Goal: Task Accomplishment & Management: Manage account settings

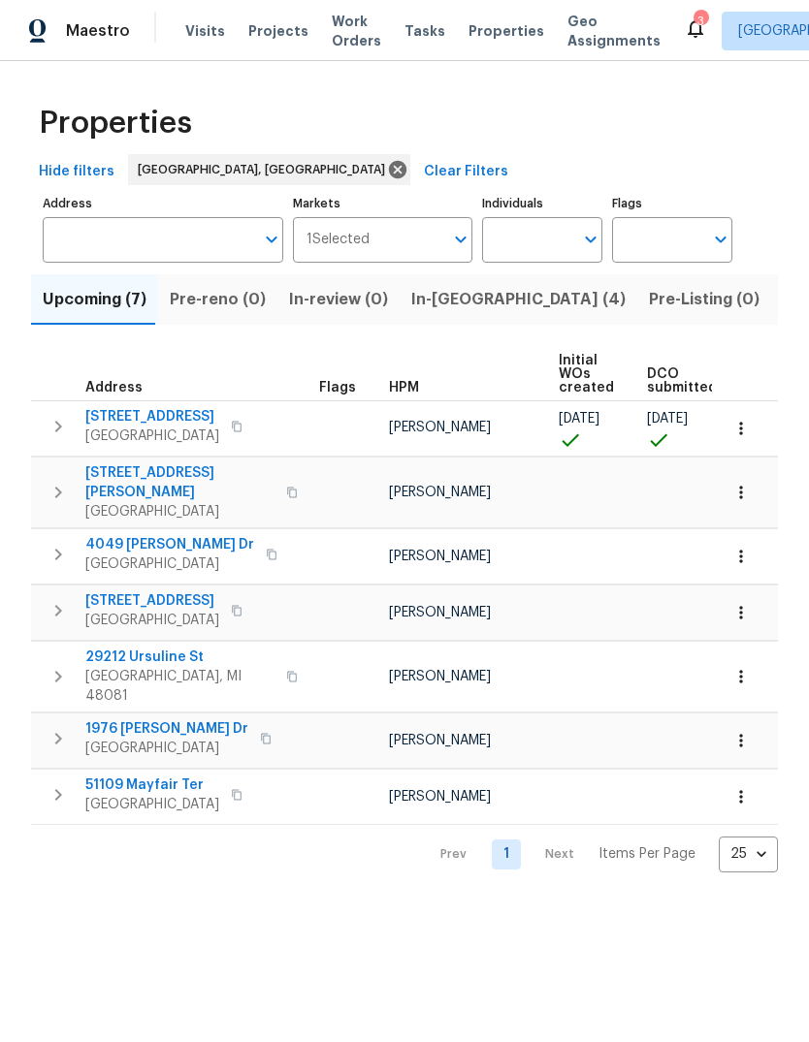
click at [446, 286] on button "In-reno (4)" at bounding box center [519, 299] width 238 height 50
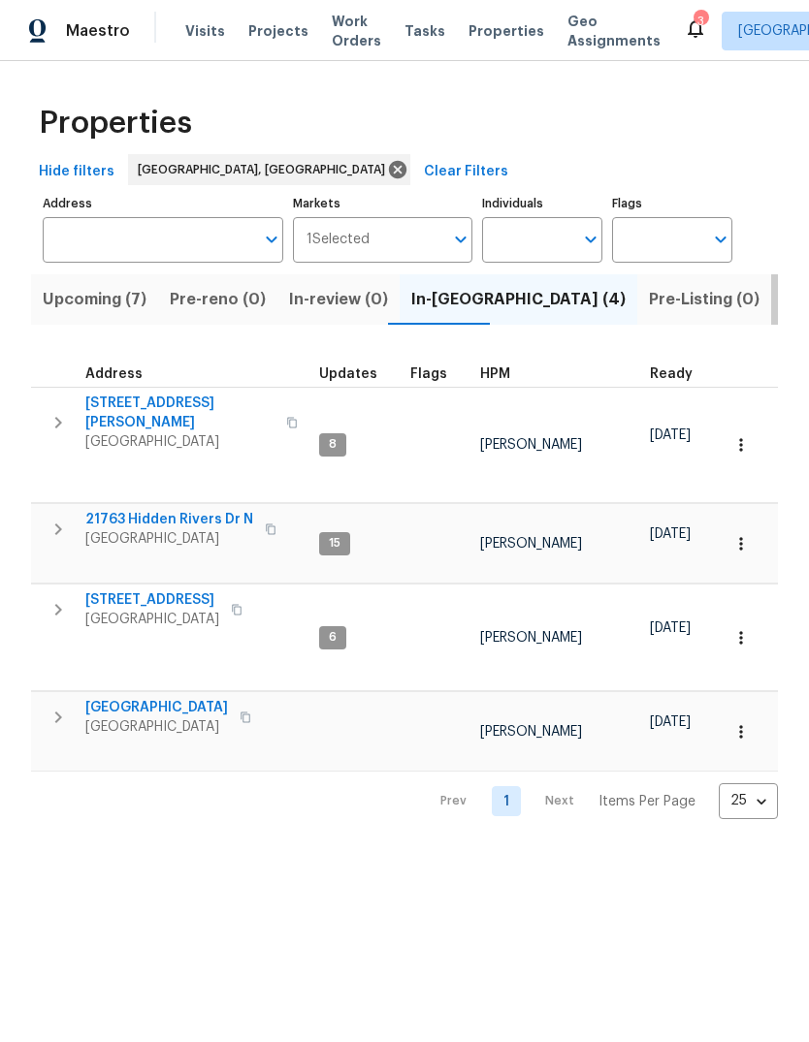
click at [783, 299] on span "Listed (14)" at bounding box center [823, 299] width 81 height 27
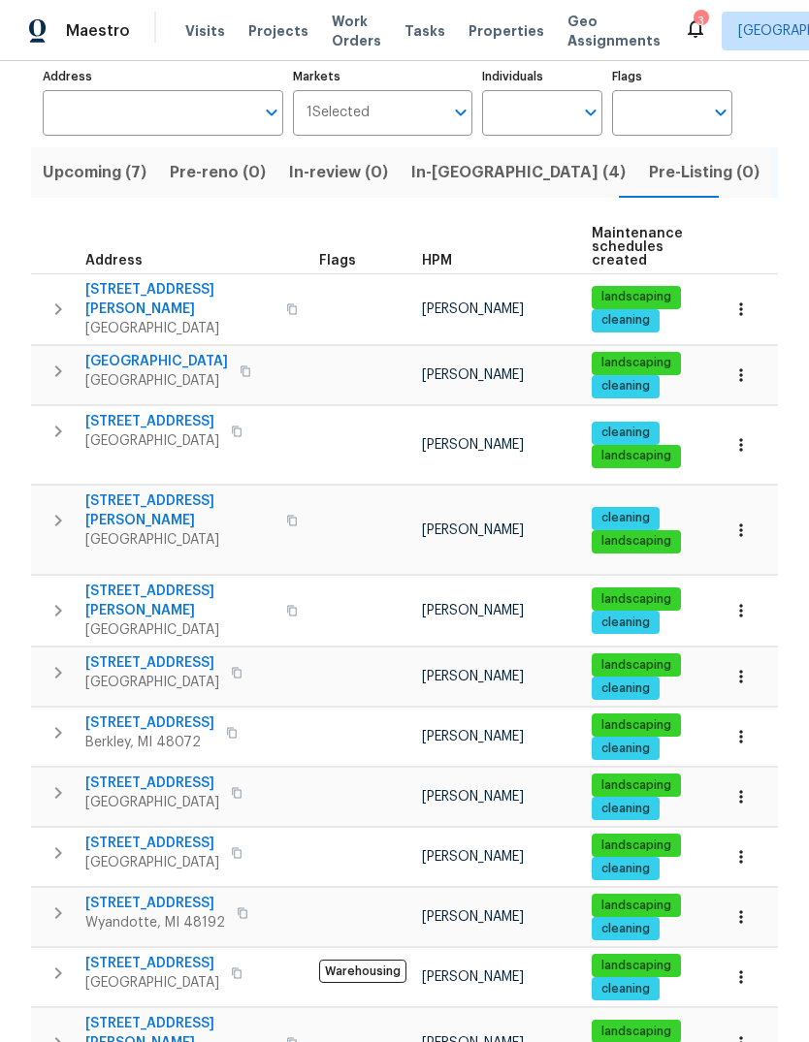
scroll to position [158, 0]
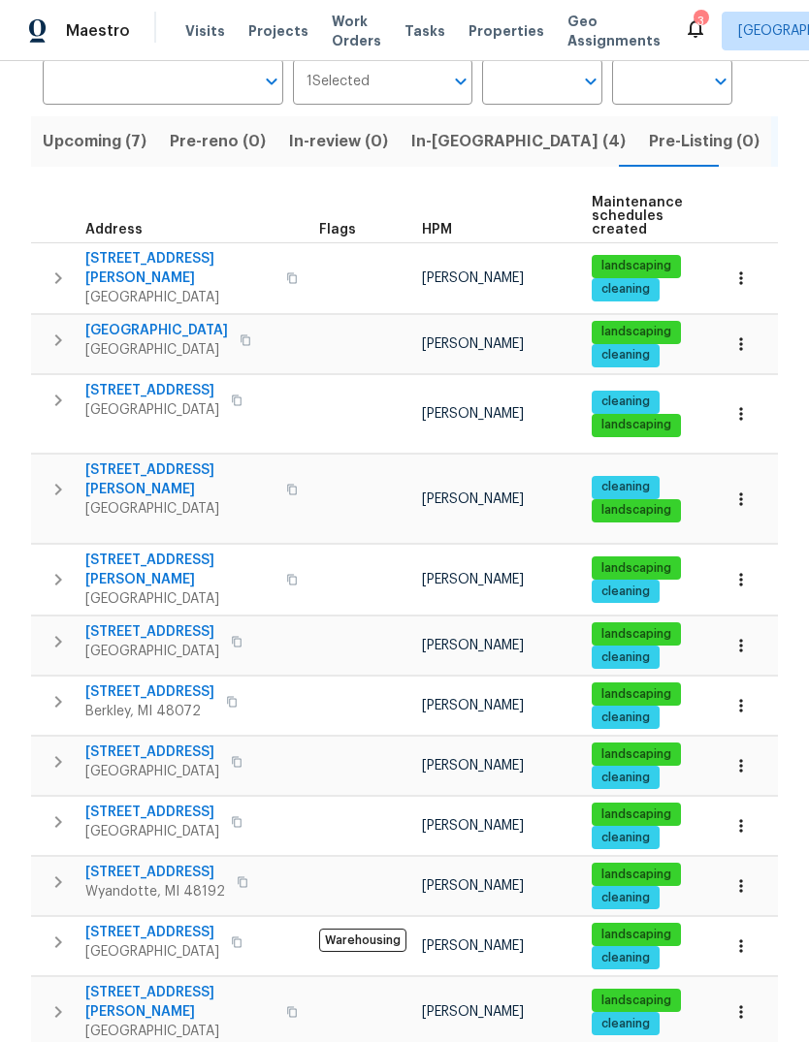
click at [145, 803] on span "21521 Roosevelt Ave" at bounding box center [152, 812] width 134 height 19
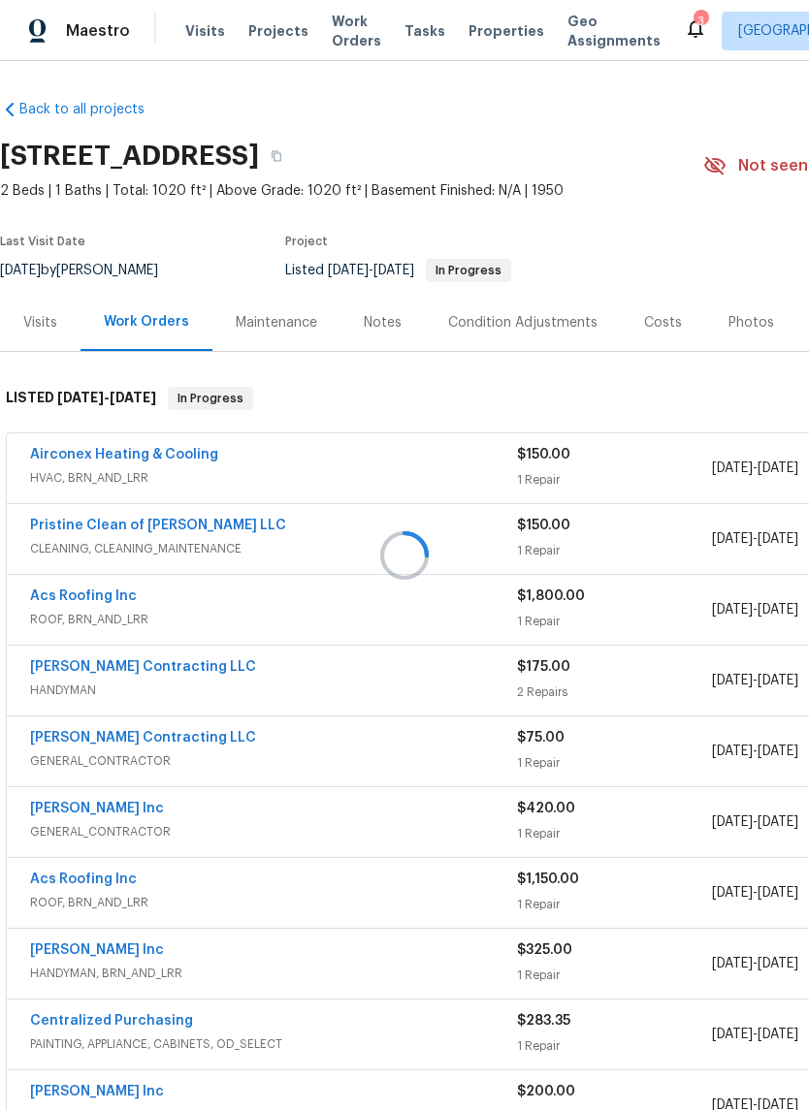
click at [743, 315] on div at bounding box center [404, 555] width 809 height 1110
click at [734, 329] on div "Photos" at bounding box center [751, 322] width 46 height 19
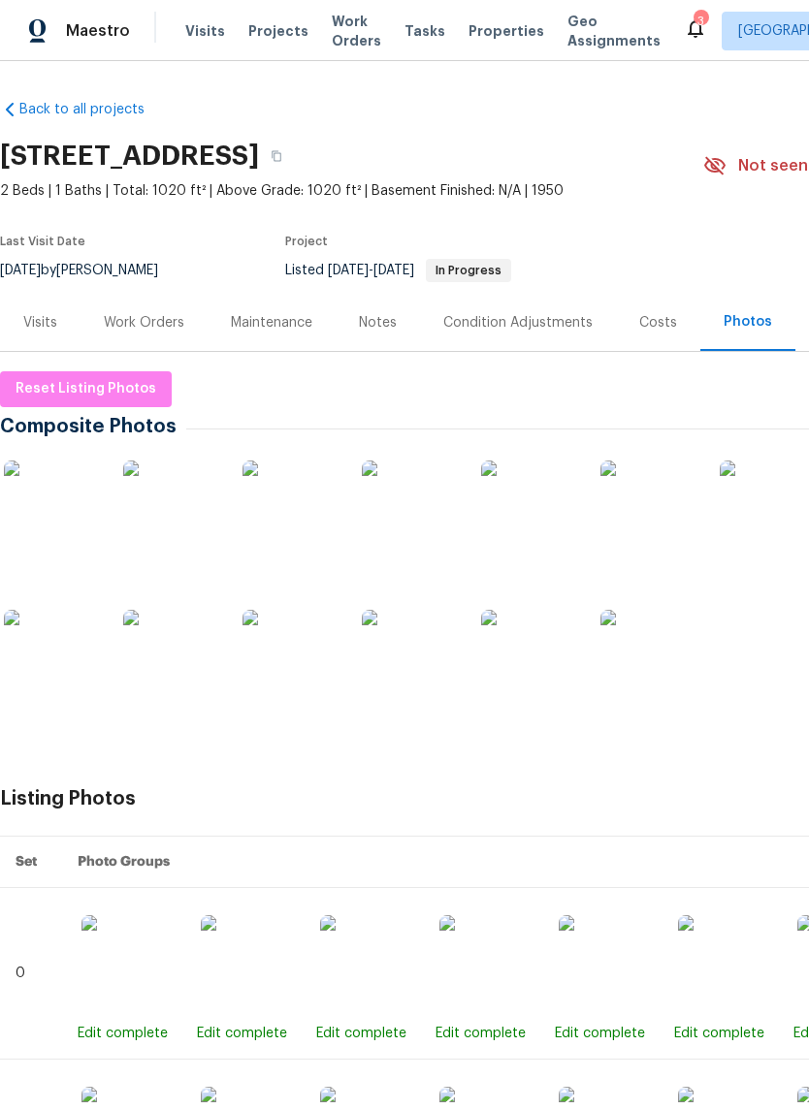
click at [394, 530] on img at bounding box center [410, 509] width 97 height 97
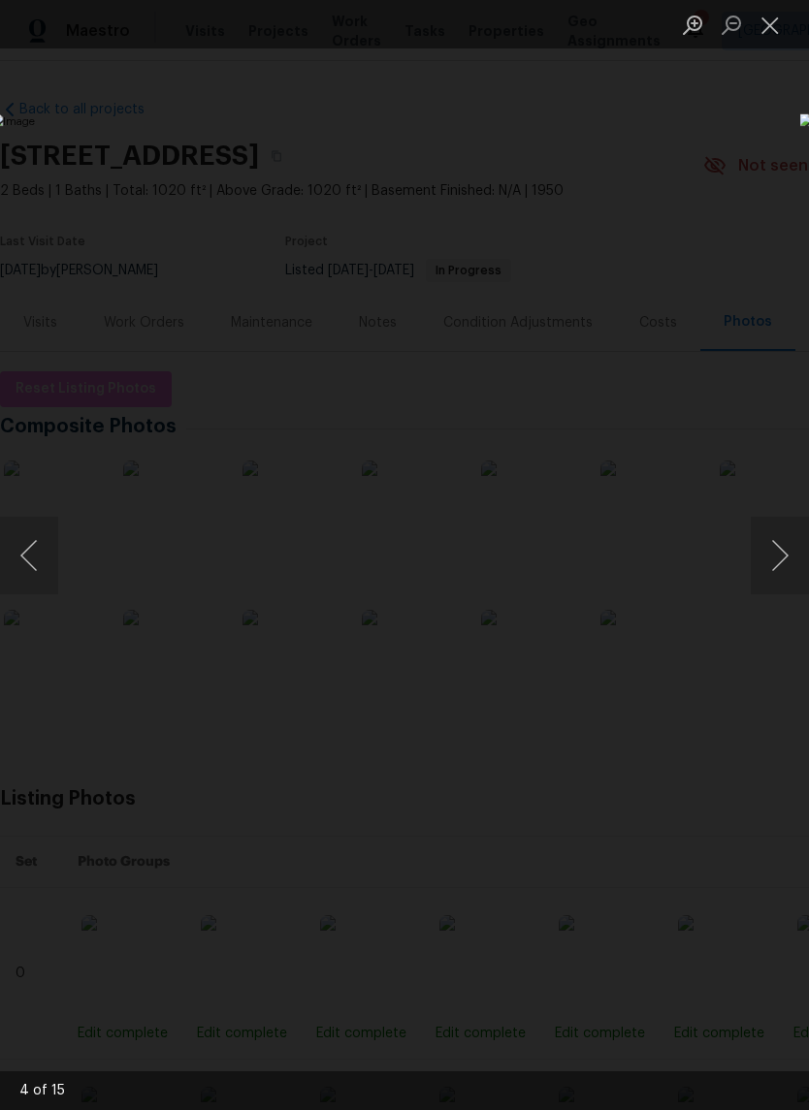
click at [770, 40] on button "Close lightbox" at bounding box center [770, 25] width 39 height 34
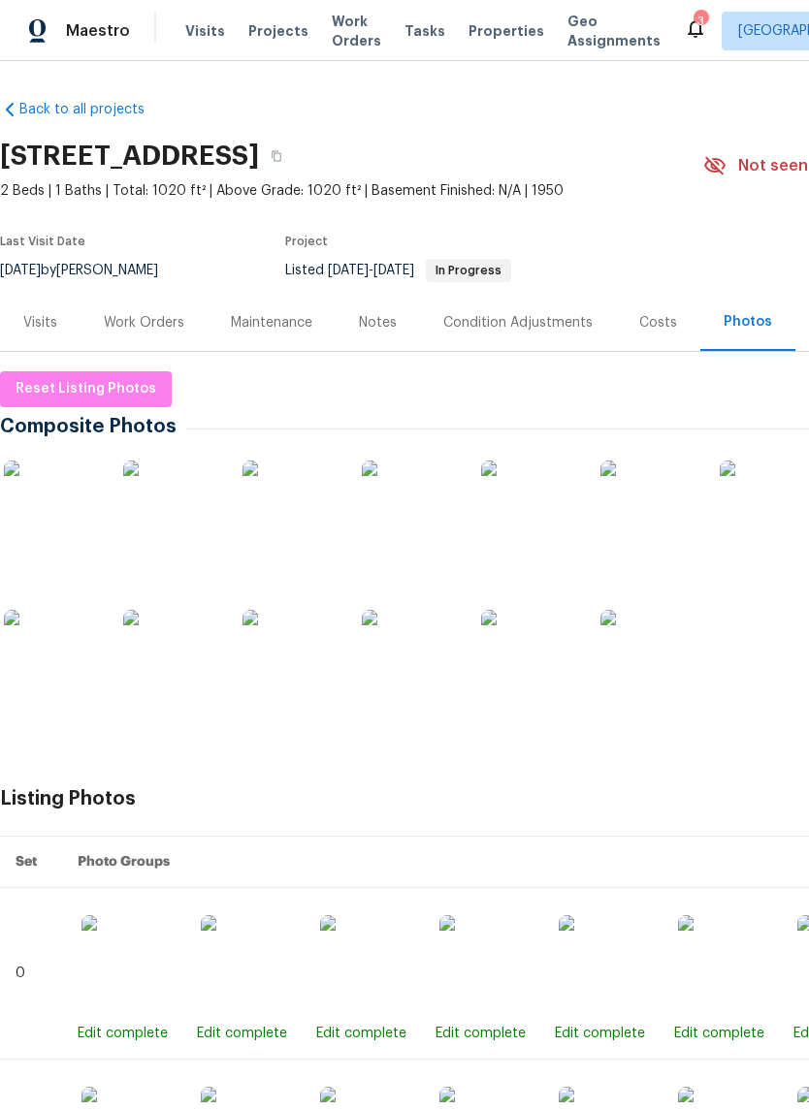
click at [549, 507] on img at bounding box center [529, 509] width 97 height 97
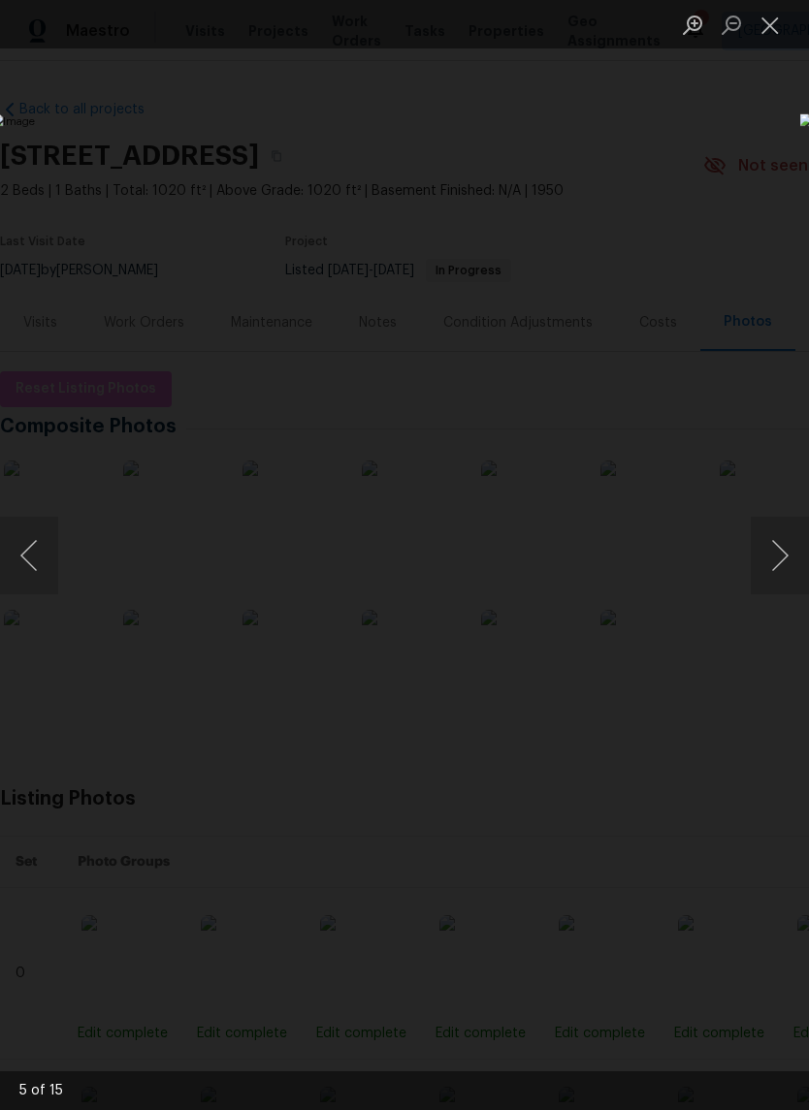
click at [779, 572] on button "Next image" at bounding box center [780, 556] width 58 height 78
click at [781, 558] on button "Next image" at bounding box center [780, 556] width 58 height 78
click at [770, 551] on button "Next image" at bounding box center [780, 556] width 58 height 78
click at [776, 547] on button "Next image" at bounding box center [780, 556] width 58 height 78
click at [778, 547] on button "Next image" at bounding box center [780, 556] width 58 height 78
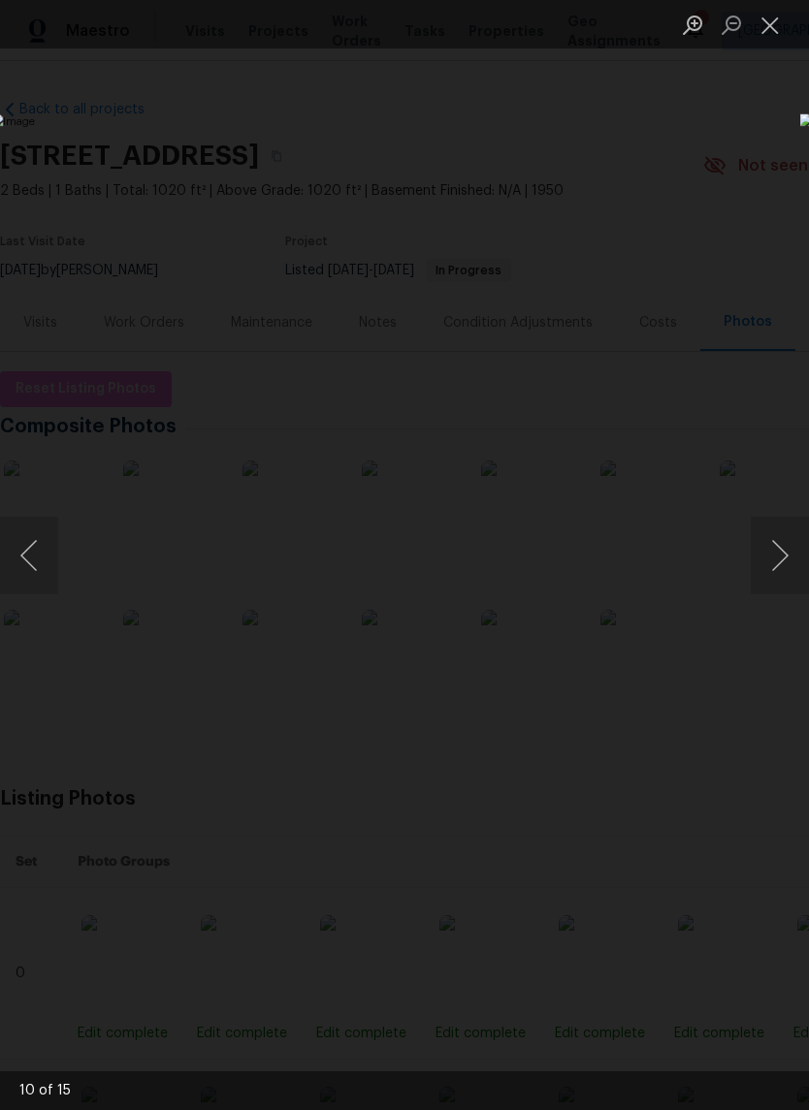
click at [755, 540] on button "Next image" at bounding box center [780, 556] width 58 height 78
click at [755, 552] on button "Next image" at bounding box center [780, 556] width 58 height 78
click at [774, 562] on button "Next image" at bounding box center [780, 556] width 58 height 78
click at [760, 540] on button "Next image" at bounding box center [780, 556] width 58 height 78
click at [775, 560] on button "Next image" at bounding box center [780, 556] width 58 height 78
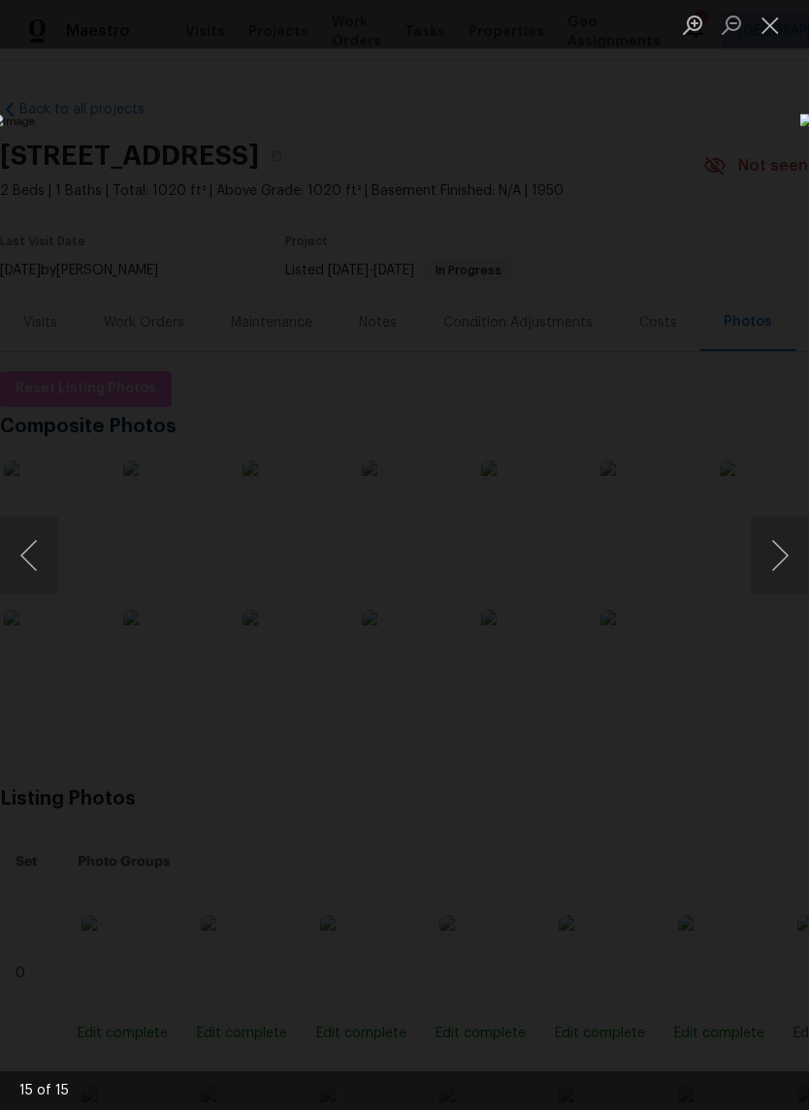
click at [785, 550] on button "Next image" at bounding box center [780, 556] width 58 height 78
click at [787, 571] on button "Next image" at bounding box center [780, 556] width 58 height 78
click at [778, 555] on button "Next image" at bounding box center [780, 556] width 58 height 78
click at [776, 560] on button "Next image" at bounding box center [780, 556] width 58 height 78
click at [783, 548] on button "Next image" at bounding box center [780, 556] width 58 height 78
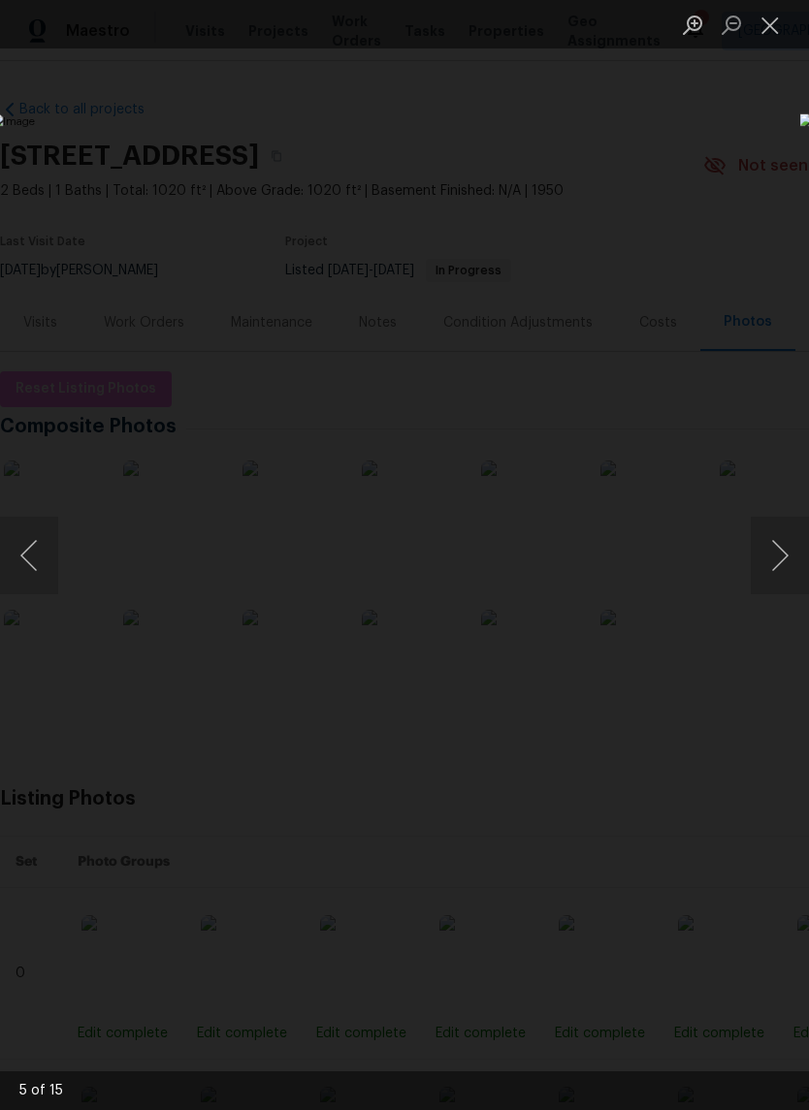
click at [752, 23] on button "Close lightbox" at bounding box center [770, 25] width 39 height 34
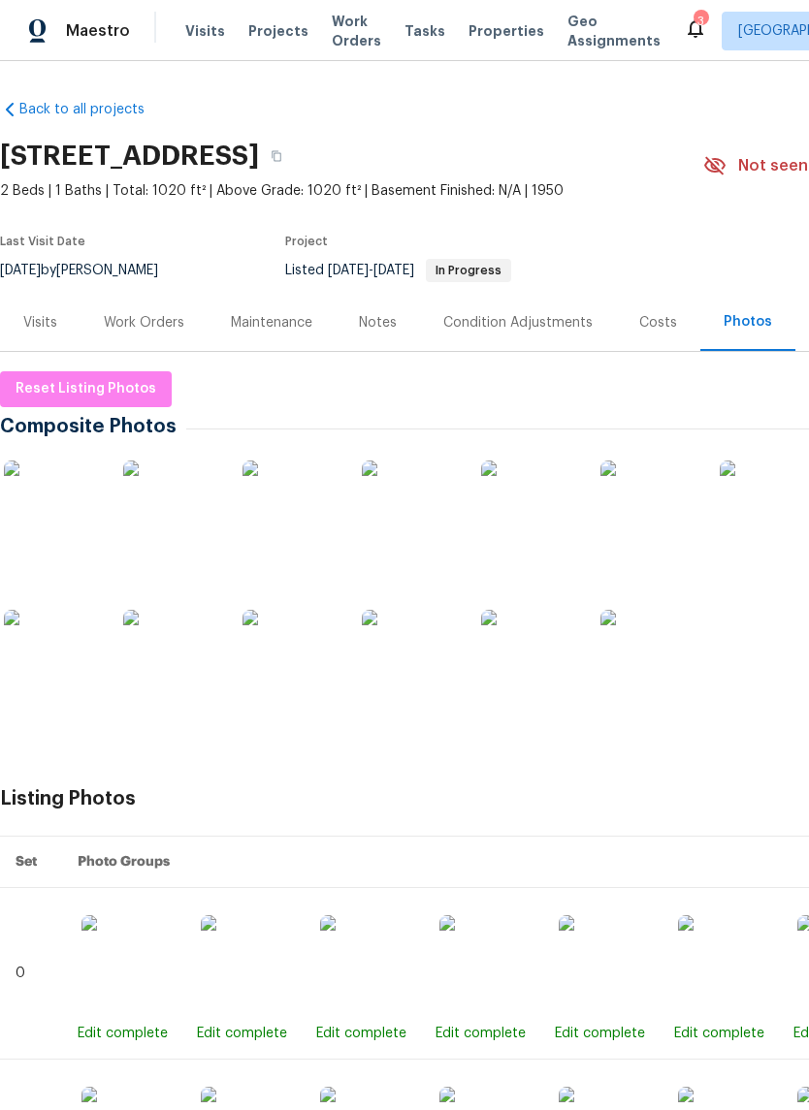
click at [500, 40] on span "Properties" at bounding box center [506, 30] width 76 height 19
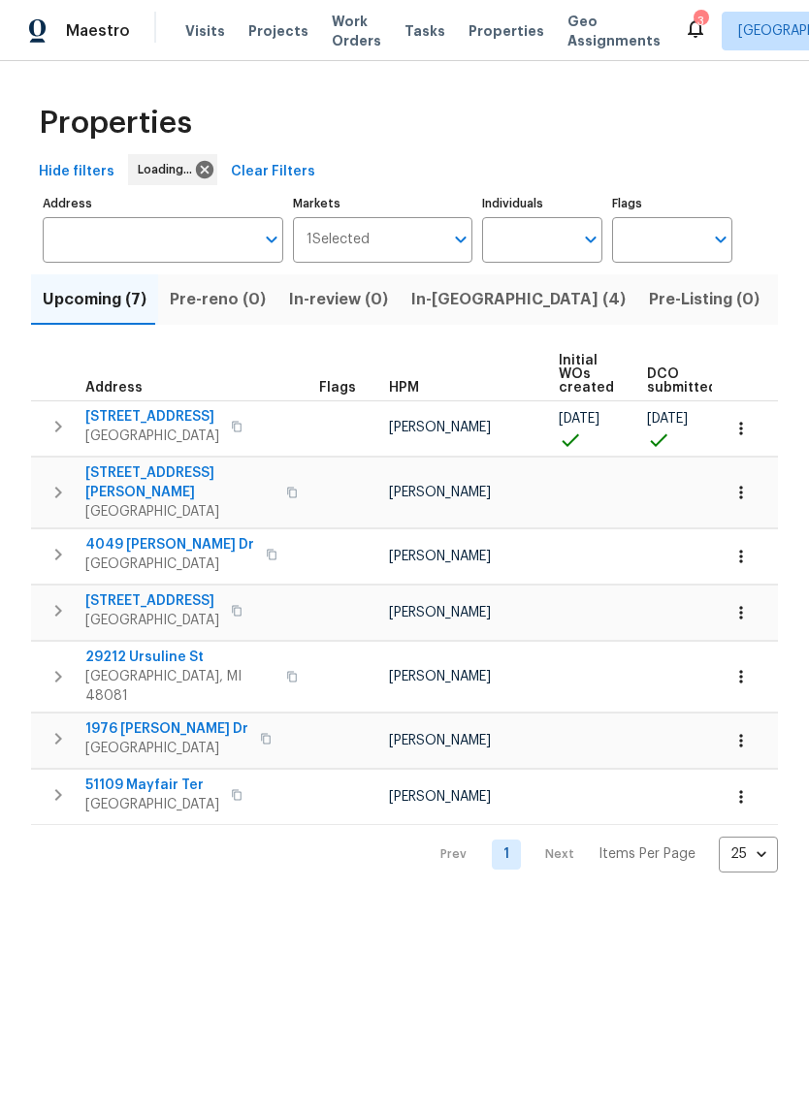
click at [783, 306] on span "Listed (14)" at bounding box center [823, 299] width 81 height 27
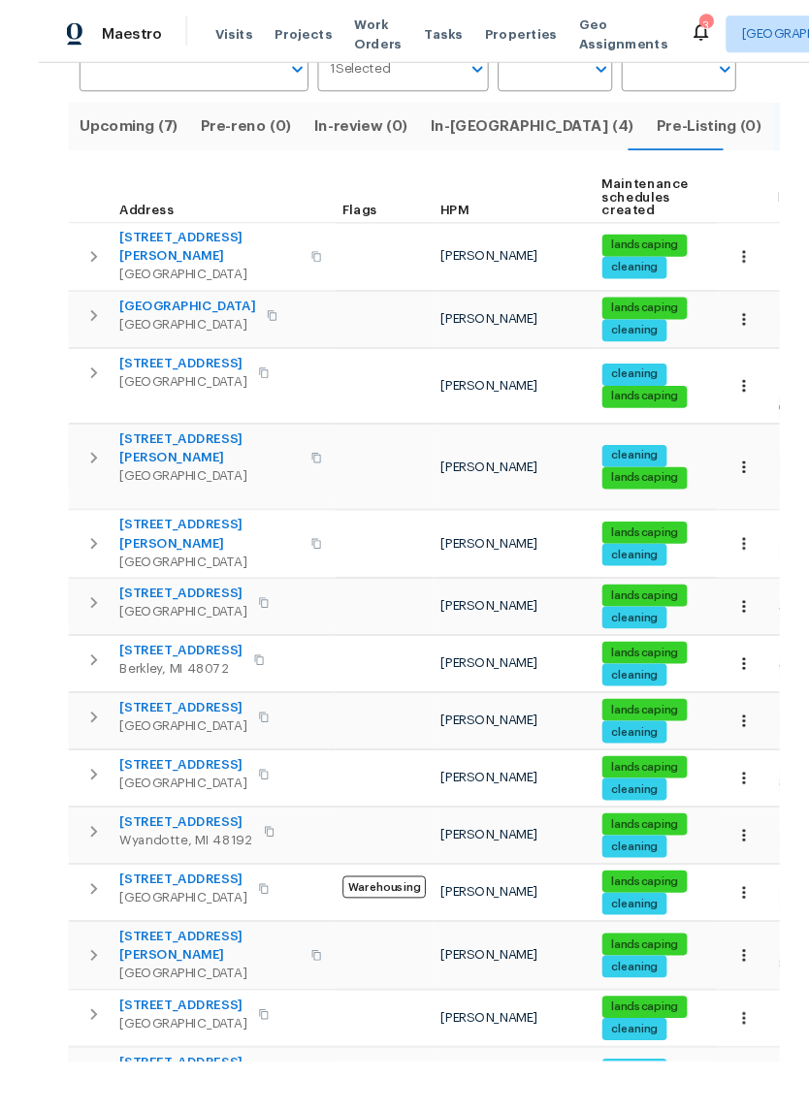
scroll to position [40, 0]
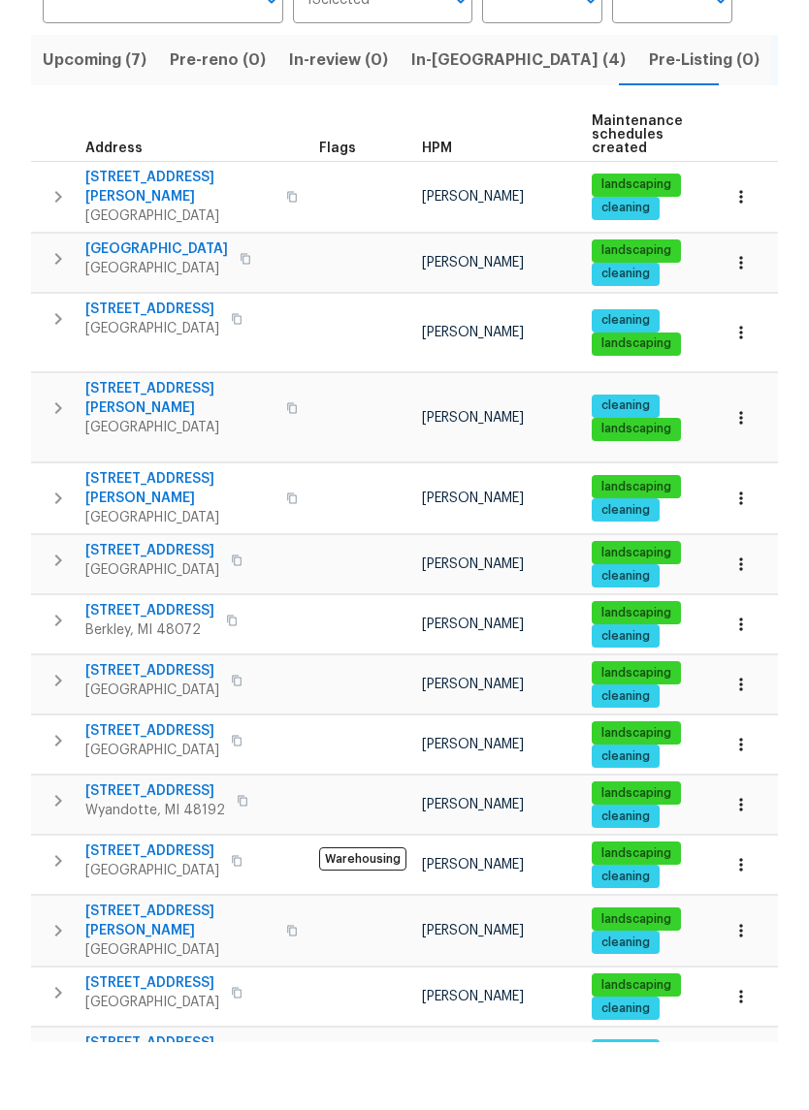
click at [114, 729] on span "[STREET_ADDRESS]" at bounding box center [152, 738] width 134 height 19
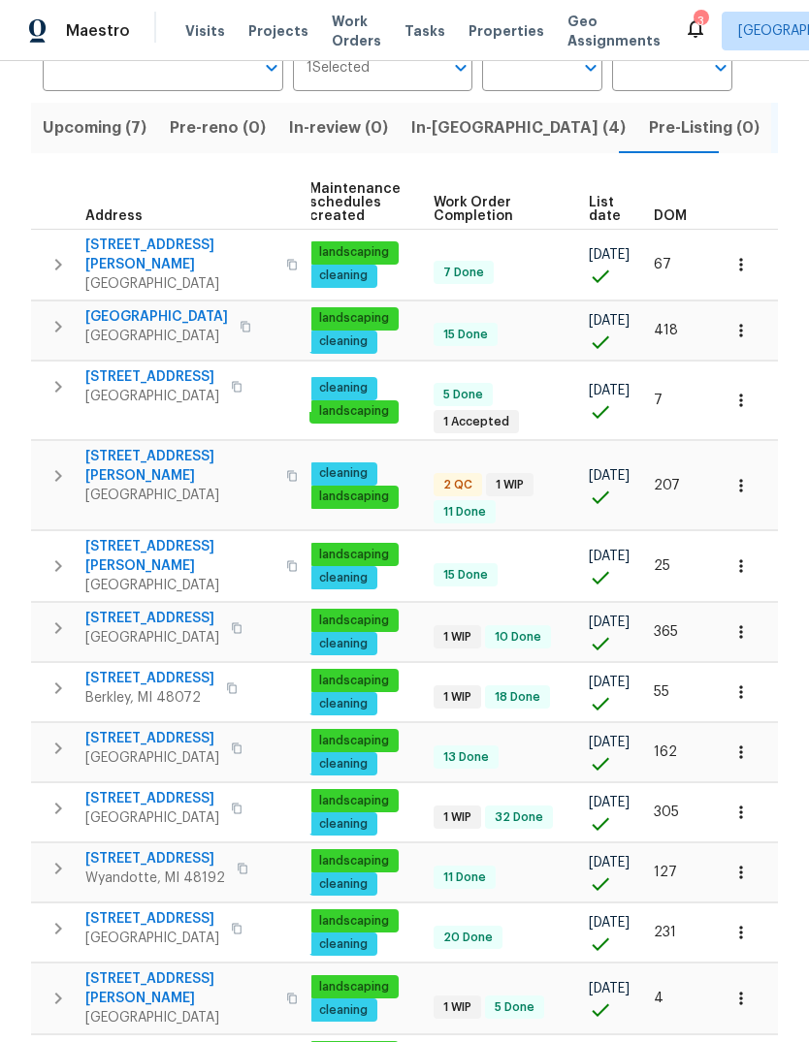
scroll to position [0, 282]
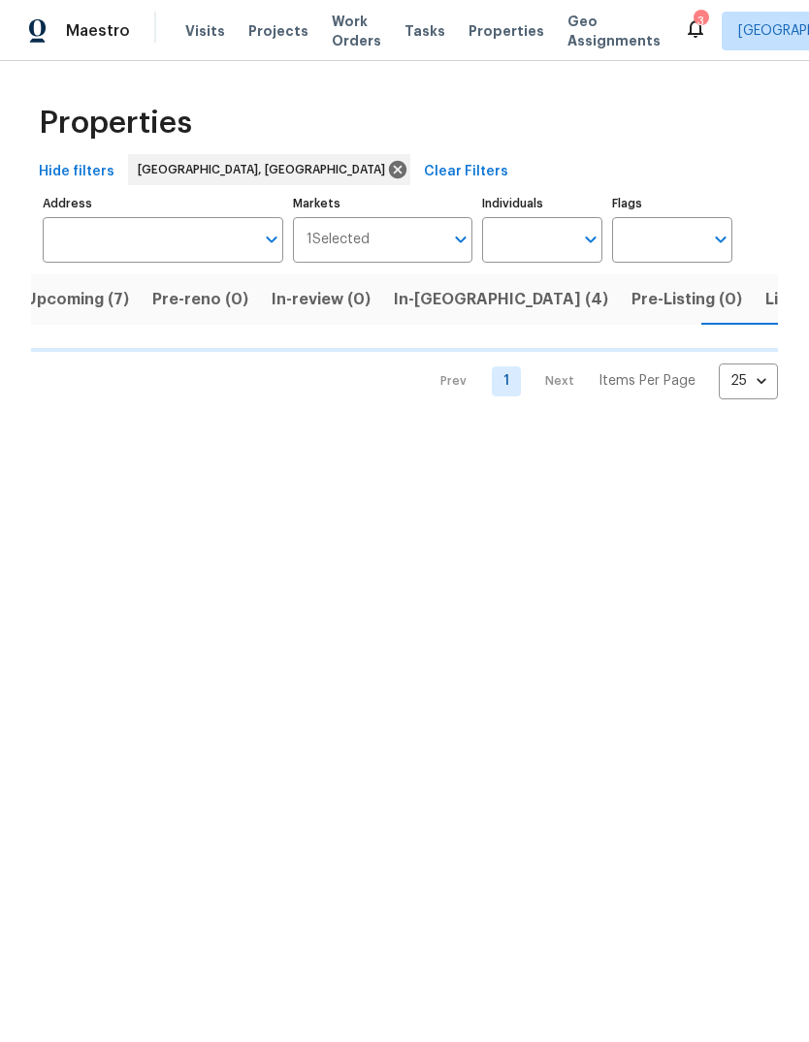
scroll to position [0, 45]
click at [726, 316] on button "Listed (14)" at bounding box center [778, 299] width 105 height 50
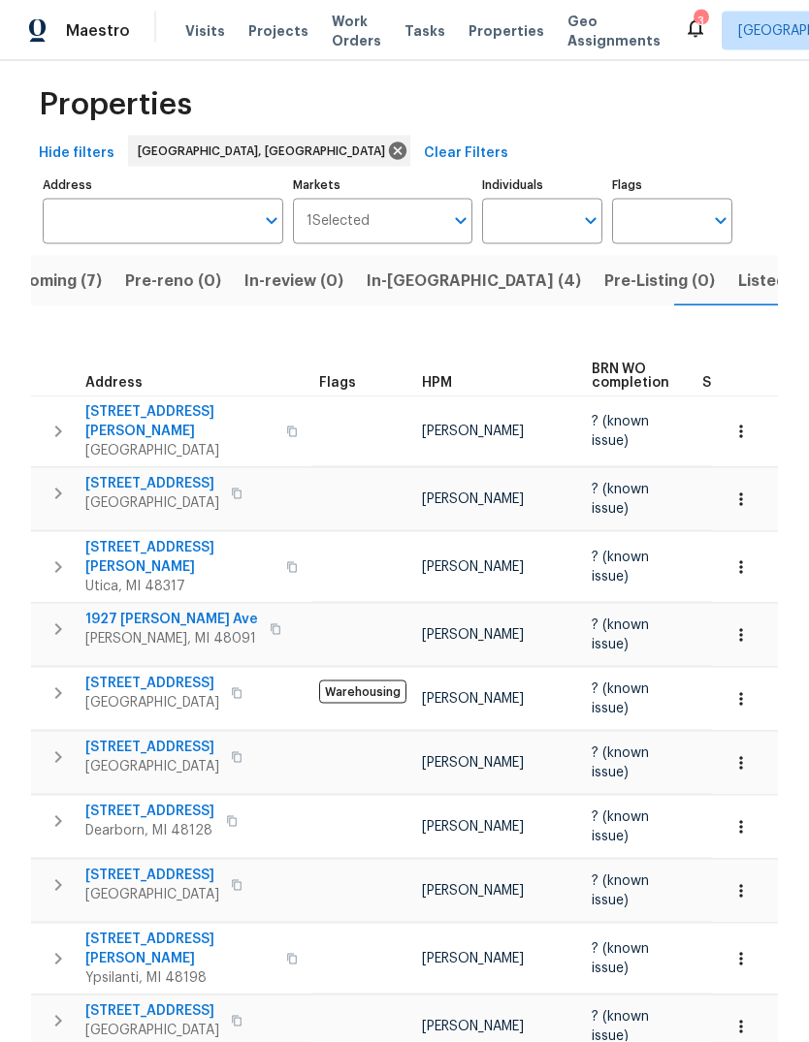
scroll to position [73, 0]
click at [341, 1026] on div "Properties Hide filters Detroit, MI Clear Filters Address Address Markets 1 Sel…" at bounding box center [404, 590] width 809 height 1095
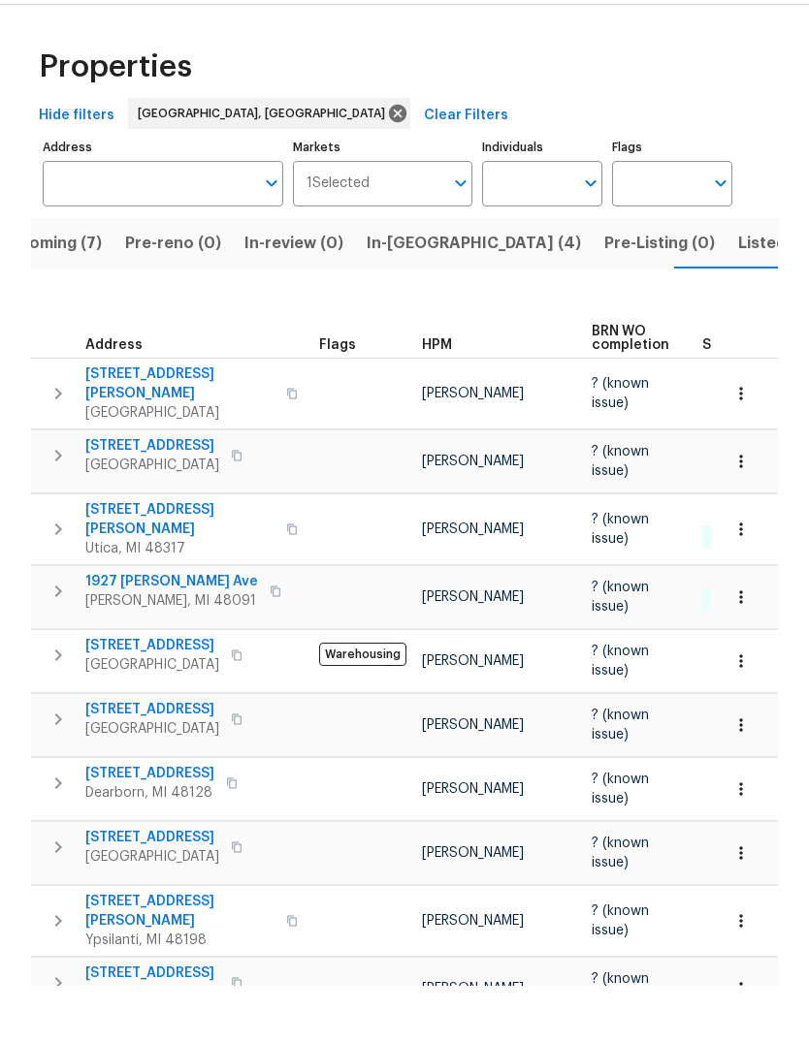
scroll to position [0, 0]
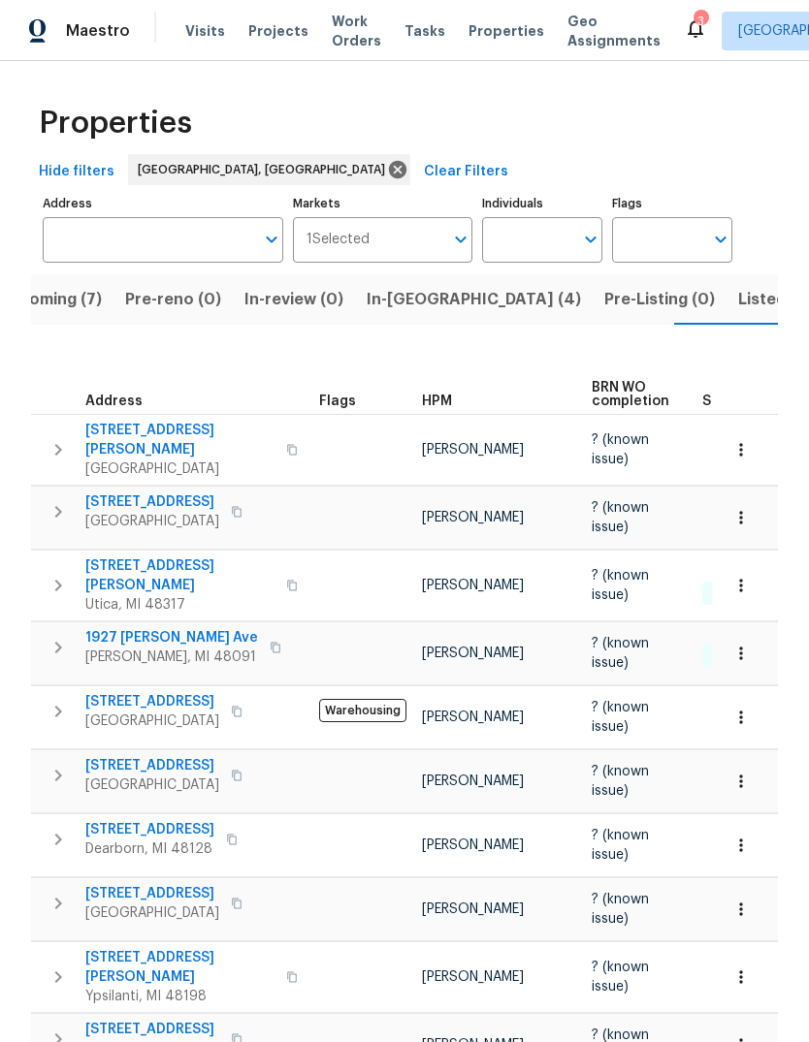
click at [210, 25] on span "Visits" at bounding box center [205, 30] width 40 height 19
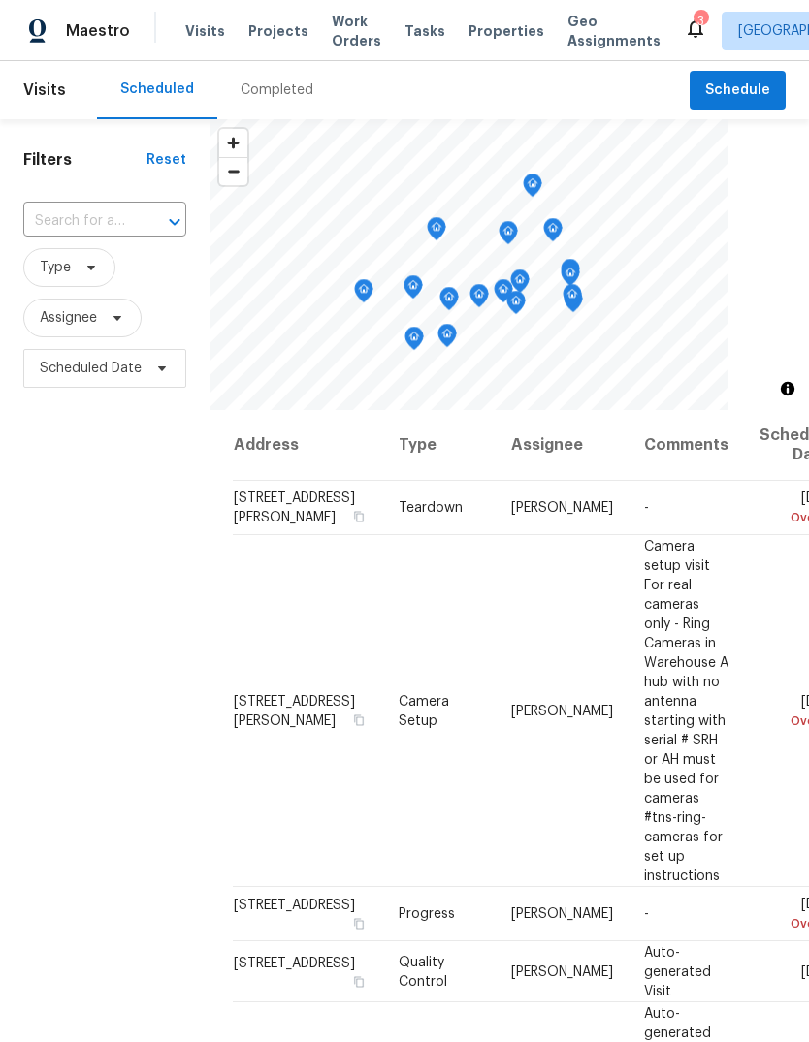
click at [486, 38] on span "Properties" at bounding box center [506, 30] width 76 height 19
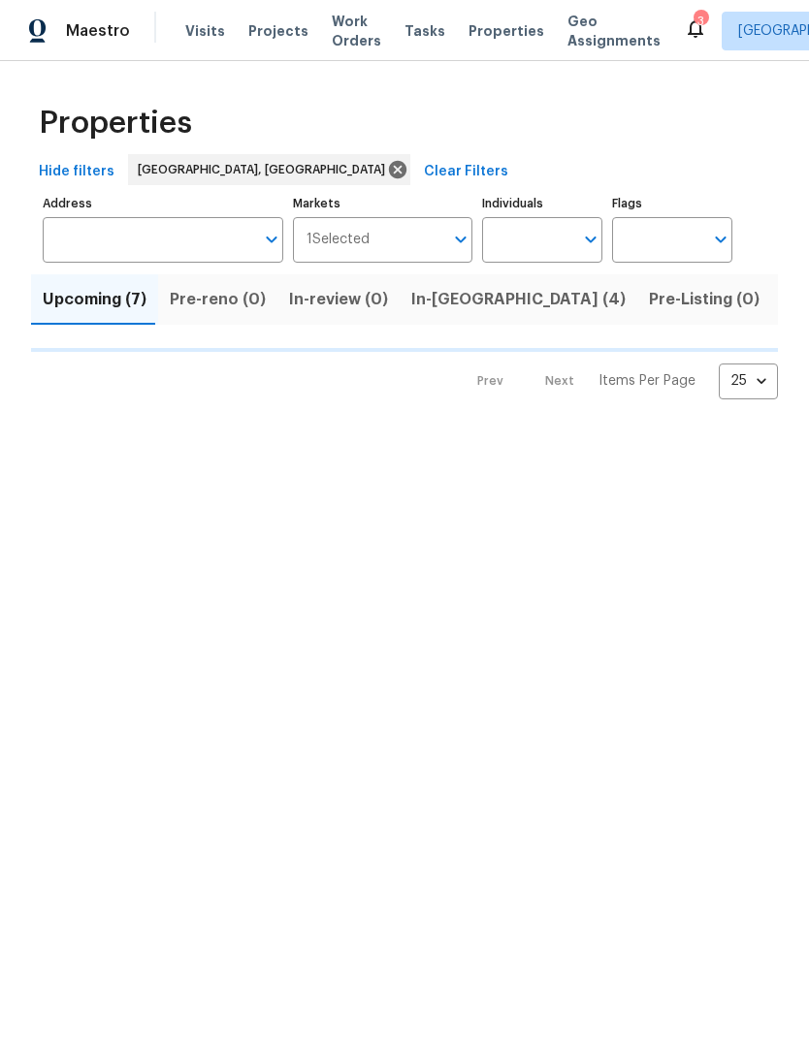
click at [783, 293] on span "Listed (14)" at bounding box center [823, 299] width 81 height 27
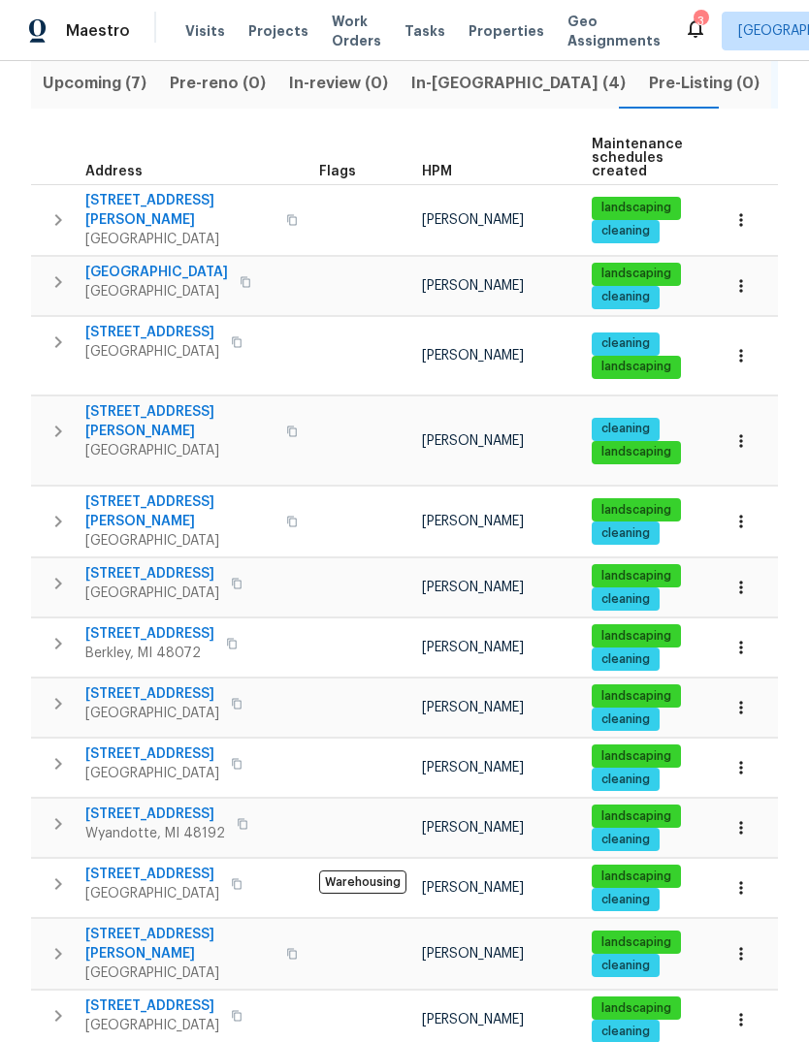
scroll to position [214, 0]
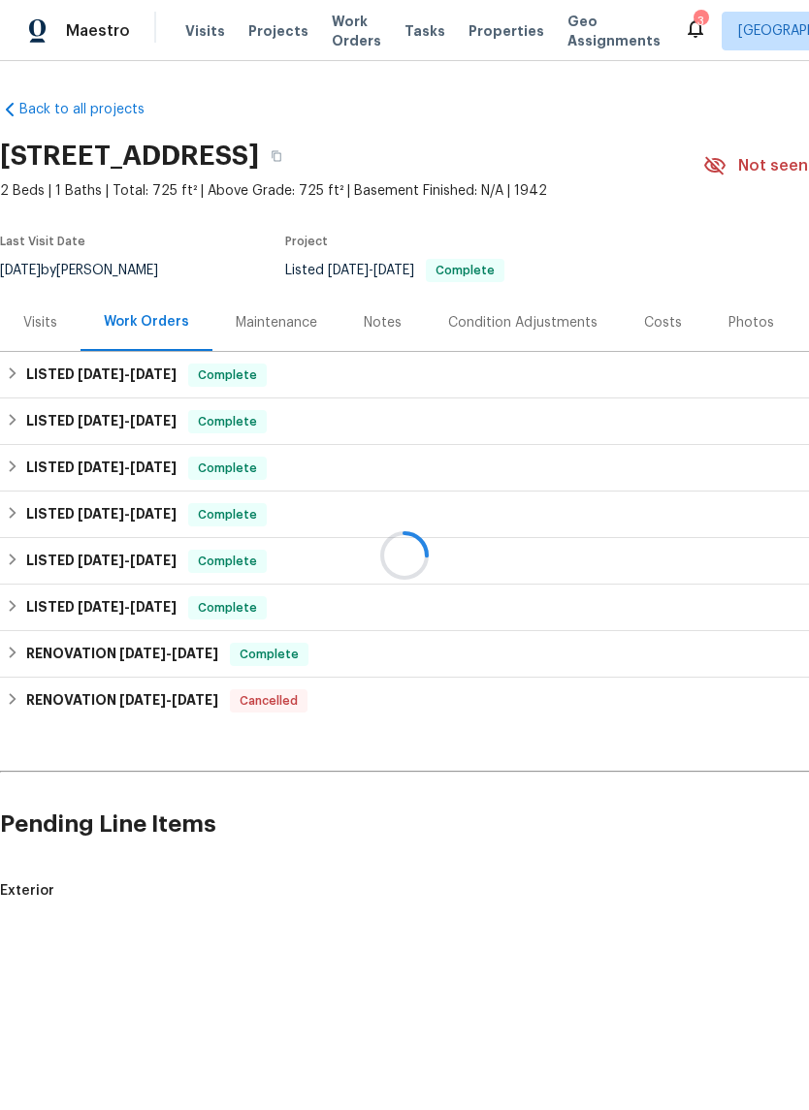
click at [751, 328] on div at bounding box center [404, 555] width 809 height 1110
click at [746, 317] on div at bounding box center [404, 555] width 809 height 1110
click at [740, 327] on div at bounding box center [404, 555] width 809 height 1110
click at [738, 322] on div at bounding box center [404, 555] width 809 height 1110
click at [741, 320] on div at bounding box center [404, 555] width 809 height 1110
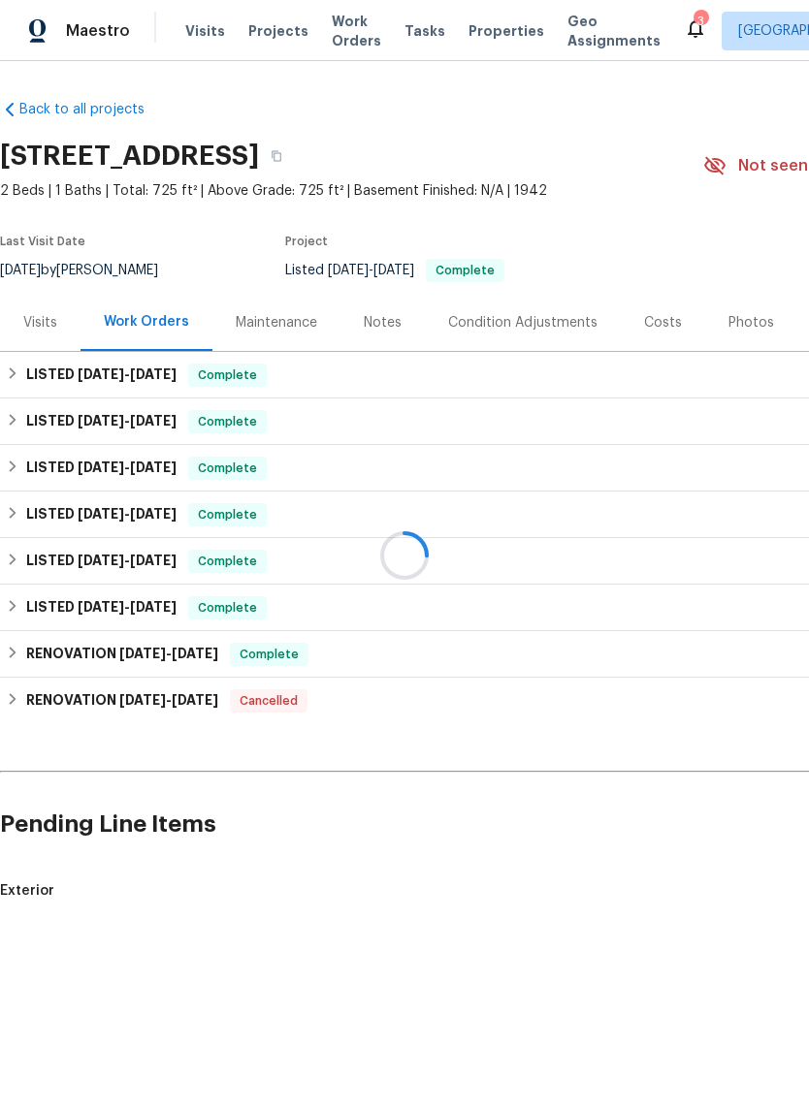
click at [751, 324] on div at bounding box center [404, 555] width 809 height 1110
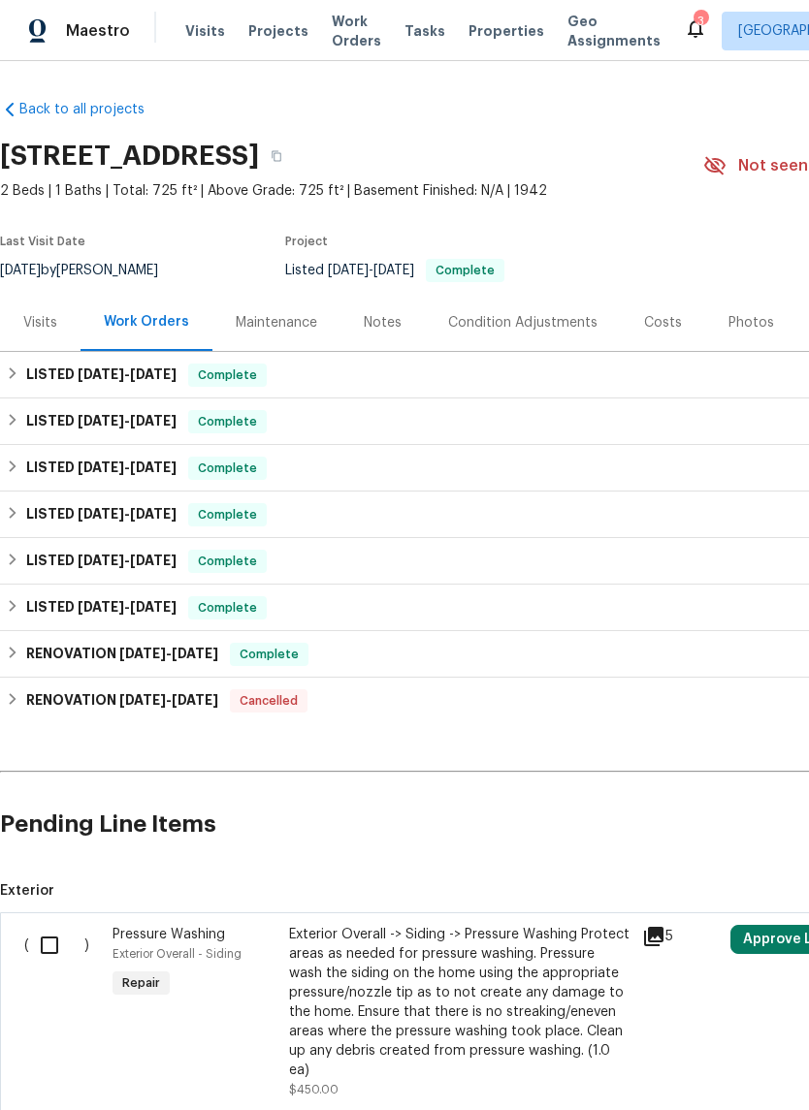
click at [758, 325] on div "Photos" at bounding box center [751, 322] width 46 height 19
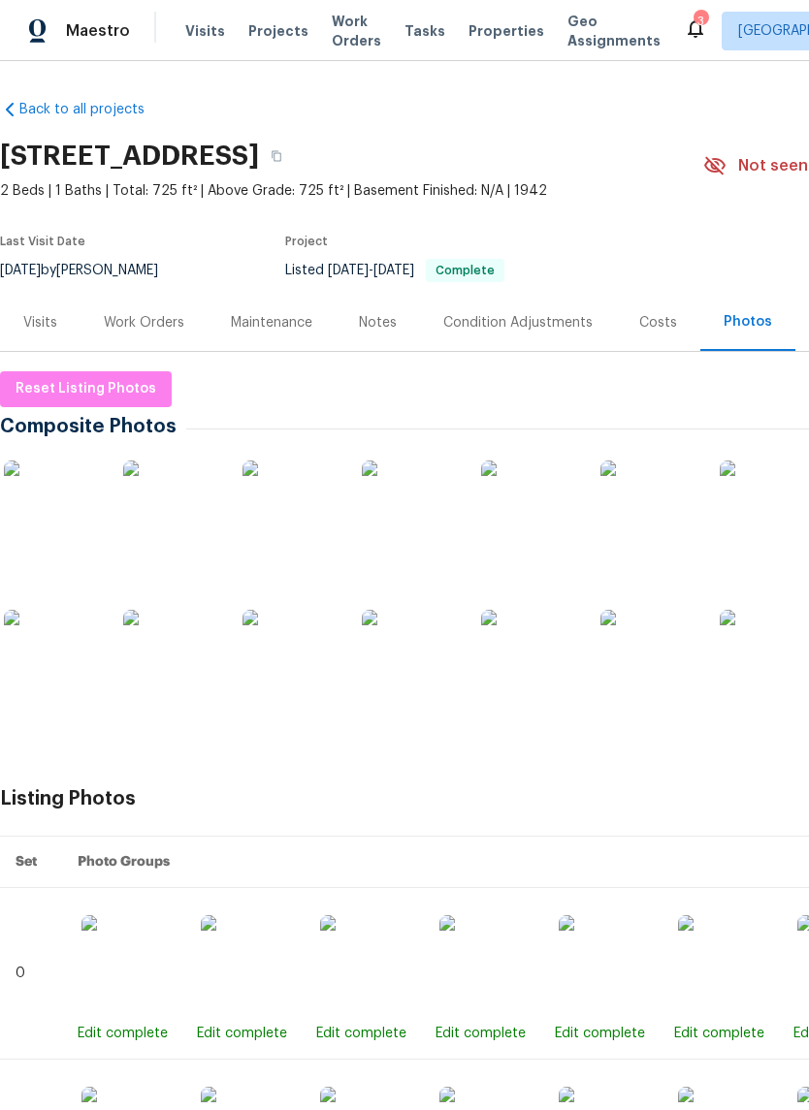
click at [94, 488] on img at bounding box center [52, 509] width 97 height 97
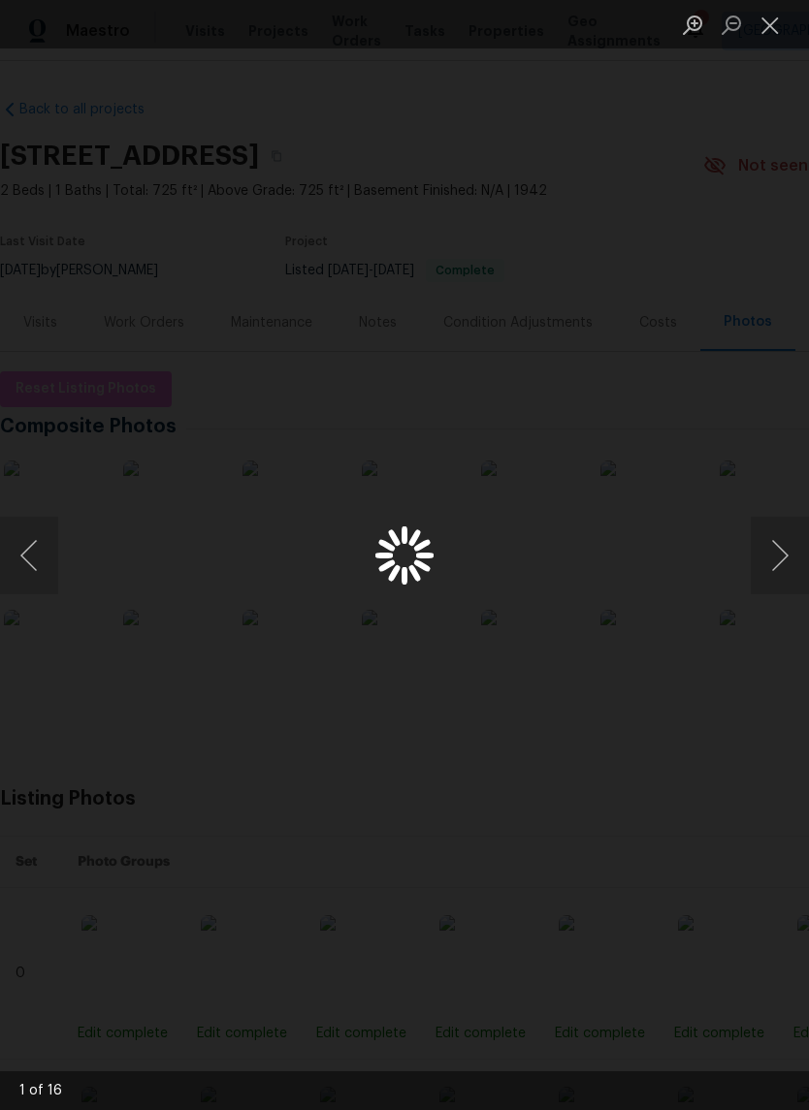
click at [783, 544] on button "Next image" at bounding box center [780, 556] width 58 height 78
click at [12, 501] on div "Lightbox" at bounding box center [404, 555] width 809 height 1110
click at [770, 30] on button "Close lightbox" at bounding box center [770, 25] width 39 height 34
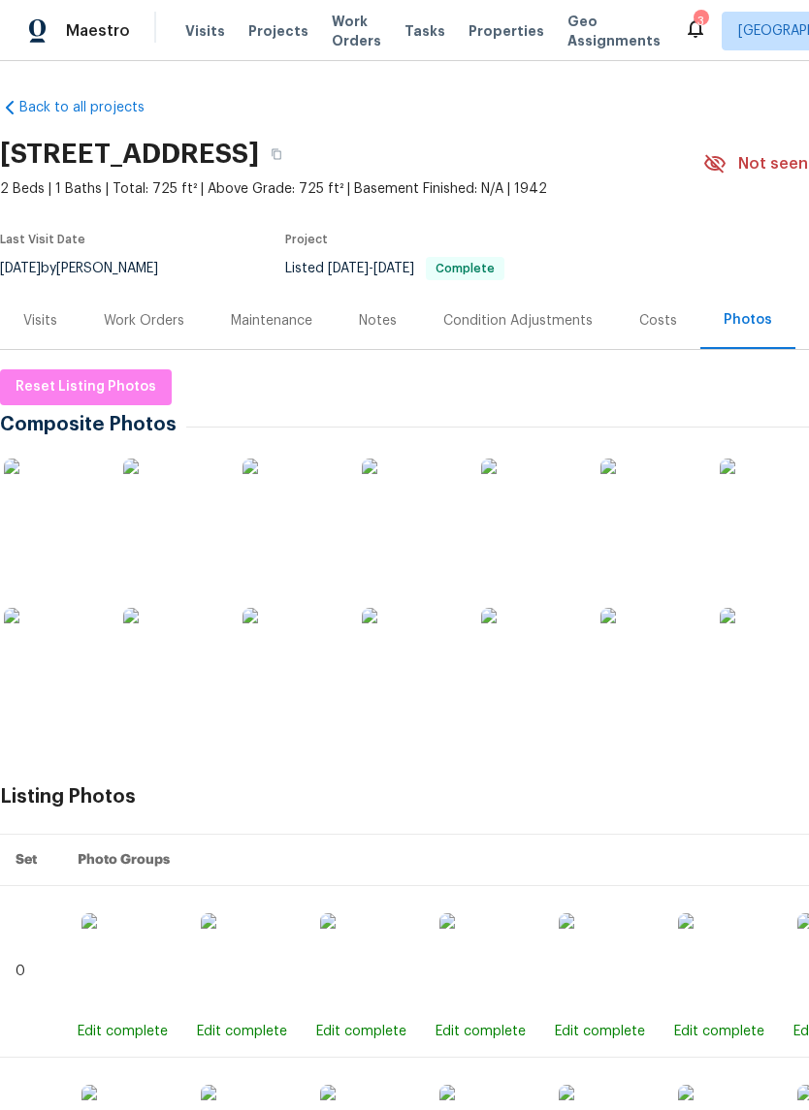
scroll to position [2, 0]
click at [248, 521] on img at bounding box center [290, 507] width 97 height 97
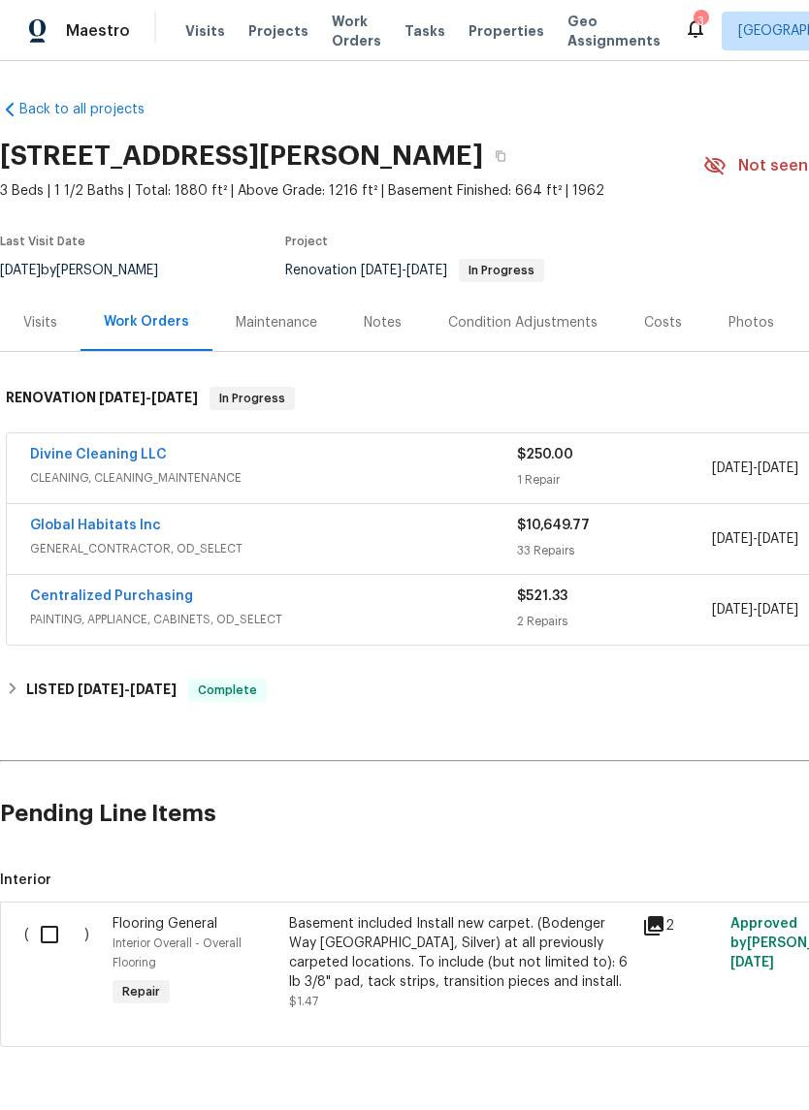
click at [115, 529] on link "Global Habitats Inc" at bounding box center [95, 526] width 131 height 14
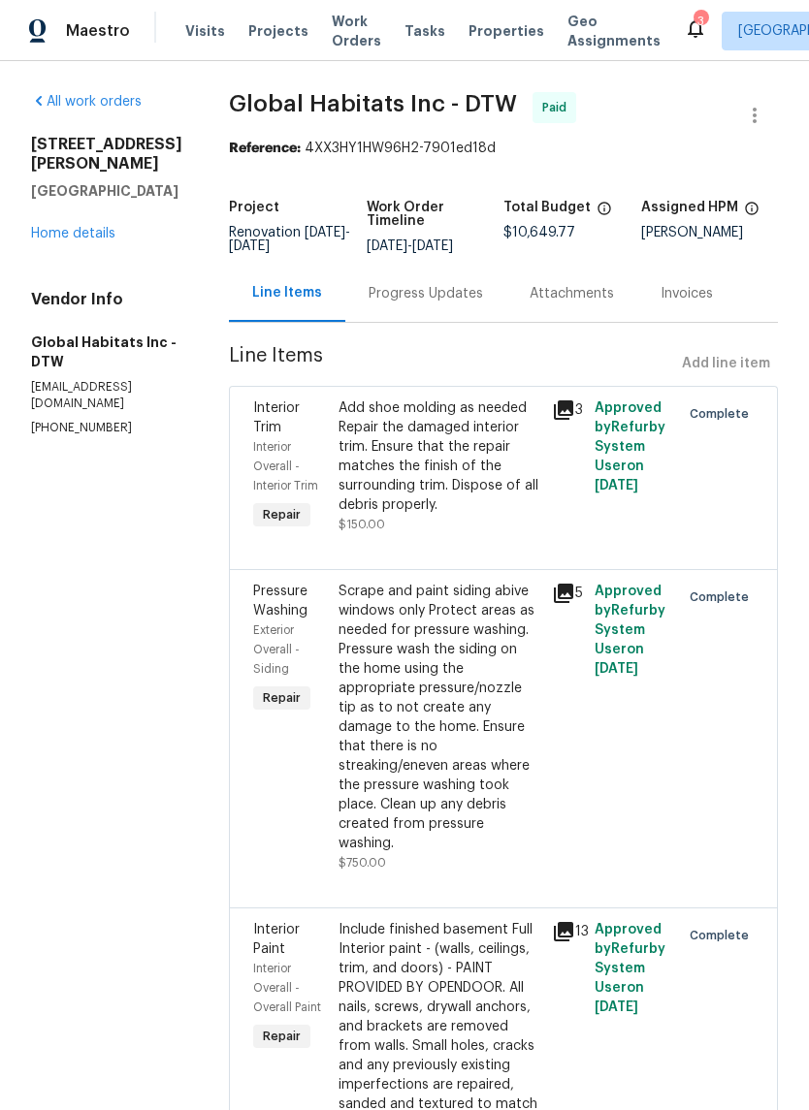
click at [76, 227] on link "Home details" at bounding box center [73, 234] width 84 height 14
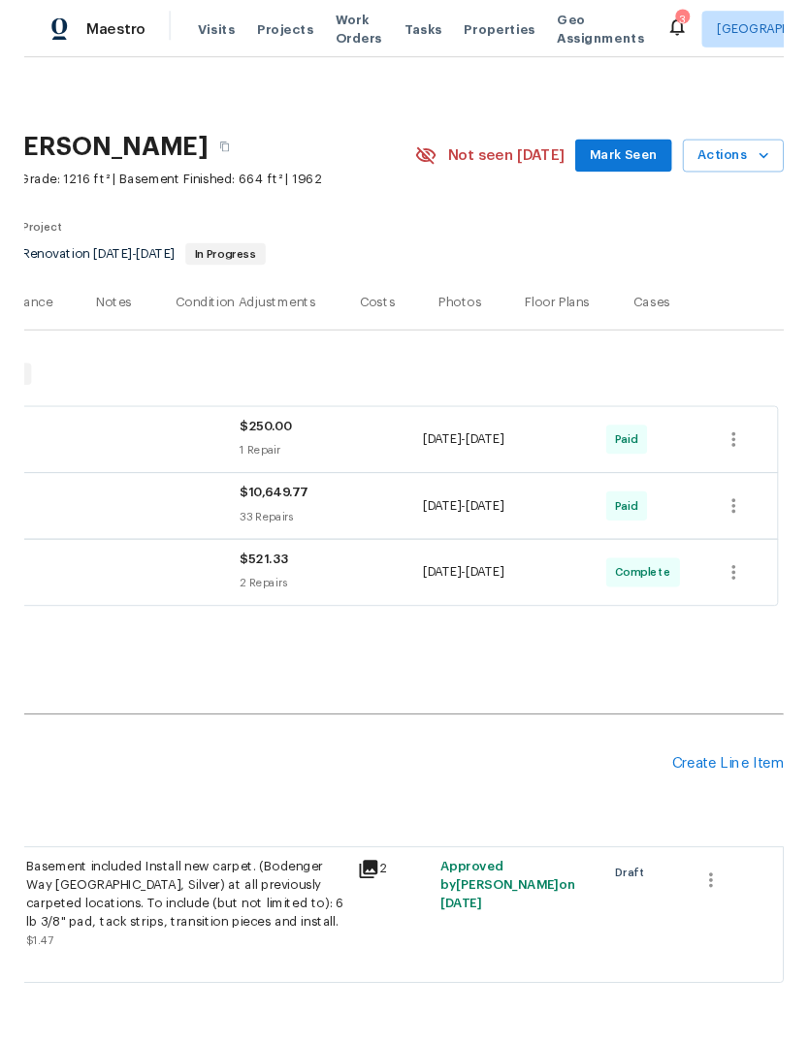
scroll to position [0, 287]
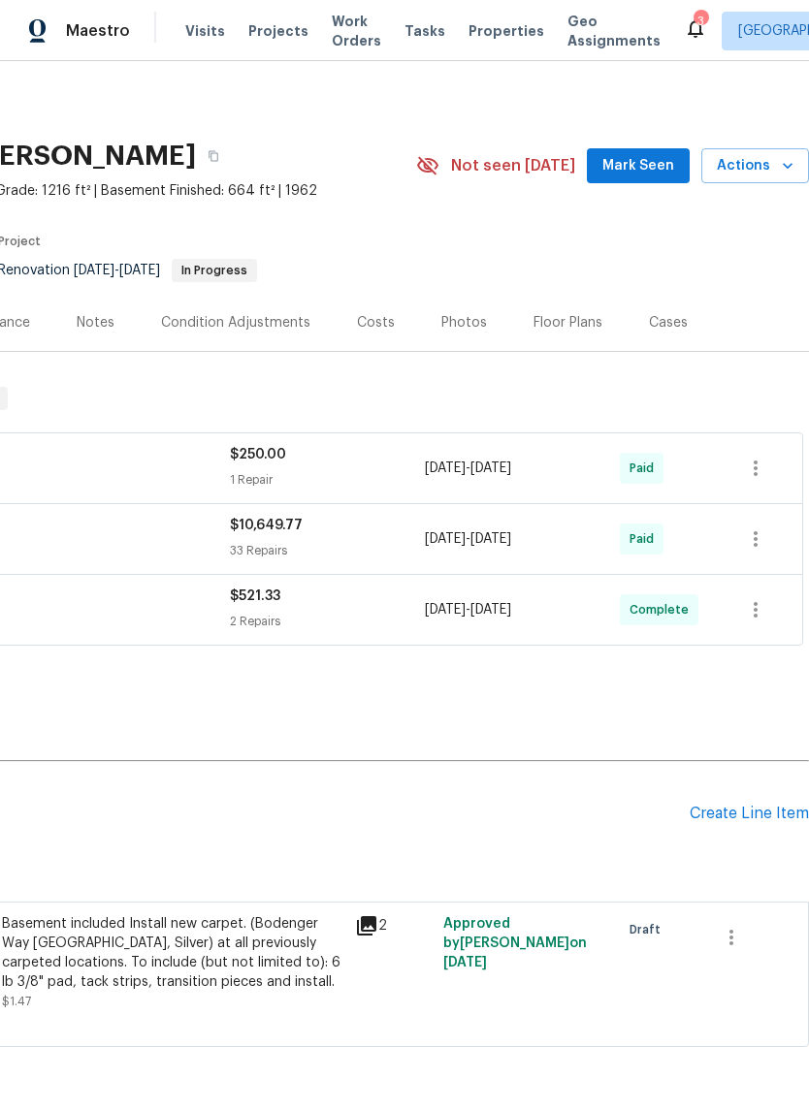
click at [728, 812] on div "Create Line Item" at bounding box center [748, 814] width 119 height 18
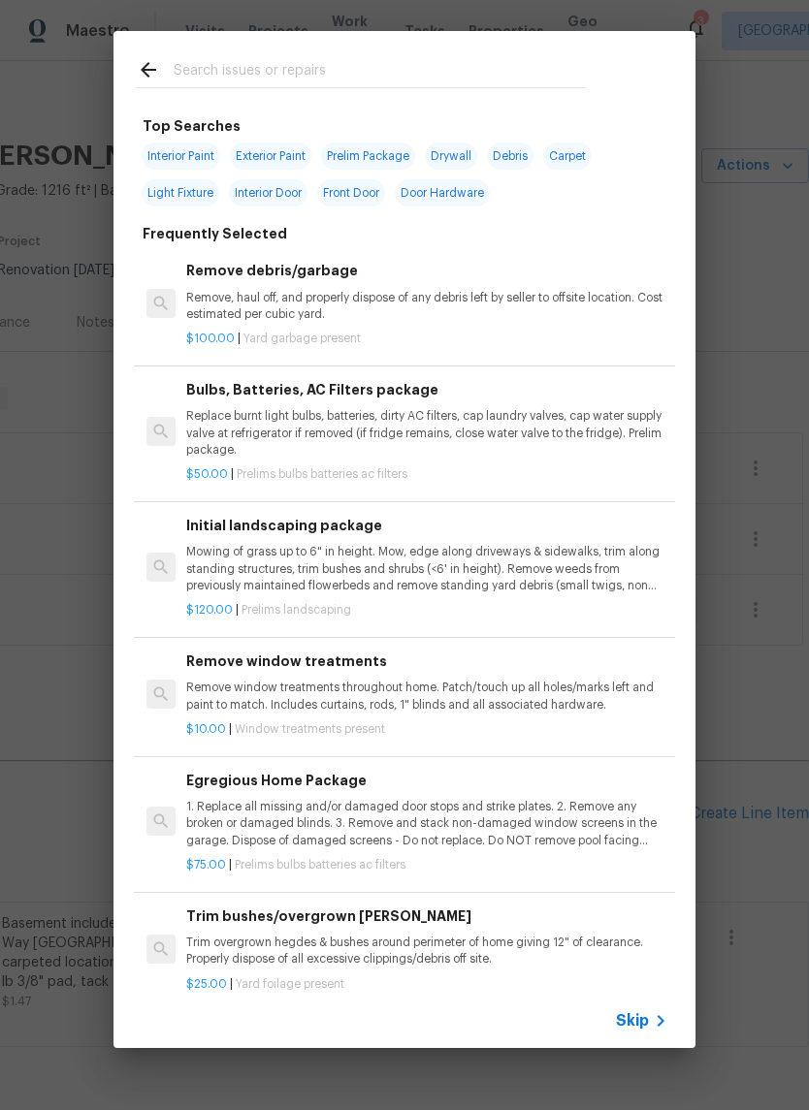
click at [373, 48] on div at bounding box center [360, 69] width 495 height 77
click at [430, 59] on input "text" at bounding box center [379, 72] width 411 height 29
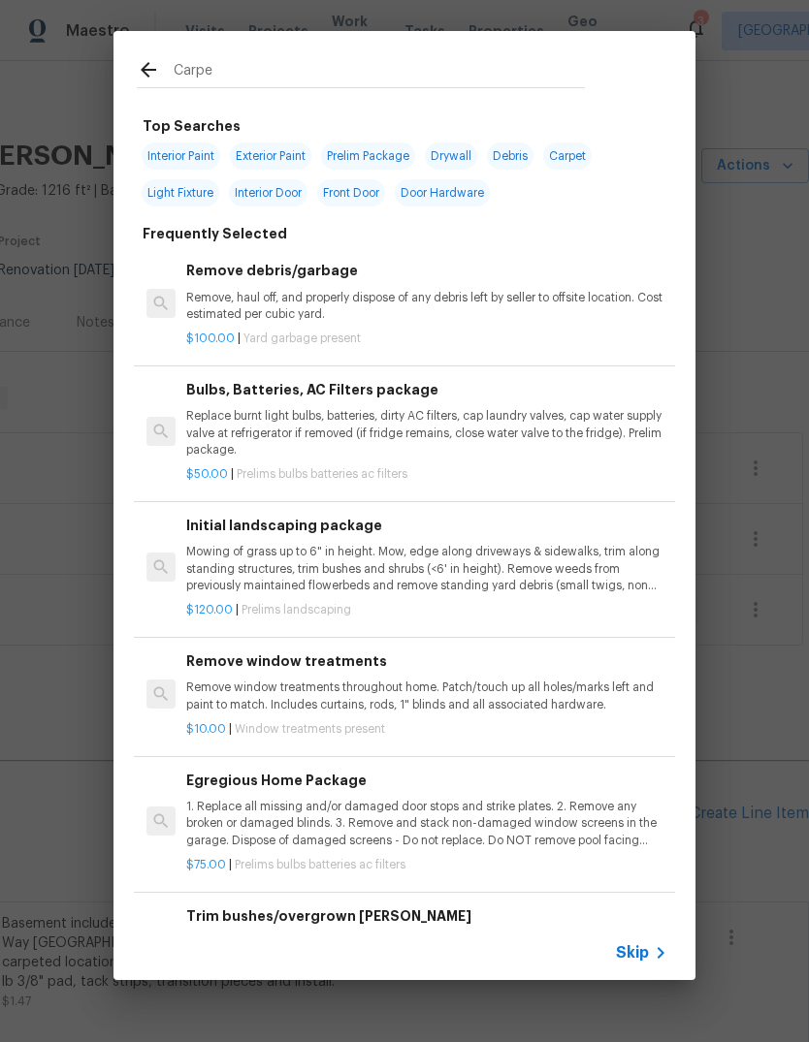
type input "Carpet"
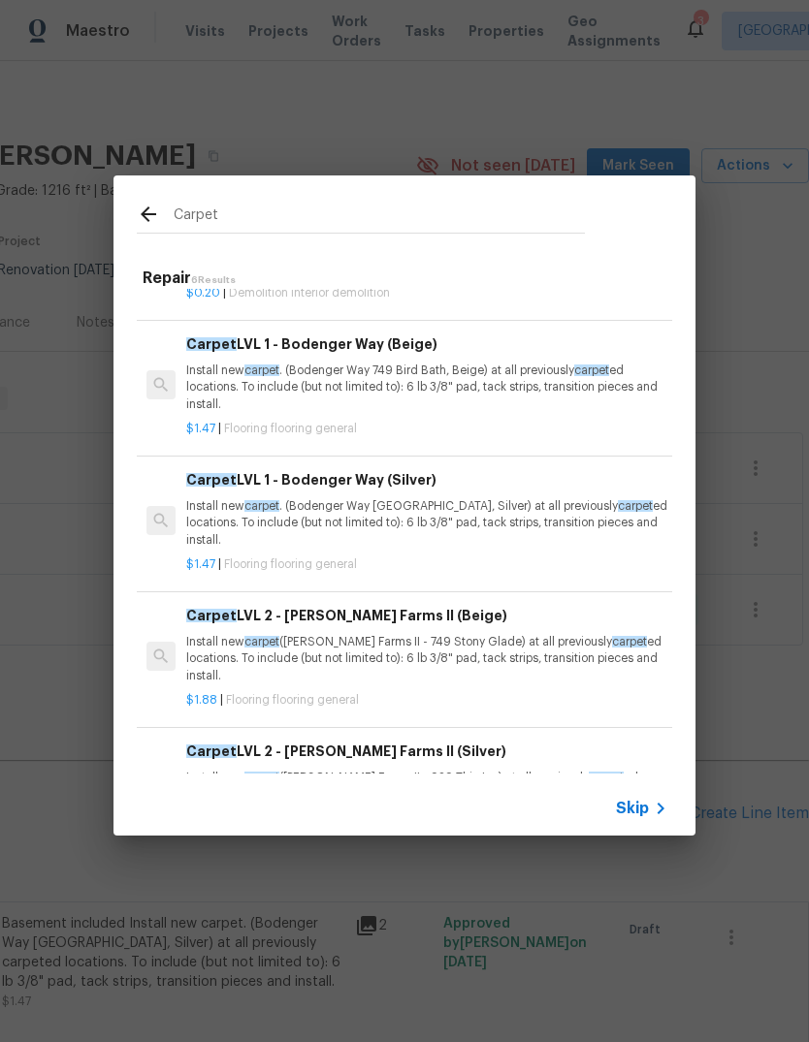
scroll to position [109, 0]
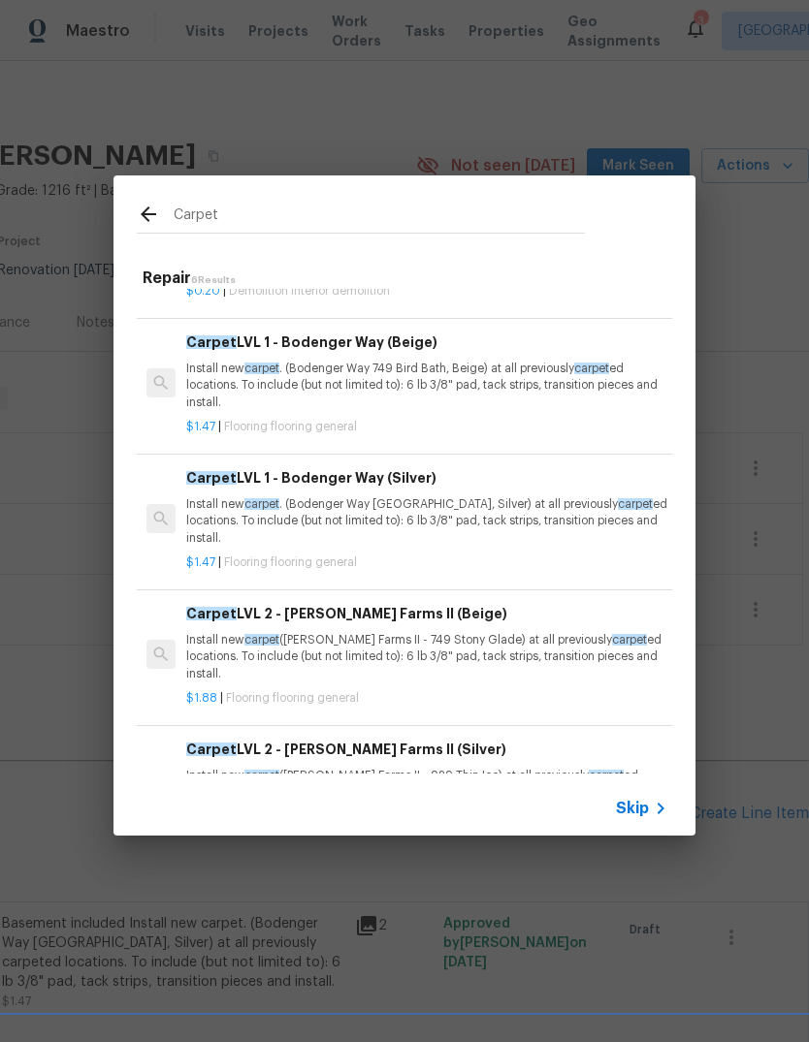
click at [532, 496] on p "Install new carpet . (Bodenger Way 945 Winter Ash, Silver) at all previously ca…" at bounding box center [426, 520] width 481 height 49
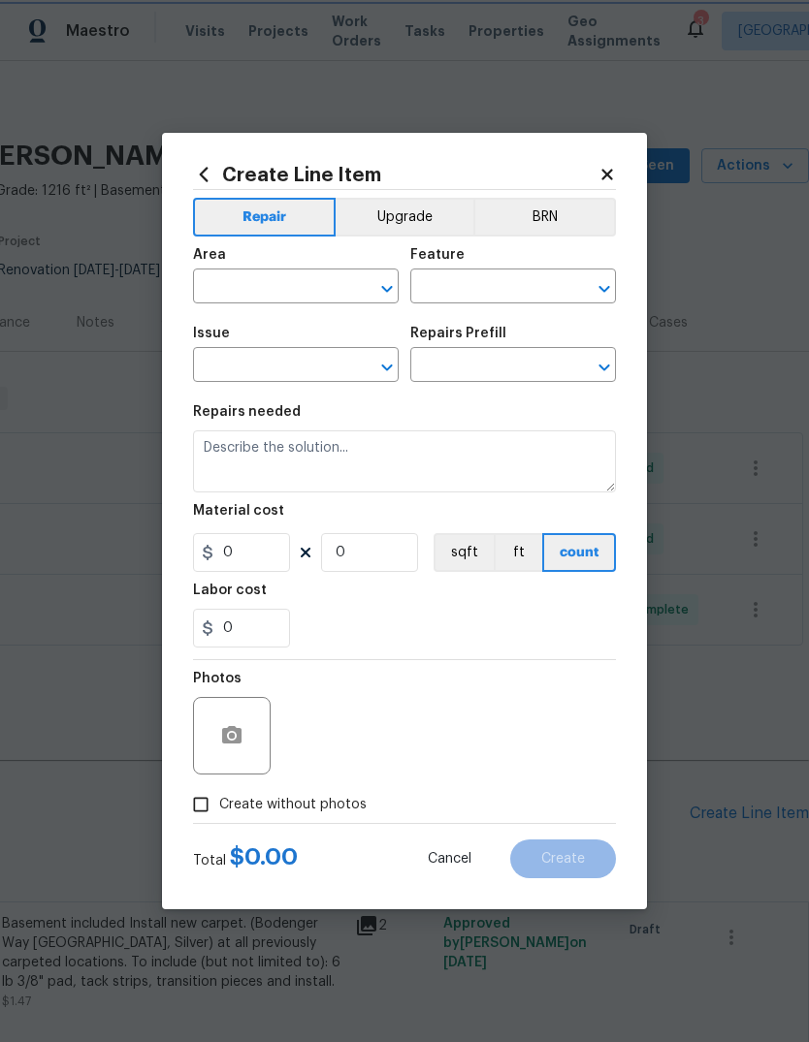
type input "Overall Flooring"
type input "Flooring General"
type input "Carpet LVL 1 - Bodenger Way (Silver) $1.47"
type textarea "Install new carpet. (Bodenger Way 945 Winter Ash, Silver) at all previously car…"
type input "1.47"
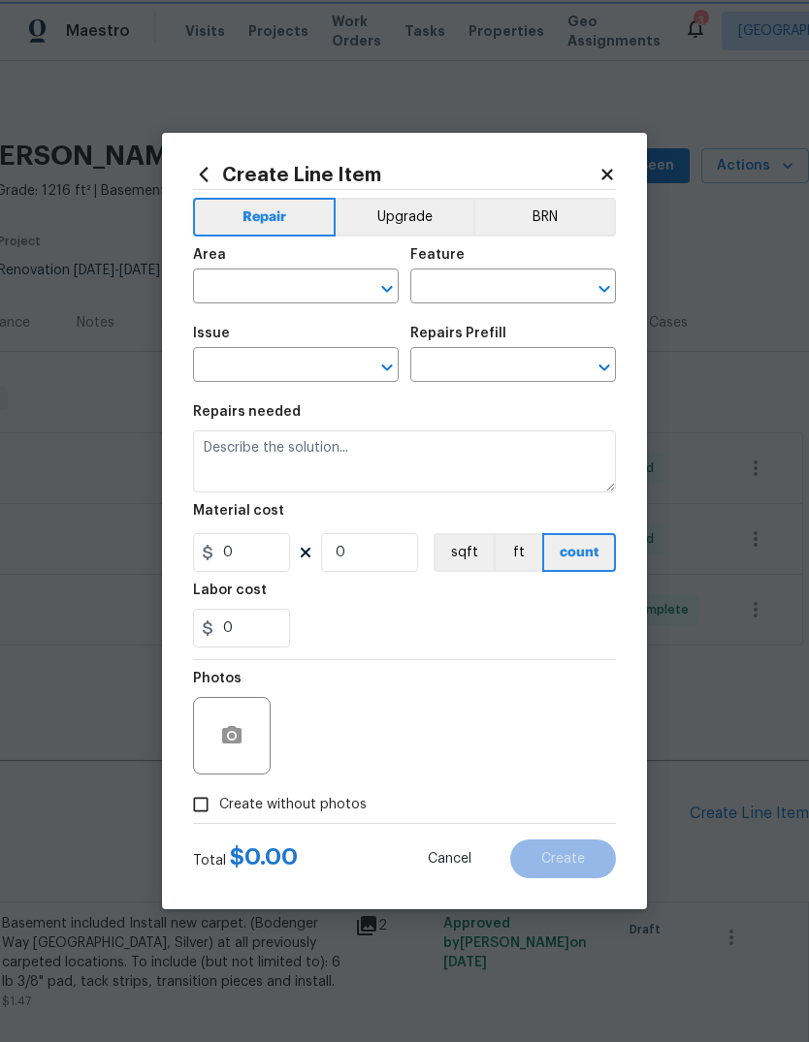
type input "1"
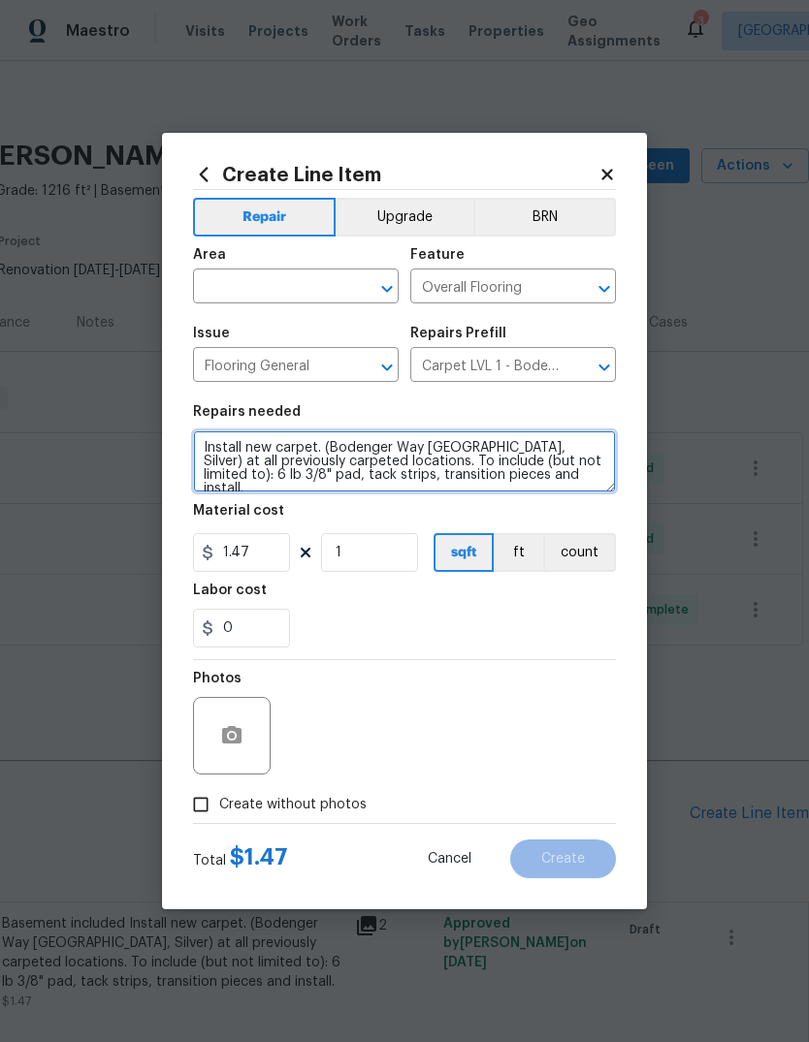
click at [404, 478] on textarea "Install new carpet. (Bodenger Way 945 Winter Ash, Silver) at all previously car…" at bounding box center [404, 462] width 423 height 62
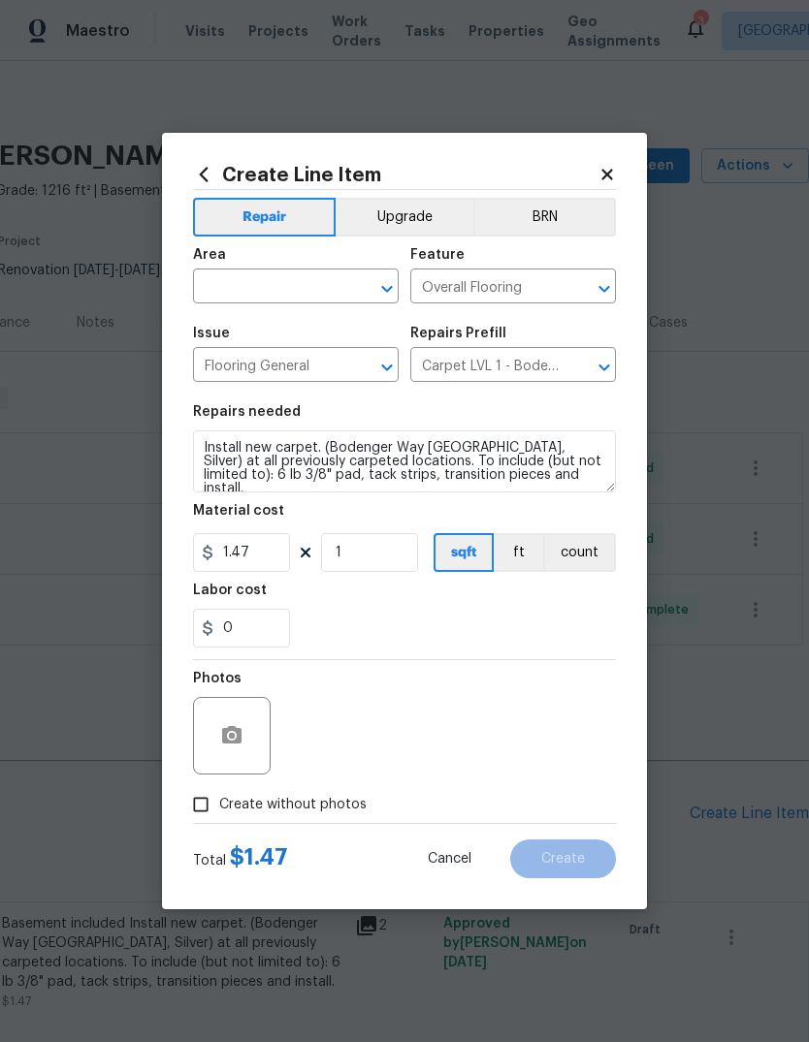
click at [293, 279] on input "text" at bounding box center [268, 288] width 151 height 30
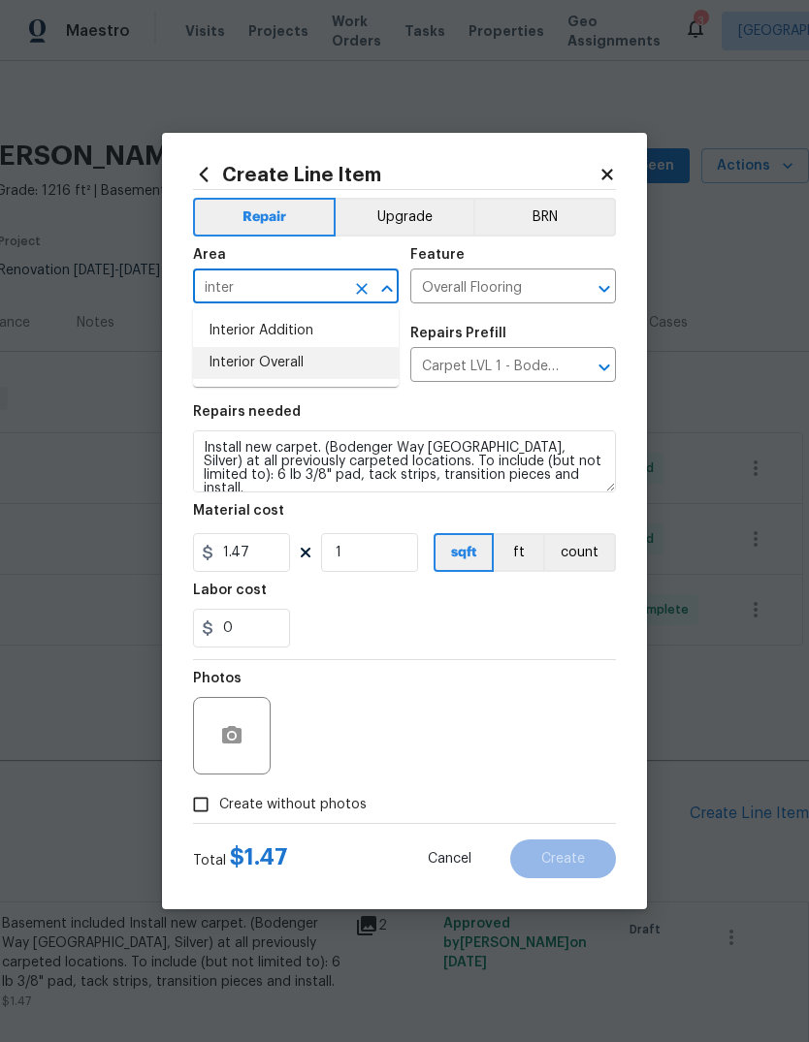
click at [320, 359] on li "Interior Overall" at bounding box center [296, 363] width 206 height 32
type input "Interior Overall"
click at [435, 405] on section "Repairs needed Install new carpet. (Bodenger Way 945 Winter Ash, Silver) at all…" at bounding box center [404, 527] width 423 height 266
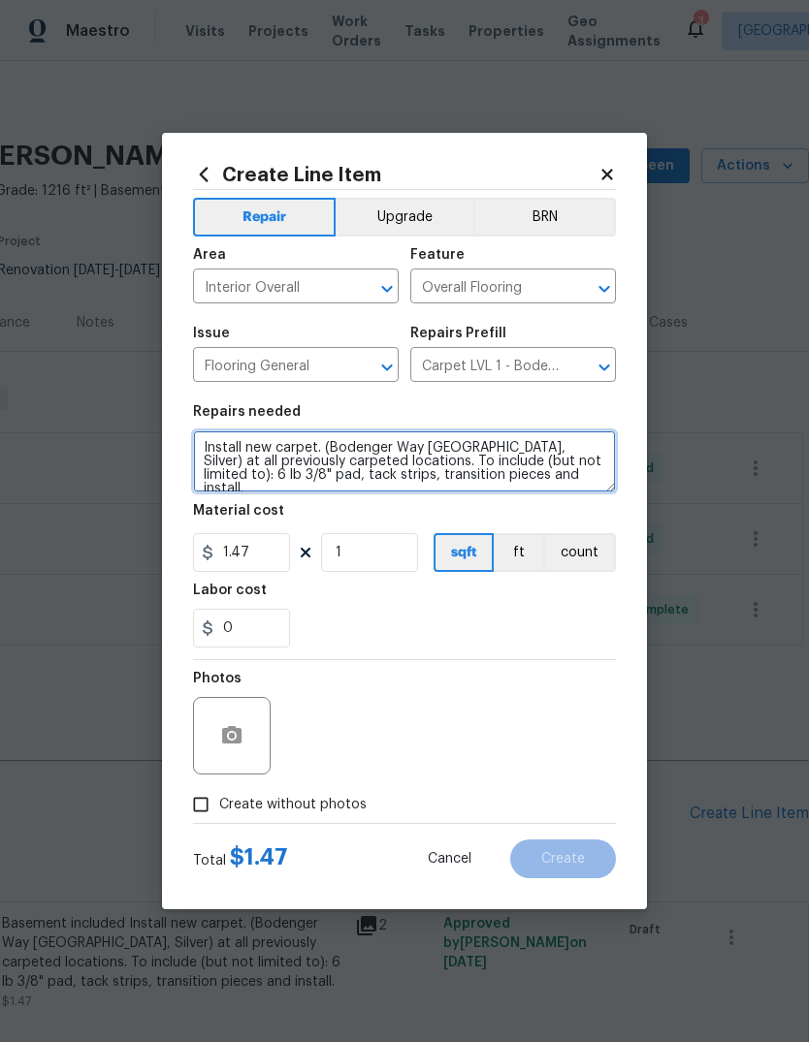
click at [456, 464] on textarea "Install new carpet. (Bodenger Way 945 Winter Ash, Silver) at all previously car…" at bounding box center [404, 462] width 423 height 62
click at [455, 464] on textarea "Install new carpet. (Bodenger Way 945 Winter Ash, Silver) at all previously car…" at bounding box center [404, 462] width 423 height 62
click at [197, 443] on textarea "Install new carpet. (Bodenger Way 945 Winter Ash, Silver) at all previously car…" at bounding box center [404, 462] width 423 height 62
click at [287, 444] on textarea "Install new carpet. (Bodenger Way 945 Winter Ash, Silver) at all previously car…" at bounding box center [404, 462] width 423 height 62
click at [196, 471] on textarea "Install new carpet. (Bodenger Way 945 Winter Ash, Silver) at all previously car…" at bounding box center [404, 462] width 423 height 62
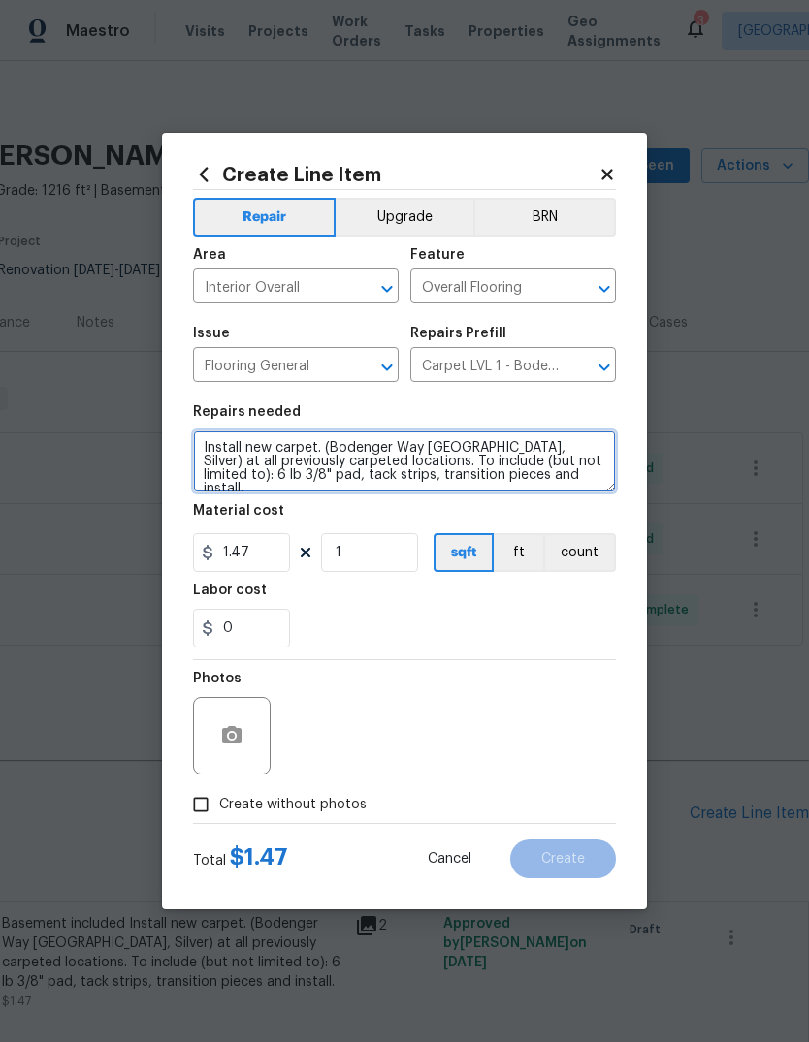
type textarea "Install new carpet. (Bodenger Way 945 Winter Ash, Silver) at all previously car…"
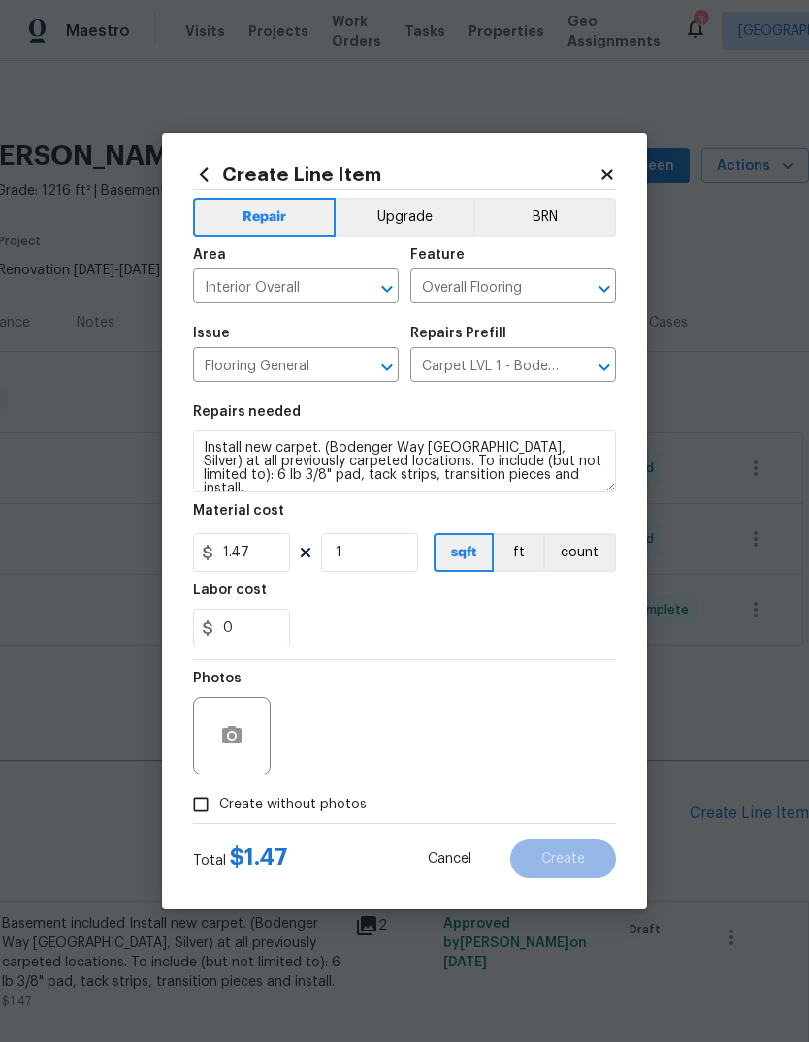
click at [432, 627] on div "0" at bounding box center [404, 628] width 423 height 39
click at [246, 562] on input "1.47" at bounding box center [241, 552] width 97 height 39
click at [245, 562] on input "1.47" at bounding box center [241, 552] width 97 height 39
click at [253, 560] on input "1.47" at bounding box center [241, 552] width 97 height 39
click at [253, 559] on input "1.47" at bounding box center [241, 552] width 97 height 39
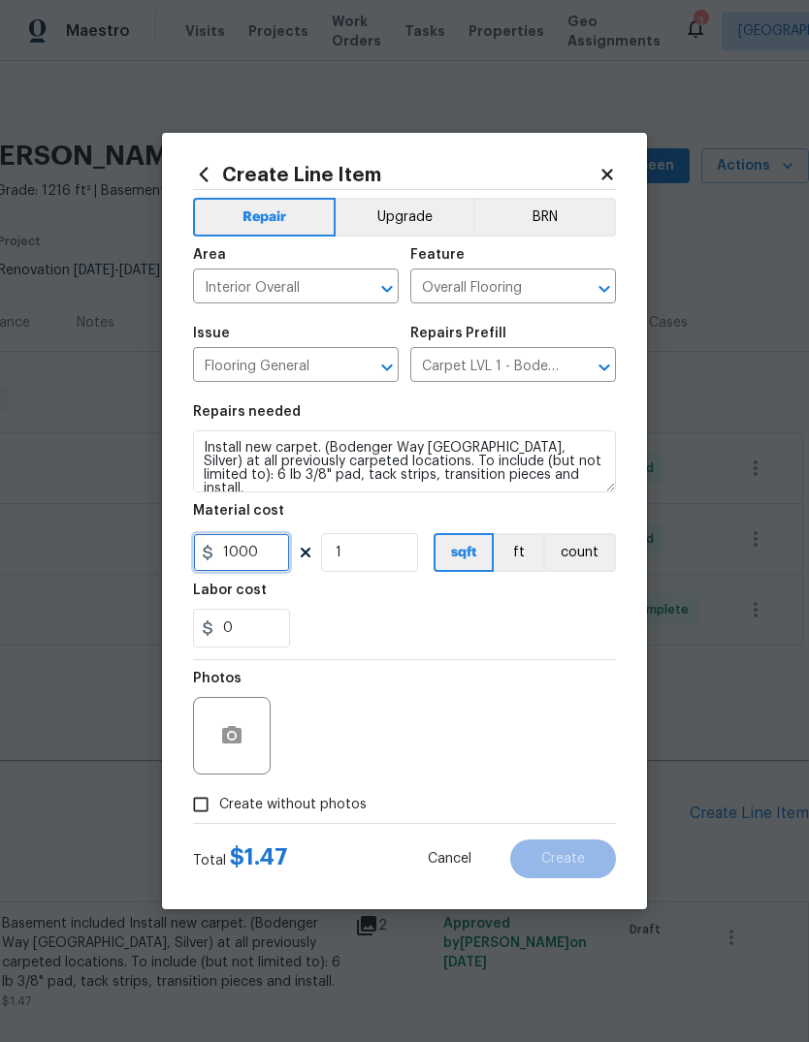
type input "1000"
click at [553, 639] on div "0" at bounding box center [404, 628] width 423 height 39
click at [304, 815] on span "Create without photos" at bounding box center [292, 805] width 147 height 20
click at [219, 815] on input "Create without photos" at bounding box center [200, 804] width 37 height 37
click at [330, 809] on span "Create without photos" at bounding box center [292, 805] width 147 height 20
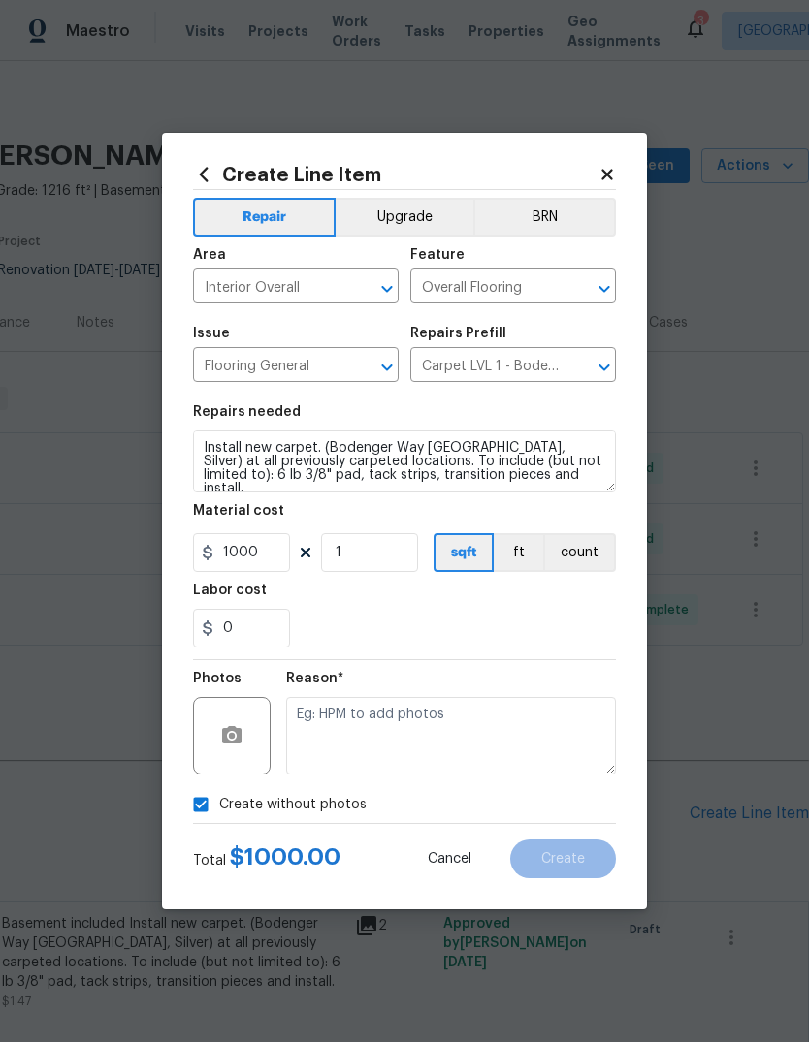
click at [219, 809] on input "Create without photos" at bounding box center [200, 804] width 37 height 37
click at [336, 804] on span "Create without photos" at bounding box center [292, 805] width 147 height 20
click at [219, 804] on input "Create without photos" at bounding box center [200, 804] width 37 height 37
checkbox input "true"
click at [393, 739] on textarea at bounding box center [451, 736] width 330 height 78
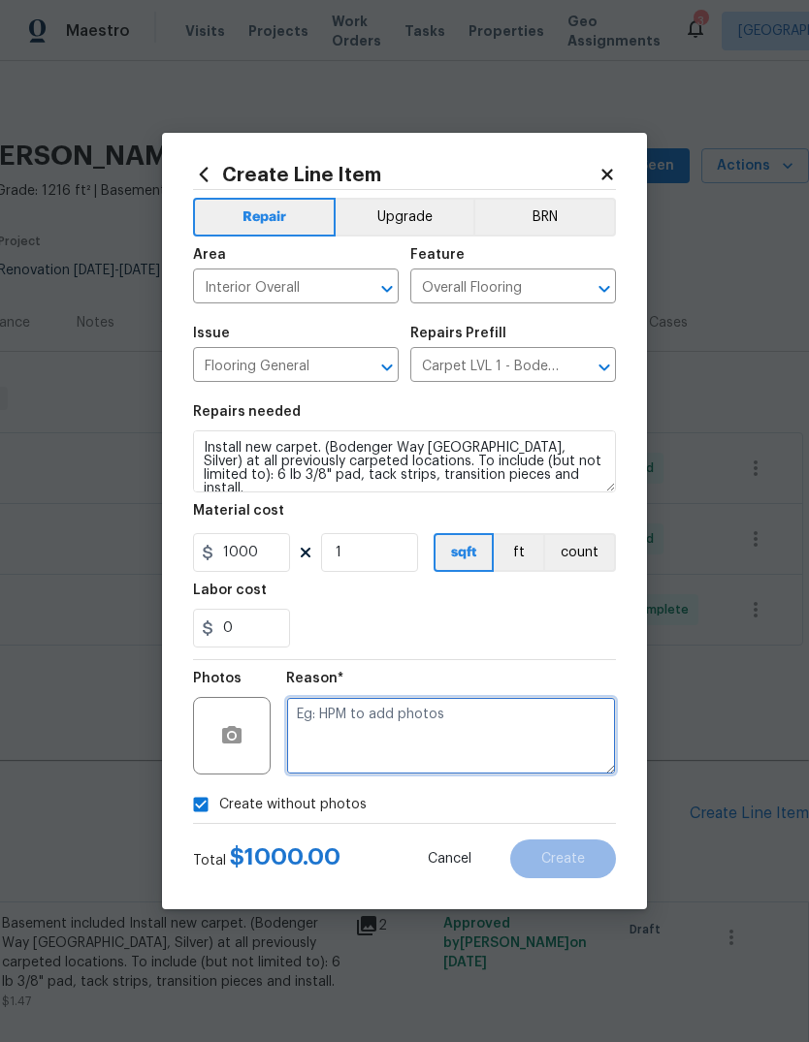
scroll to position [30, 0]
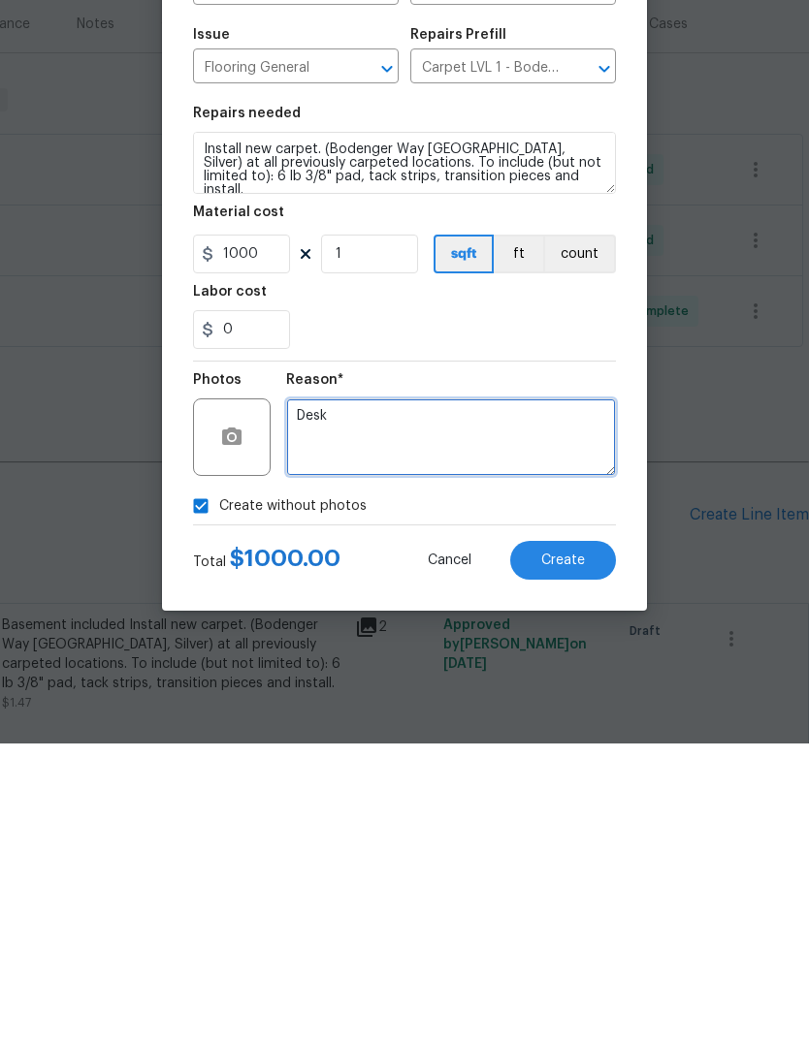
type textarea "Desk"
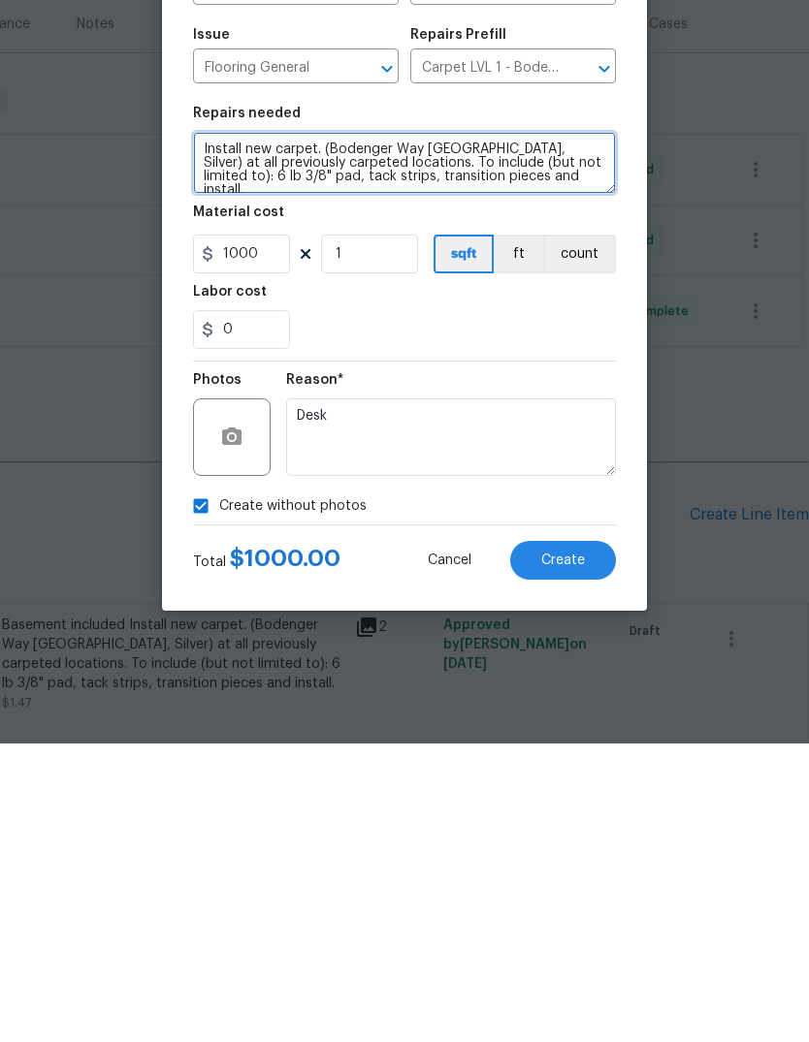
click at [215, 431] on textarea "Install new carpet. (Bodenger Way 945 Winter Ash, Silver) at all previously car…" at bounding box center [404, 462] width 423 height 62
click at [255, 431] on textarea "Install new carpet. (Bodenger Way 945 Winter Ash, Silver) at all previously car…" at bounding box center [404, 462] width 423 height 62
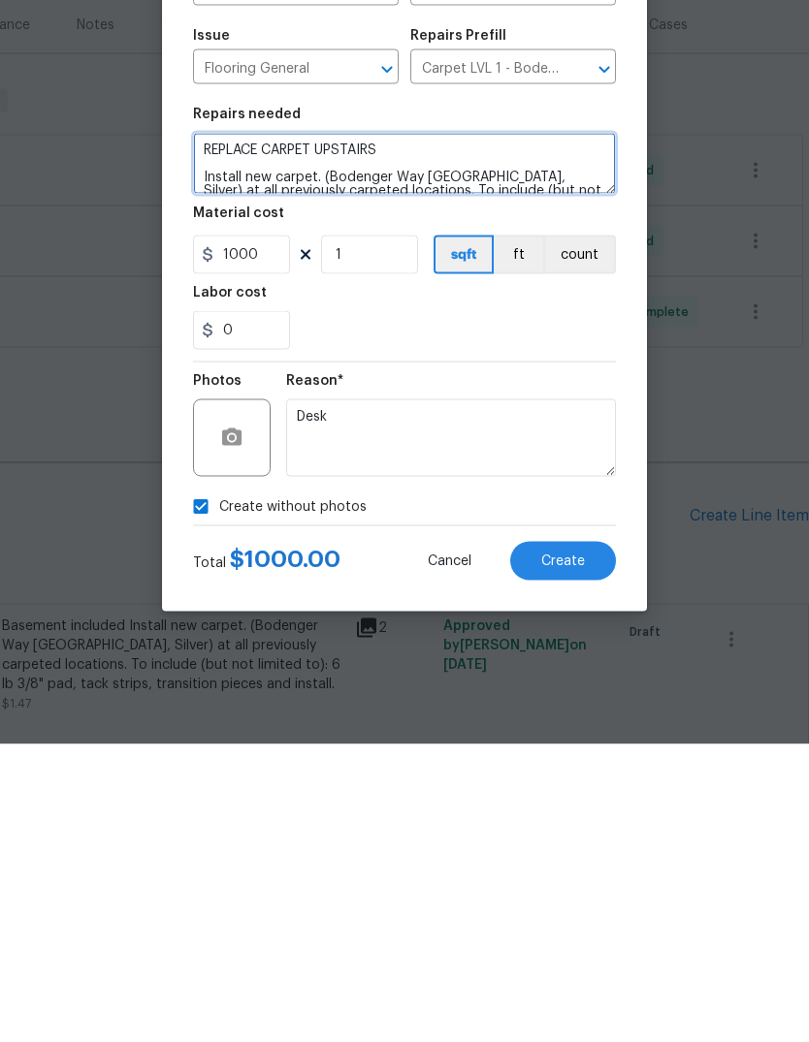
type textarea "REPLACE CARPET UPSTAIRS Install new carpet. (Bodenger Way 945 Winter Ash, Silve…"
click at [556, 609] on div "0" at bounding box center [404, 628] width 423 height 39
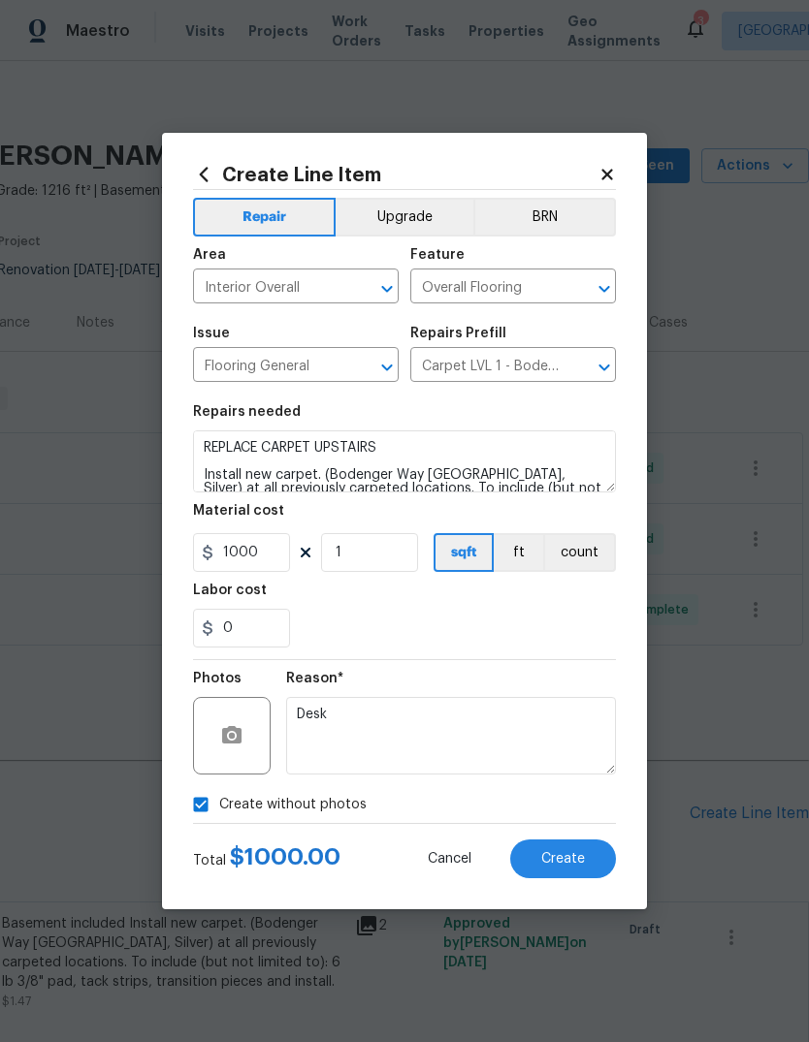
click at [569, 850] on button "Create" at bounding box center [563, 859] width 106 height 39
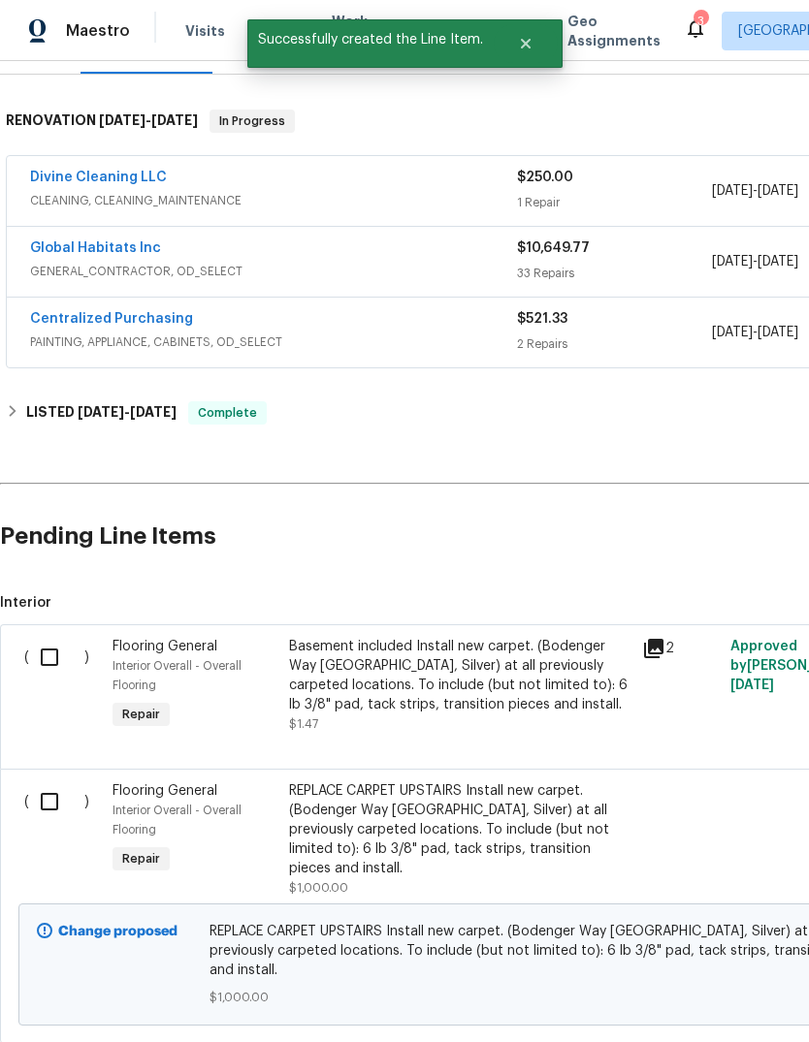
scroll to position [278, 0]
click at [62, 811] on input "checkbox" at bounding box center [56, 801] width 55 height 41
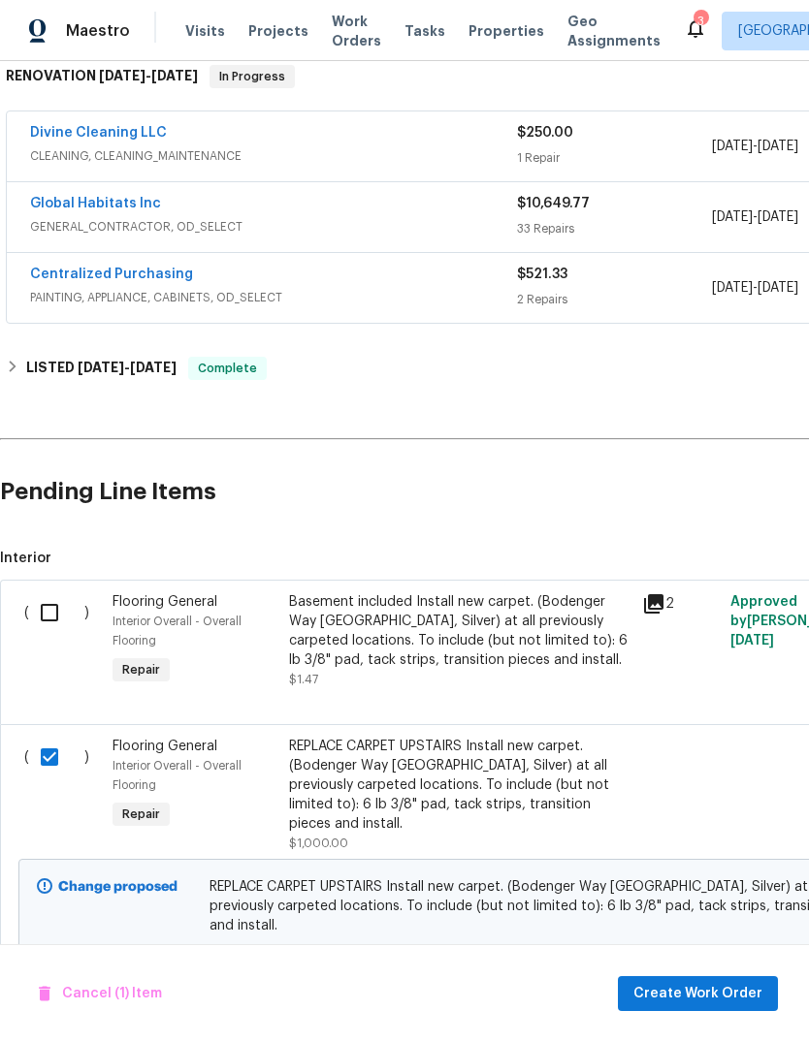
scroll to position [321, 0]
click at [731, 991] on span "Create Work Order" at bounding box center [697, 994] width 129 height 24
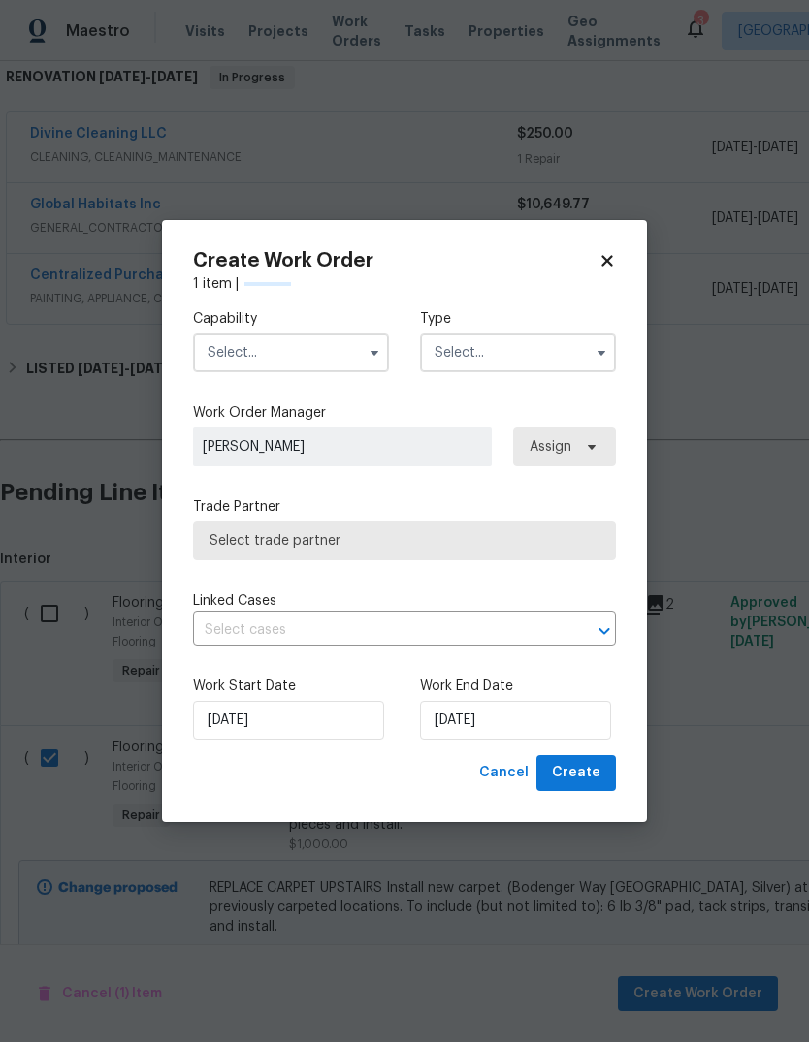
checkbox input "false"
click at [330, 362] on input "text" at bounding box center [291, 353] width 196 height 39
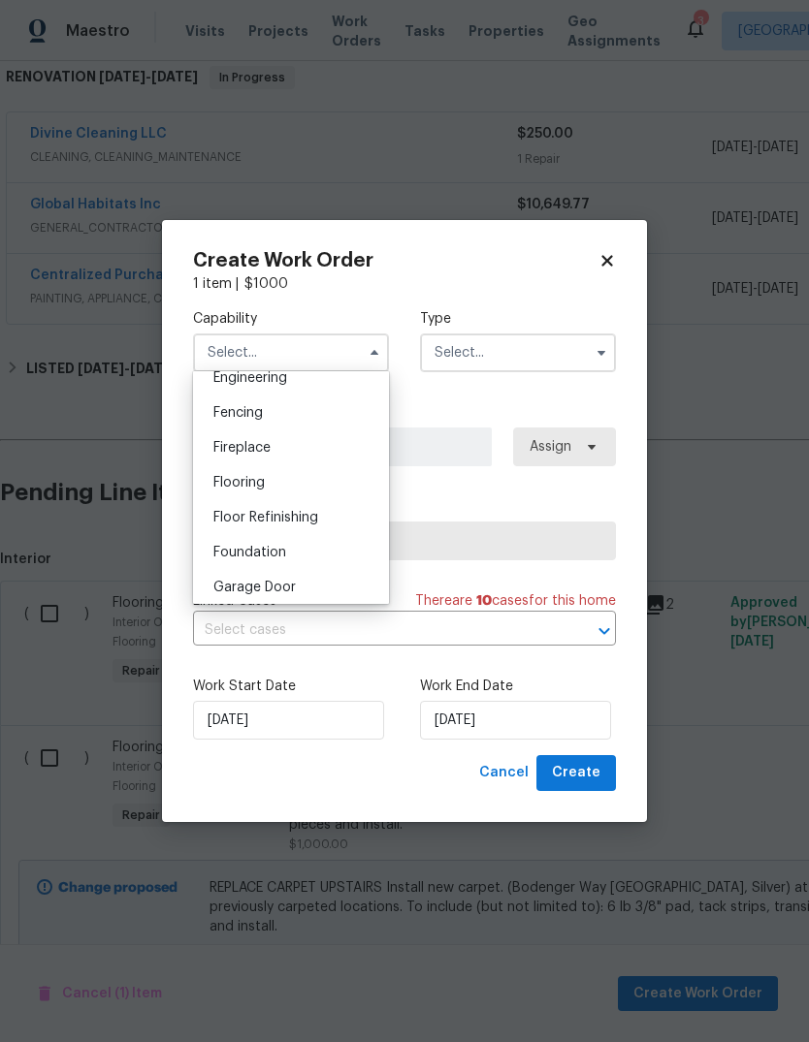
scroll to position [654, 0]
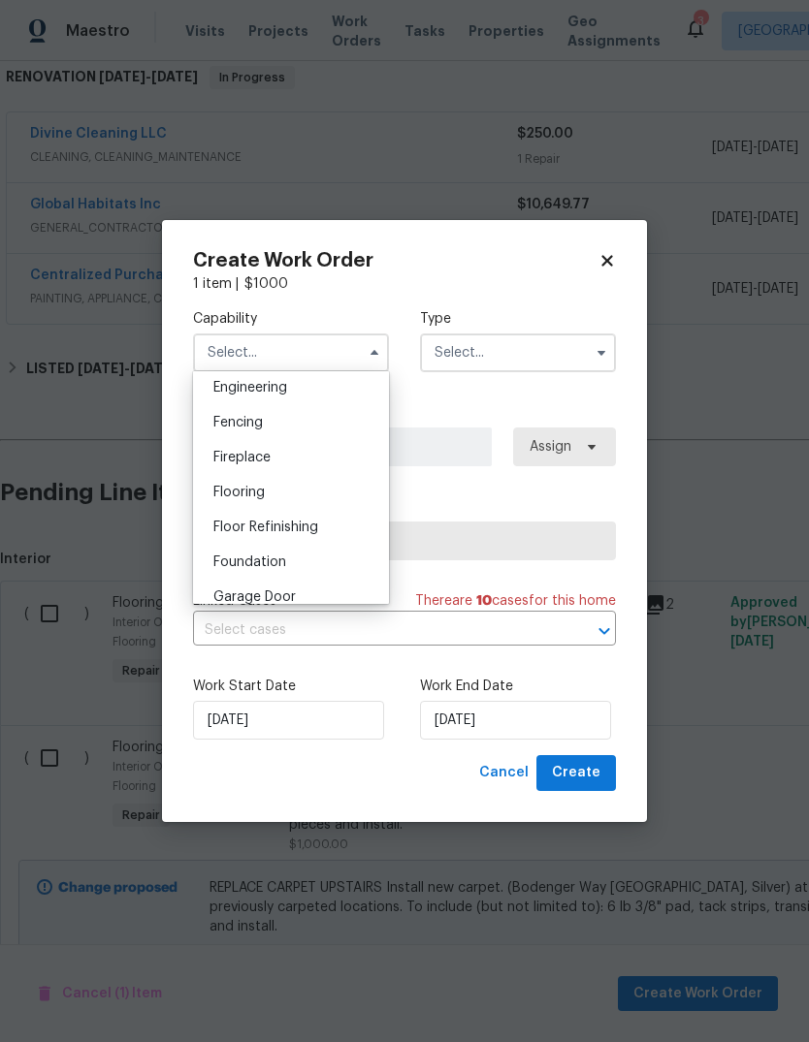
click at [281, 491] on div "Flooring" at bounding box center [291, 492] width 186 height 35
type input "Flooring"
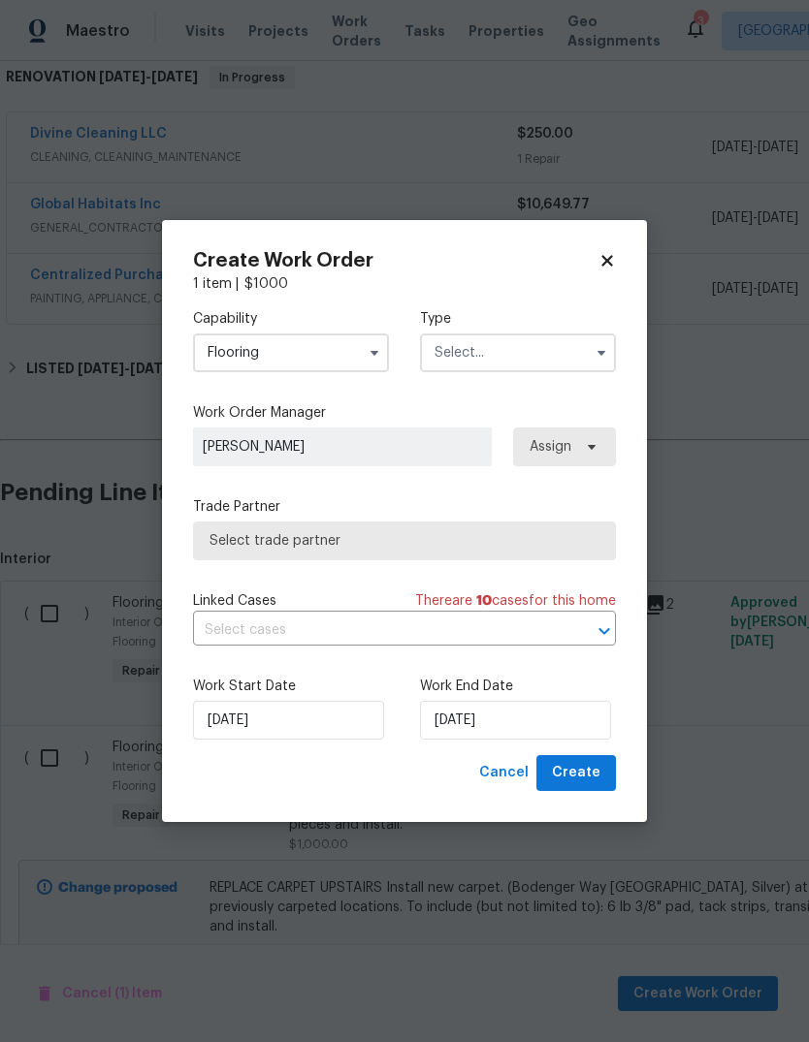
click at [549, 348] on input "text" at bounding box center [518, 353] width 196 height 39
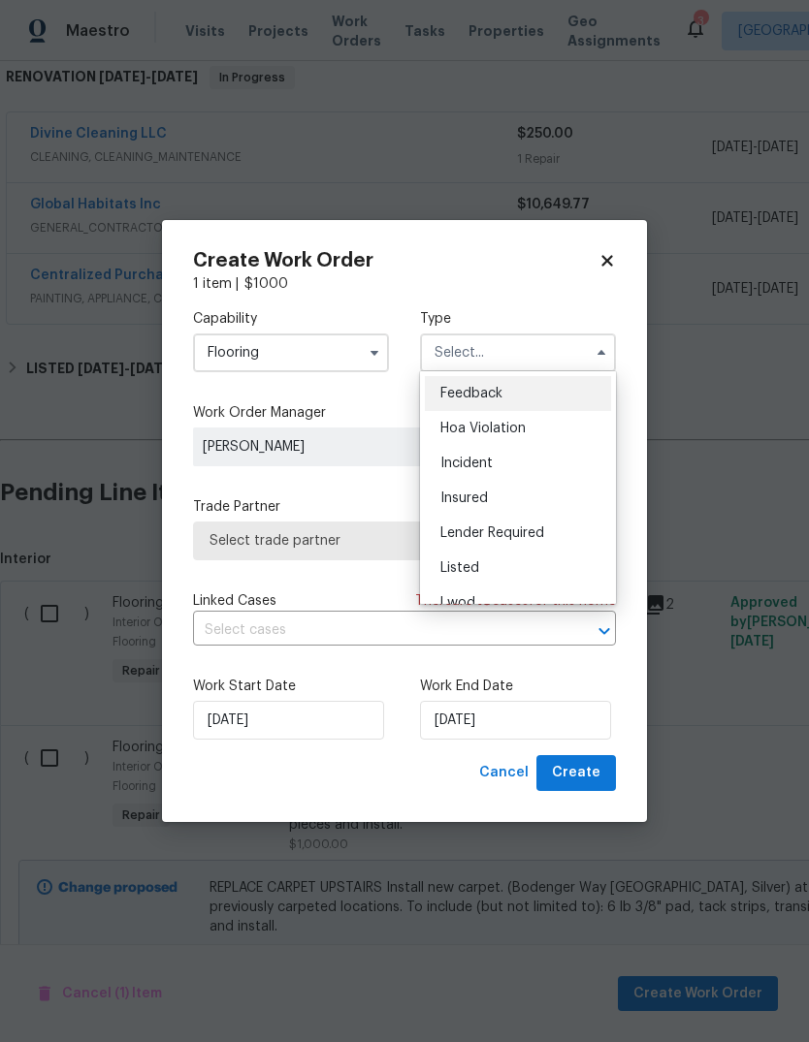
click at [499, 568] on div "Listed" at bounding box center [518, 568] width 186 height 35
type input "Listed"
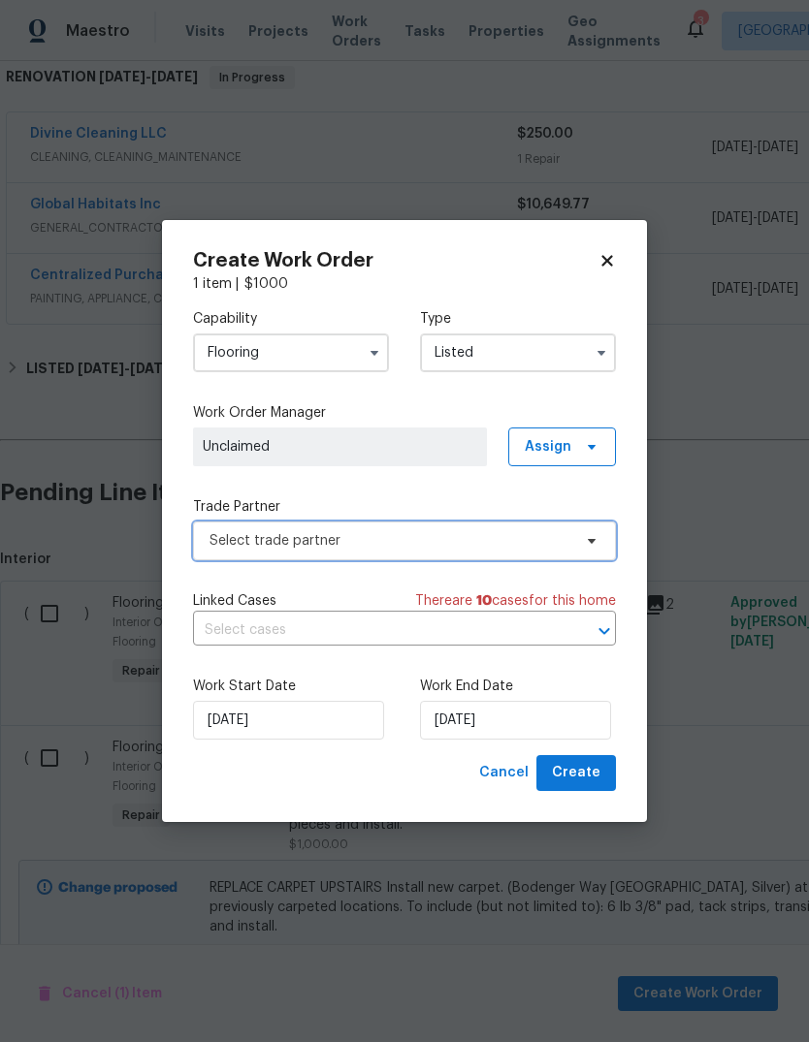
click at [433, 532] on span "Select trade partner" at bounding box center [390, 540] width 362 height 19
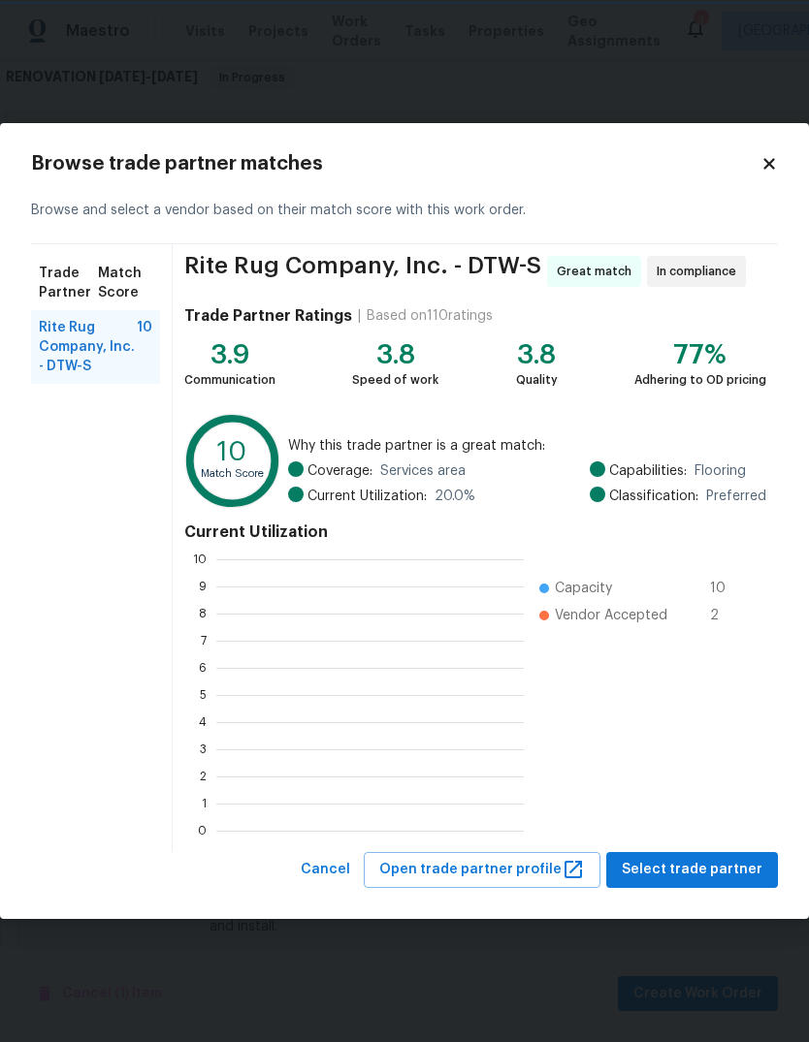
scroll to position [2, 2]
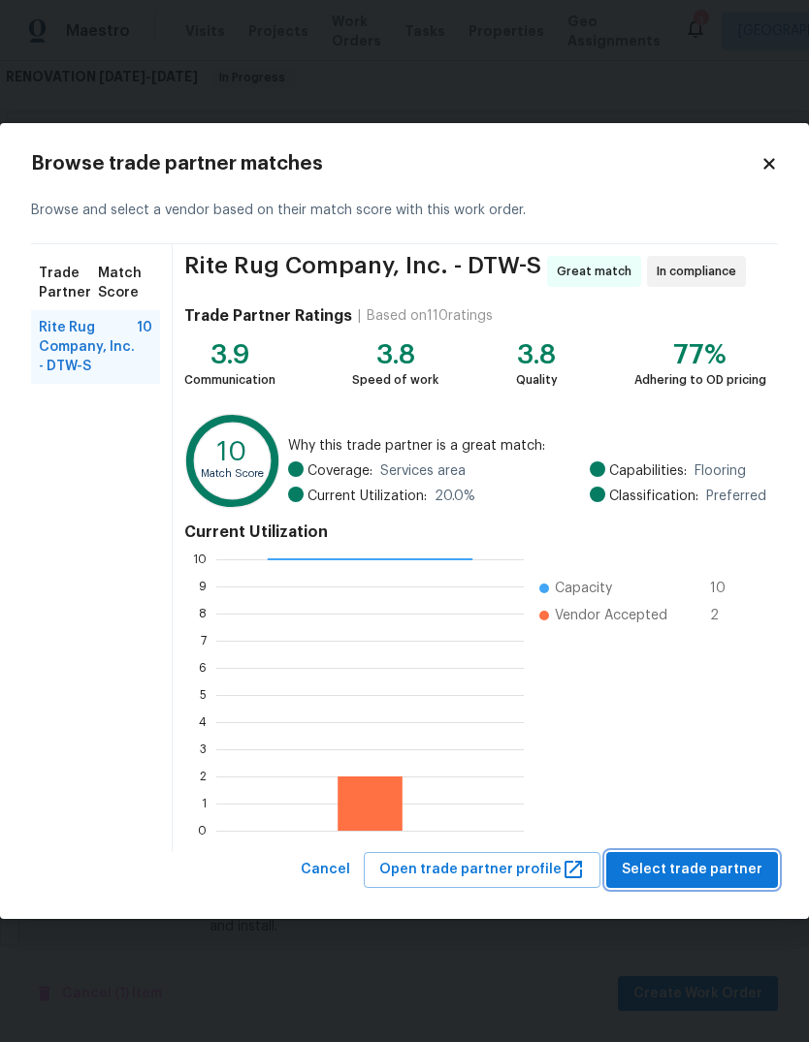
click at [718, 877] on span "Select trade partner" at bounding box center [692, 870] width 141 height 24
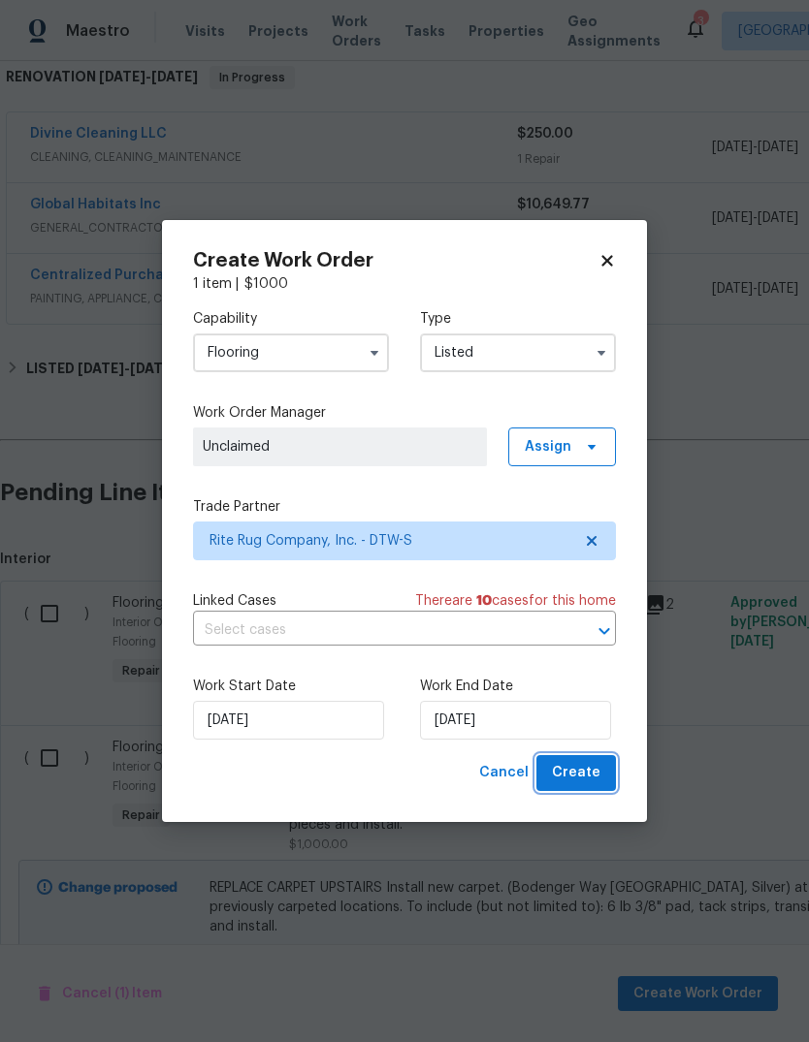
click at [582, 782] on span "Create" at bounding box center [576, 773] width 48 height 24
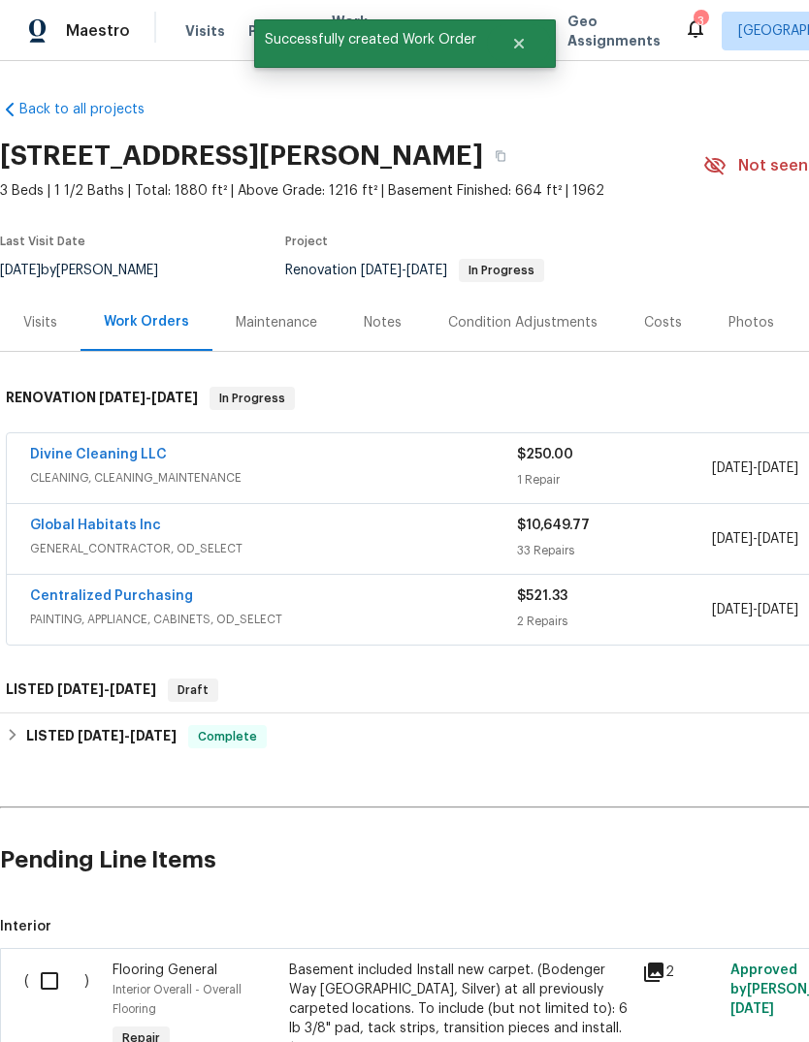
scroll to position [0, 0]
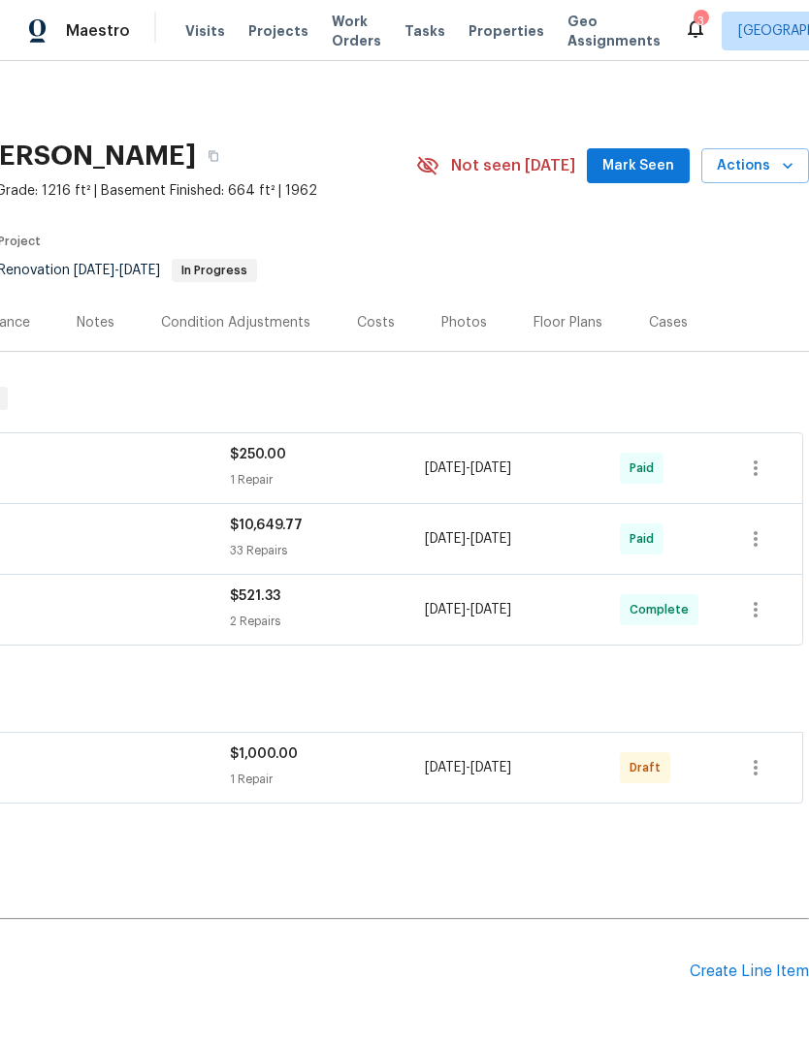
scroll to position [0, 287]
click at [763, 785] on button "button" at bounding box center [755, 768] width 47 height 47
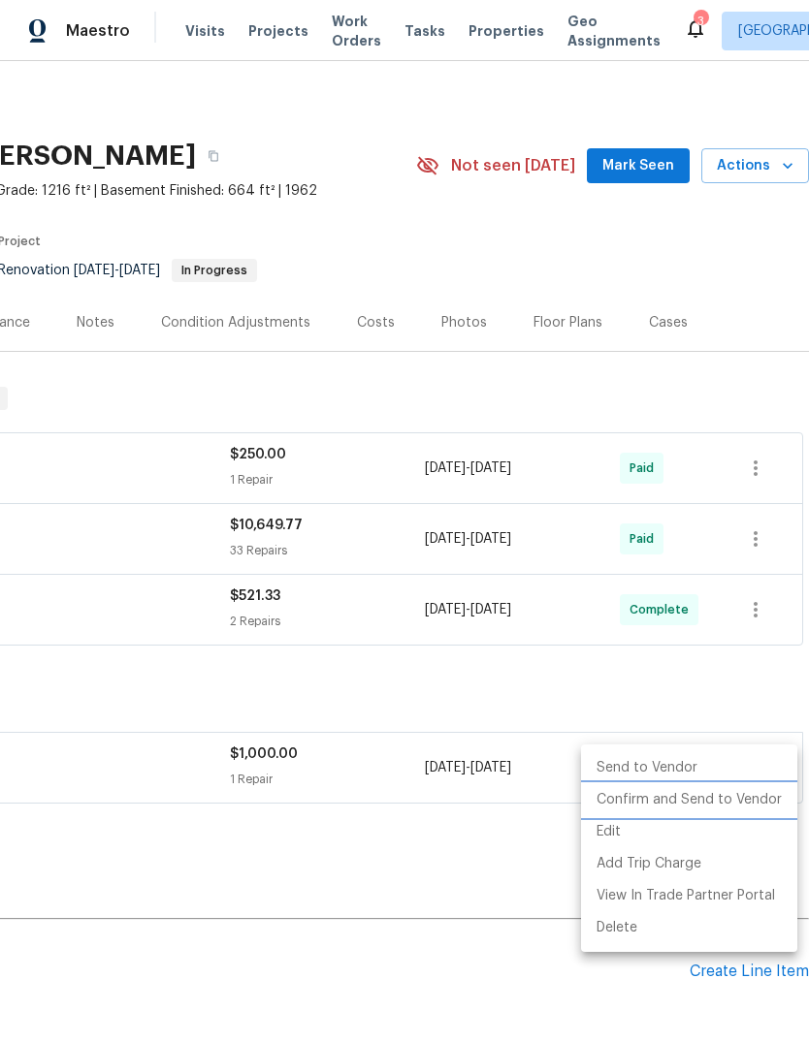
click at [737, 805] on li "Confirm and Send to Vendor" at bounding box center [689, 800] width 216 height 32
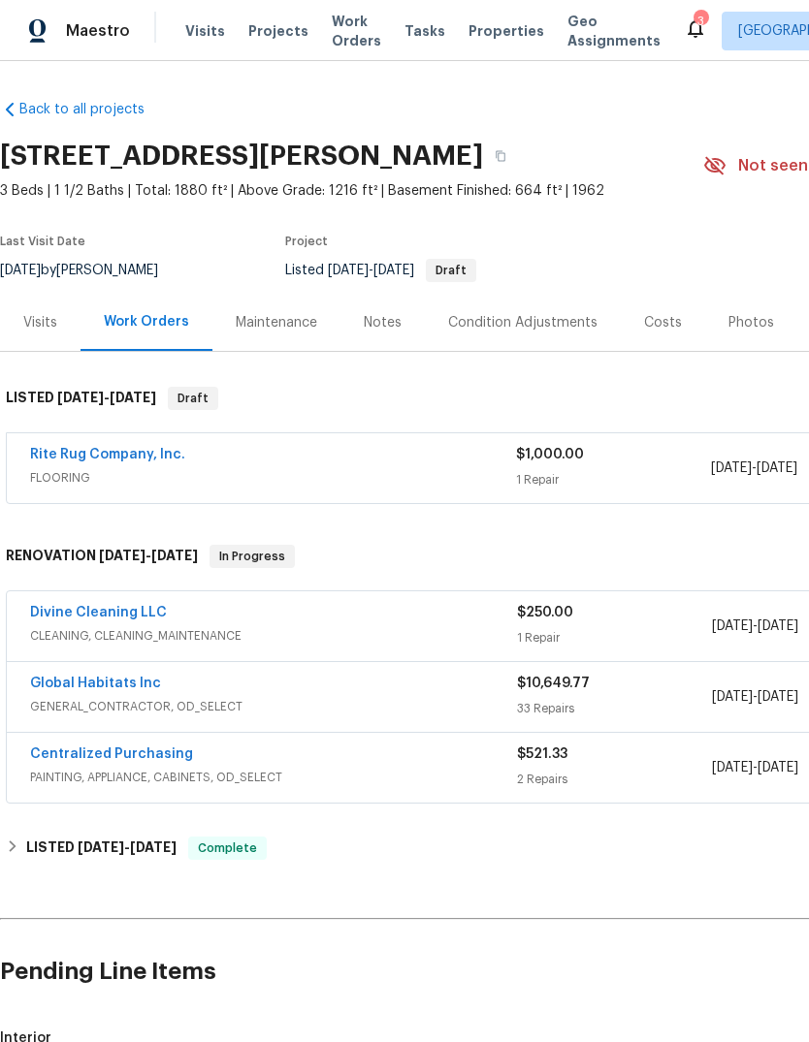
scroll to position [0, 0]
click at [141, 458] on link "Rite Rug Company, Inc." at bounding box center [107, 455] width 155 height 14
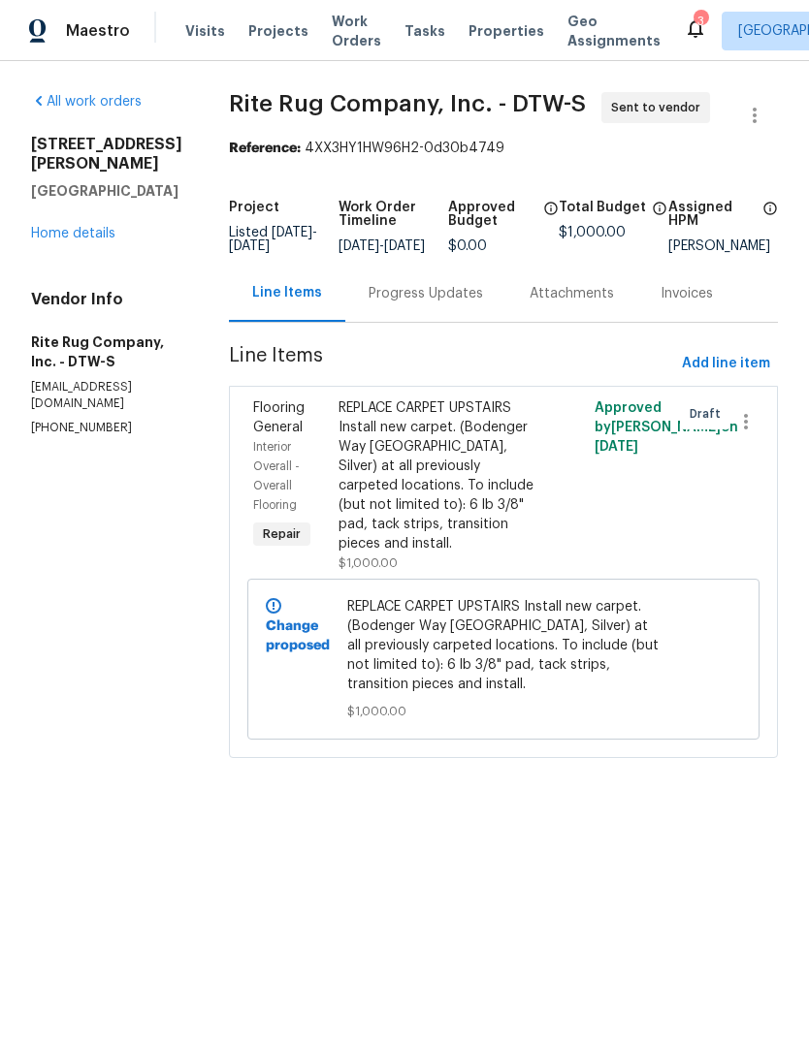
click at [446, 265] on div "Project Listed 10/7/2025 - 10/7/2025 Work Order Timeline 10/7/2025 - 10/7/2025 …" at bounding box center [503, 227] width 549 height 76
click at [473, 304] on div "Progress Updates" at bounding box center [425, 293] width 114 height 19
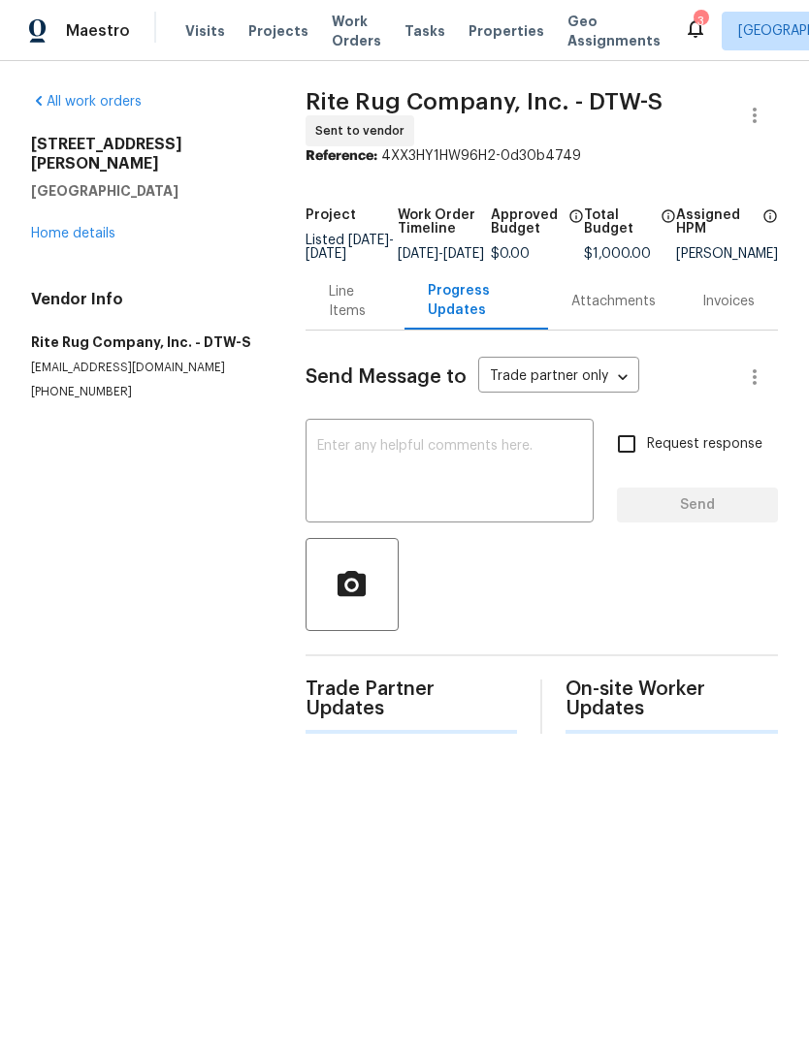
click at [441, 470] on textarea at bounding box center [449, 473] width 265 height 68
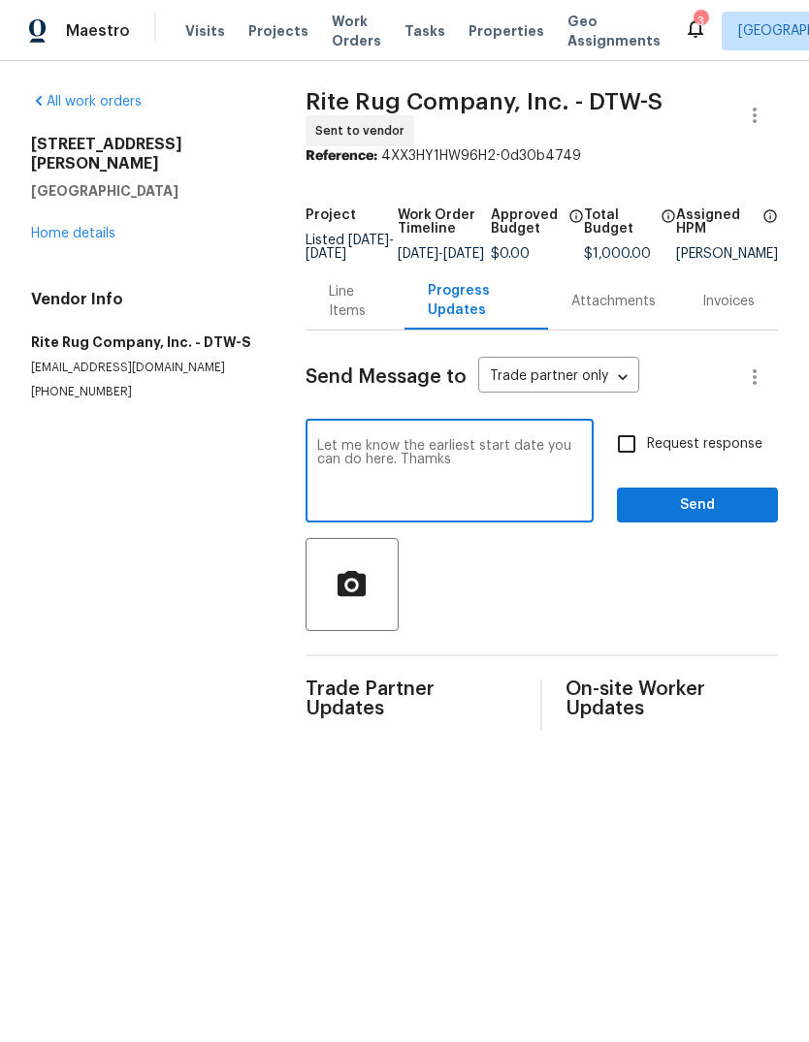
type textarea "Let me know the earliest start date you can do here. Thamks"
click at [701, 504] on button "Send" at bounding box center [697, 506] width 161 height 36
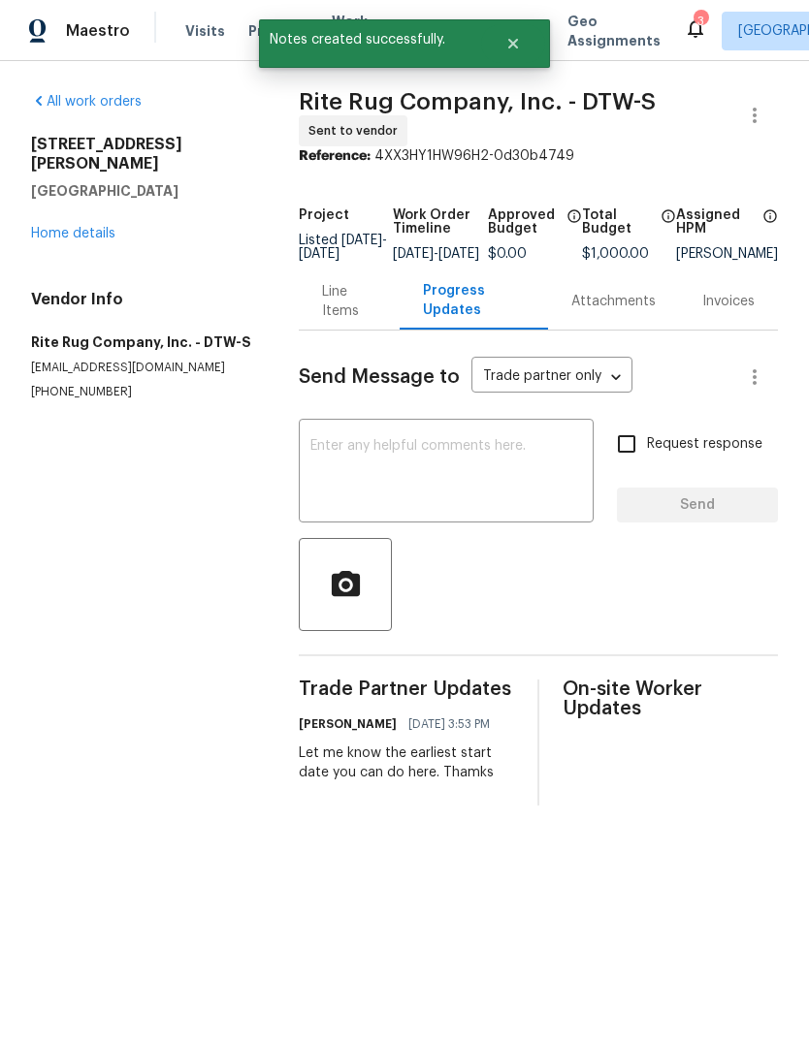
click at [103, 227] on link "Home details" at bounding box center [73, 234] width 84 height 14
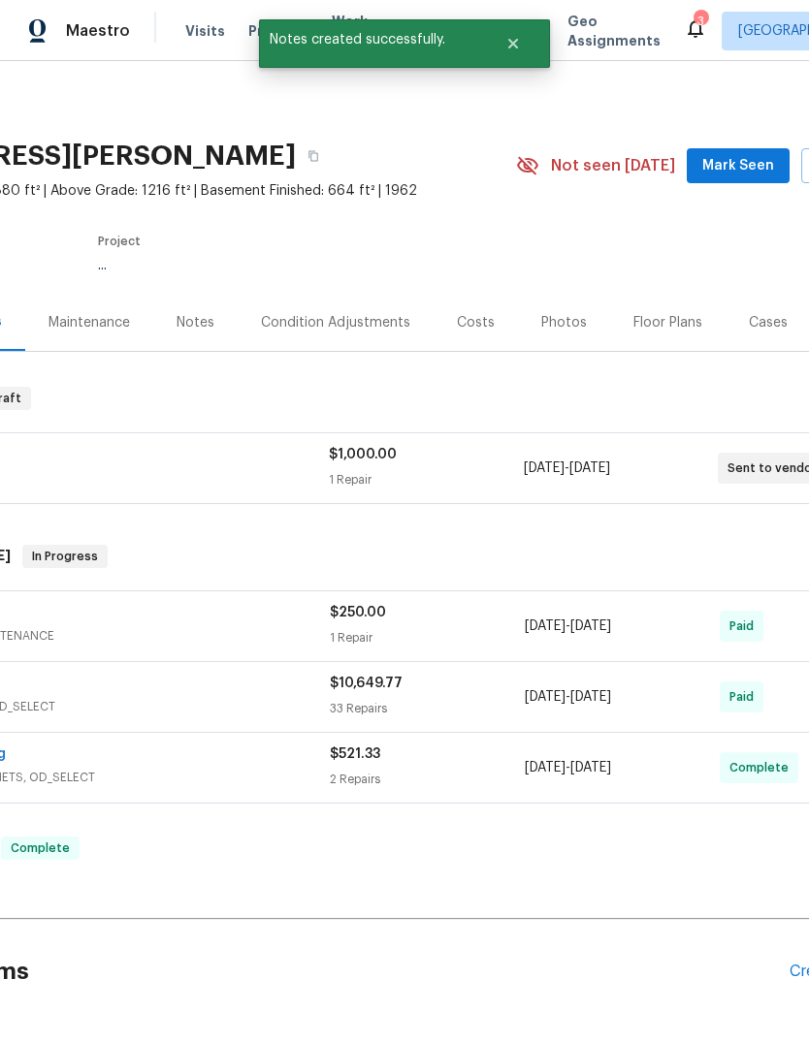
scroll to position [-1, 237]
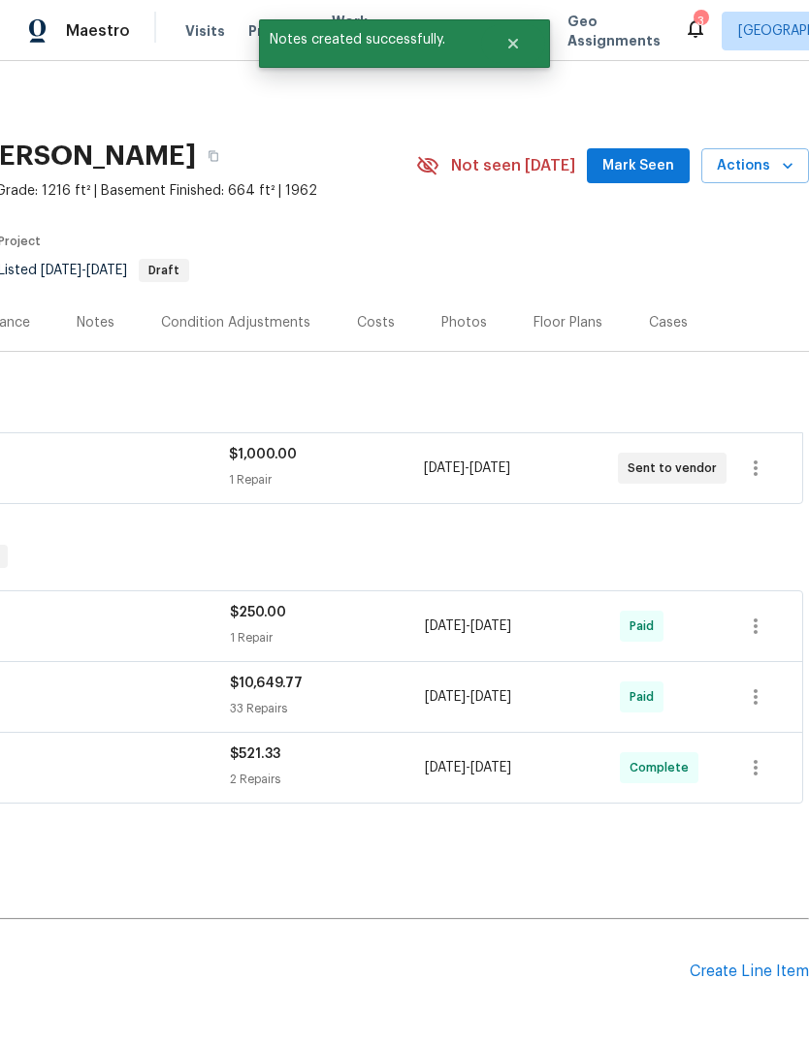
click at [648, 58] on div "Maestro Visits Projects Work Orders Tasks Properties Geo Assignments 3 Detroit,…" at bounding box center [404, 30] width 809 height 61
click at [655, 157] on span "Mark Seen" at bounding box center [638, 166] width 72 height 24
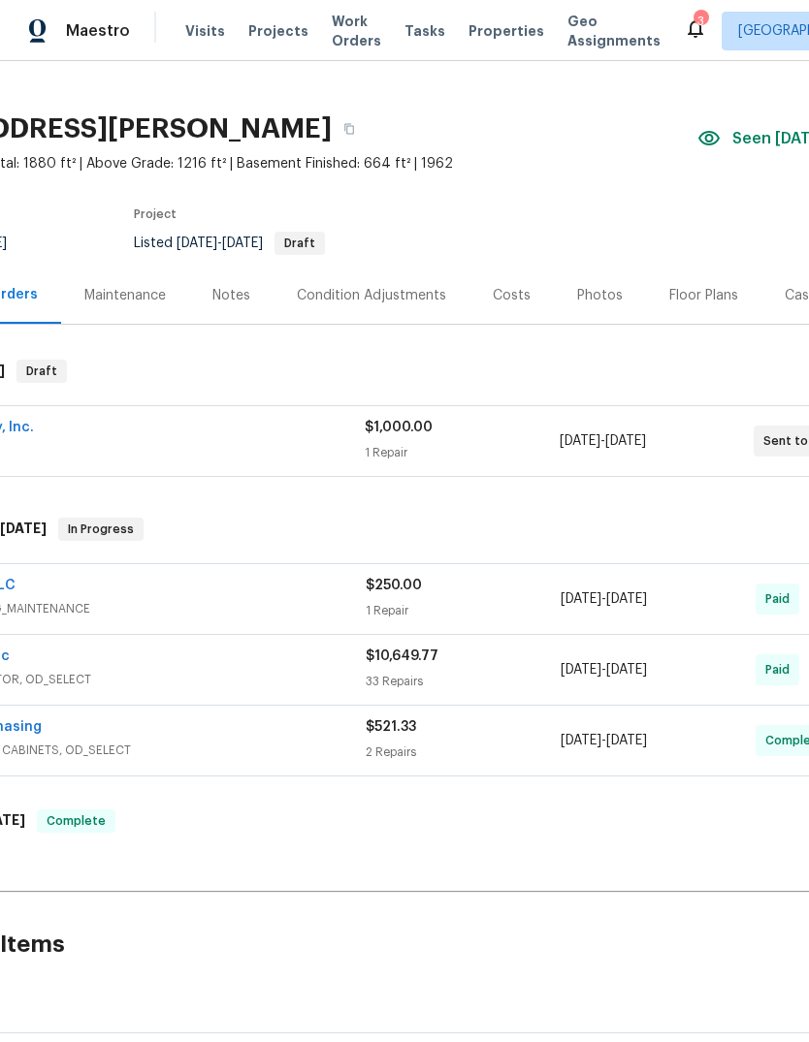
scroll to position [28, 151]
click at [231, 296] on div "Notes" at bounding box center [231, 294] width 38 height 19
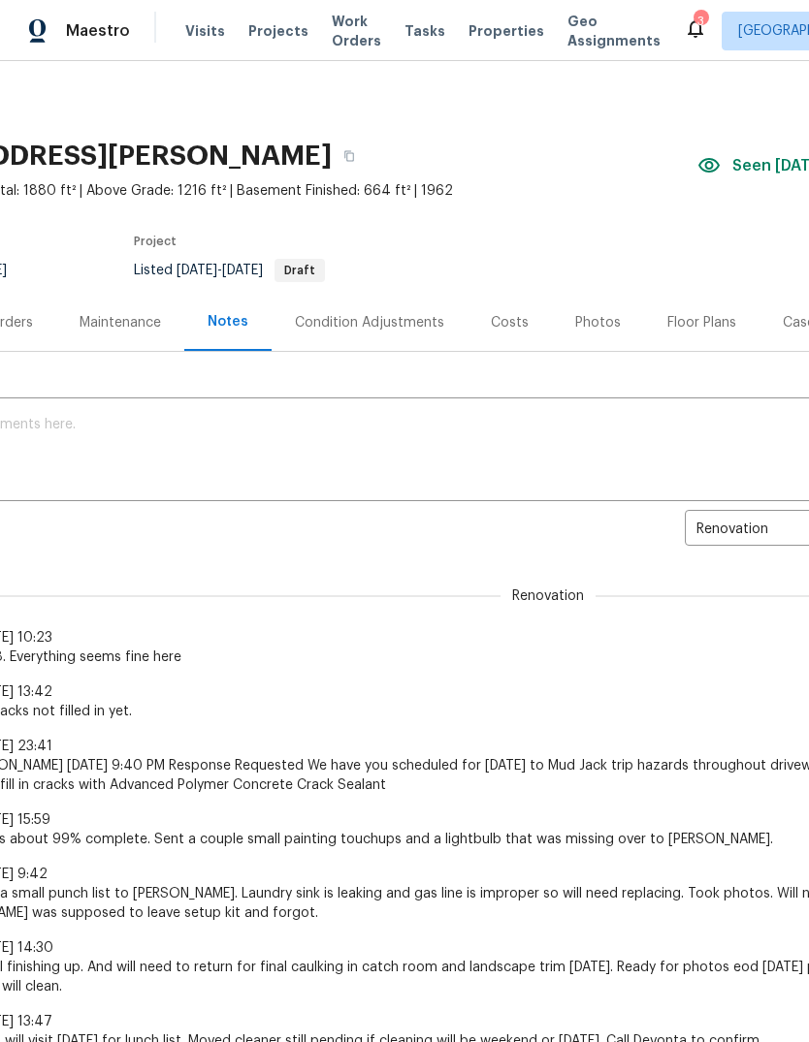
click at [227, 471] on textarea at bounding box center [396, 452] width 1072 height 68
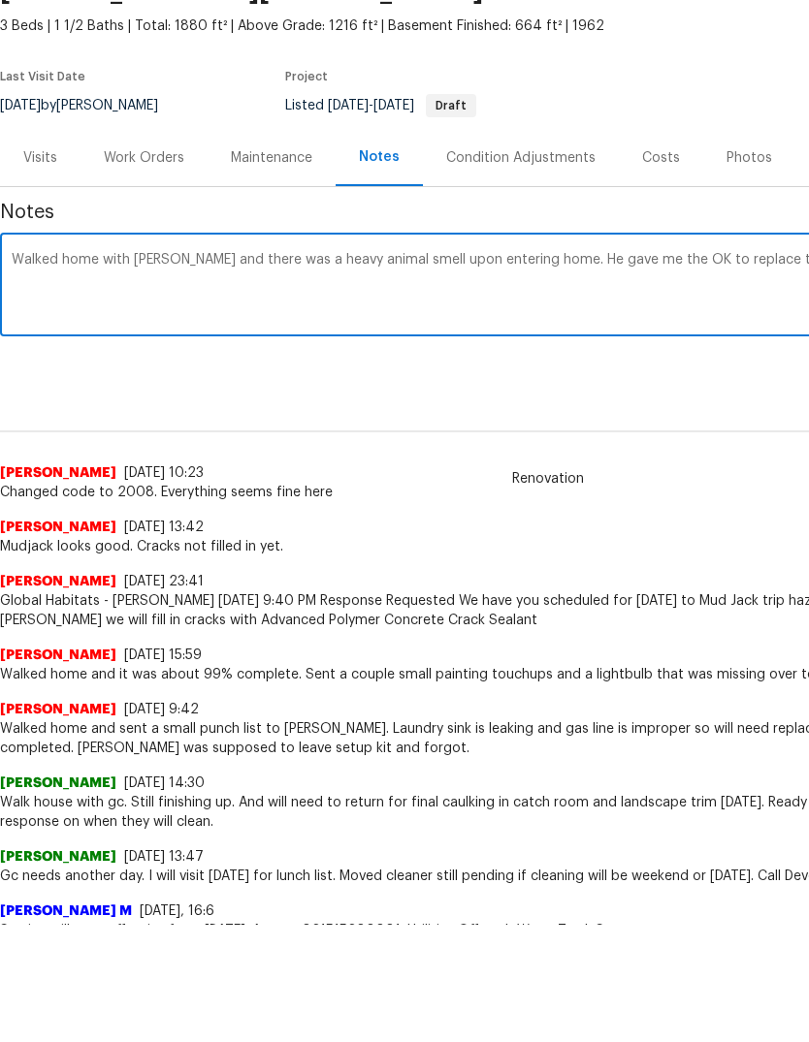
scroll to position [48, 287]
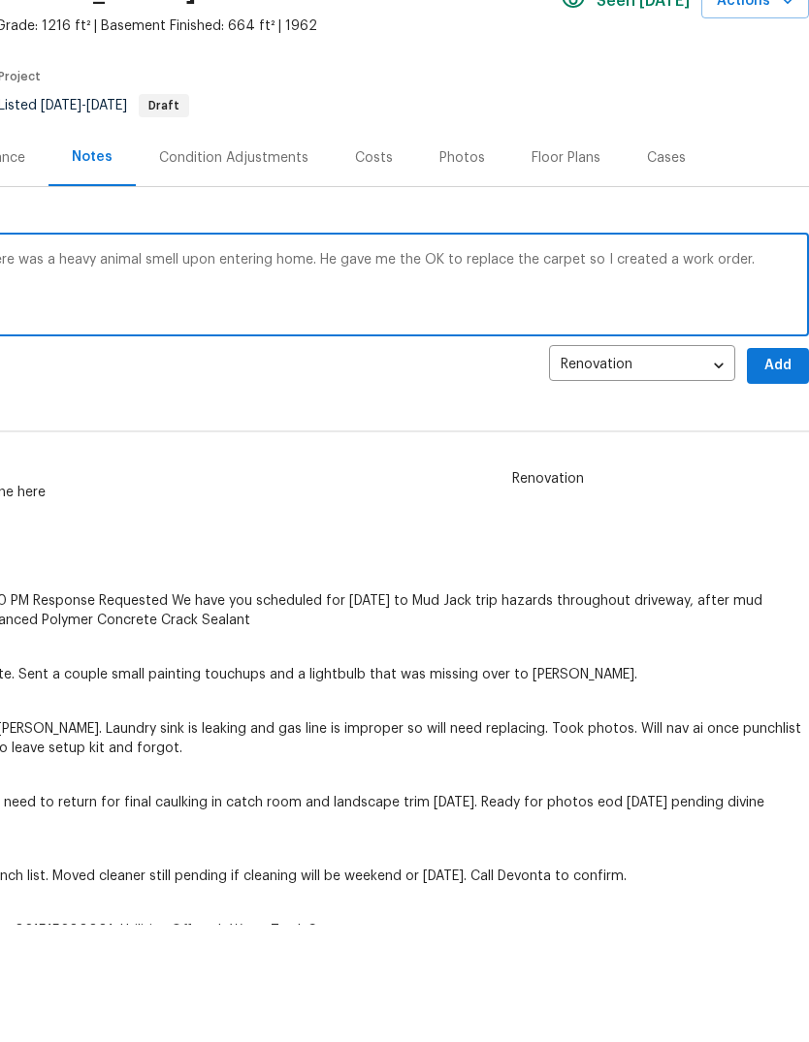
type textarea "Walked home with Mark and there was a heavy animal smell upon entering home. He…"
click at [769, 355] on div "Walked home with Mark and there was a heavy animal smell upon entering home. He…" at bounding box center [261, 404] width 1096 height 99
click at [776, 471] on span "Add" at bounding box center [777, 483] width 31 height 24
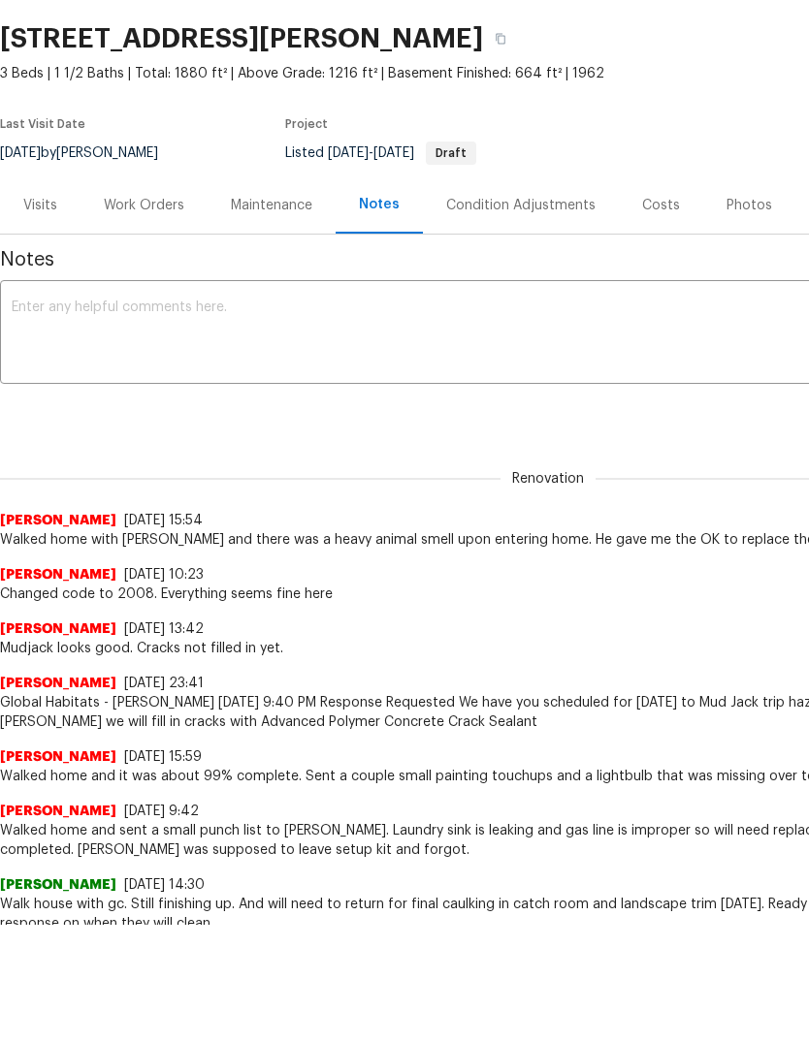
scroll to position [0, 0]
click at [493, 35] on button "button" at bounding box center [500, 38] width 35 height 35
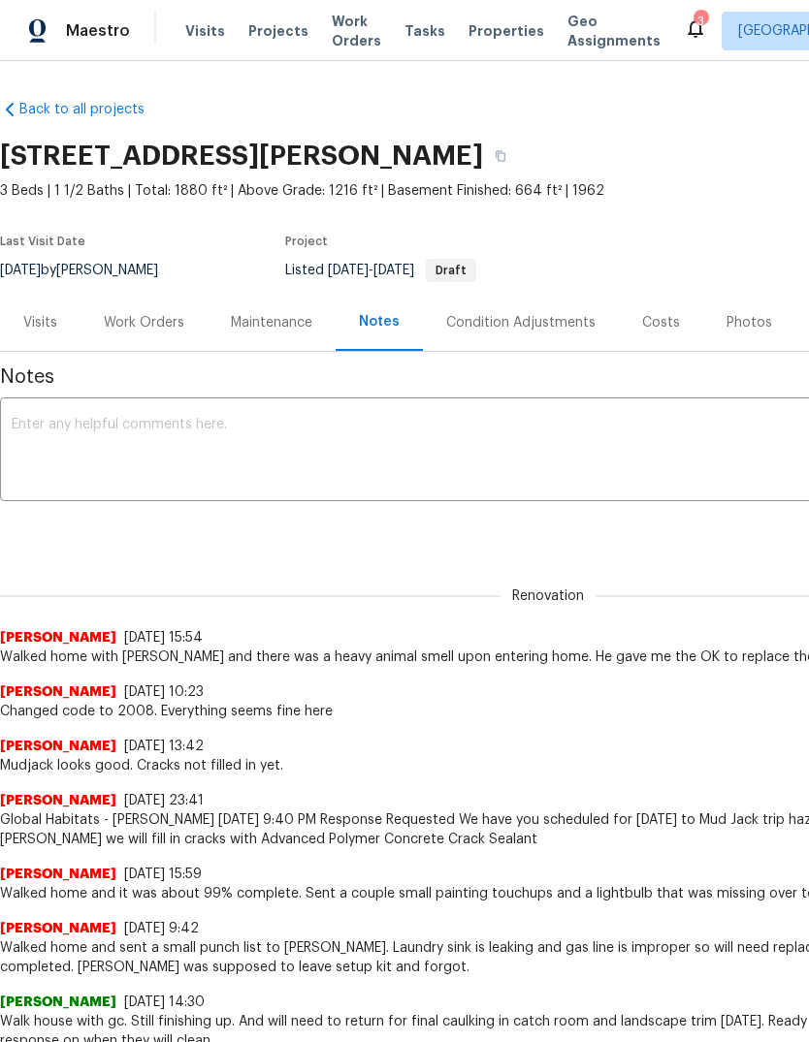
click at [688, 36] on icon at bounding box center [696, 28] width 16 height 19
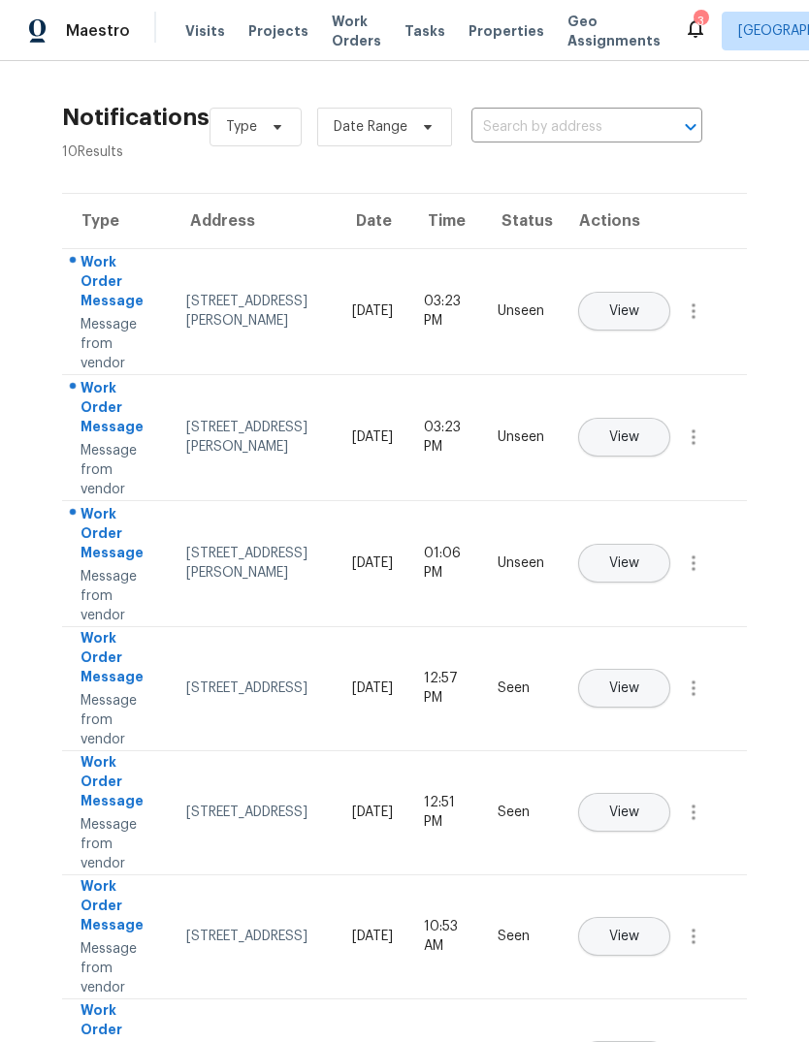
click at [639, 304] on span "View" at bounding box center [624, 311] width 30 height 15
click at [670, 544] on button "View" at bounding box center [624, 563] width 92 height 39
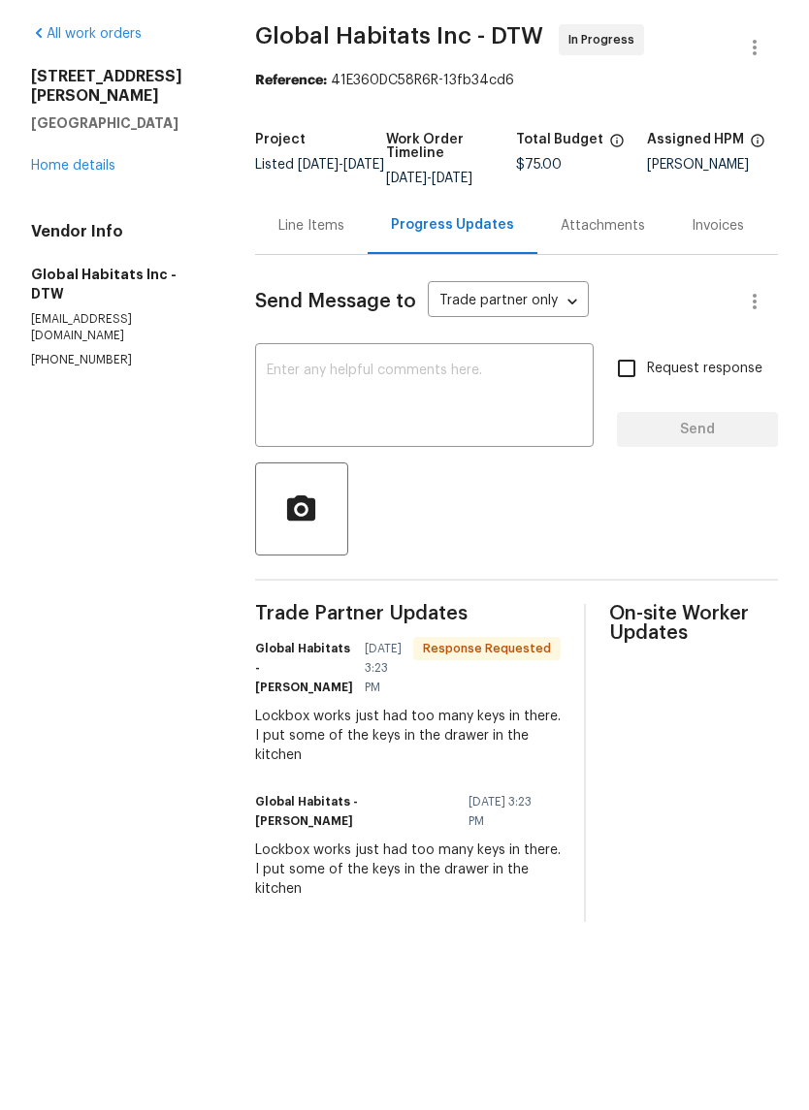
click at [318, 284] on div "Line Items" at bounding box center [311, 293] width 66 height 19
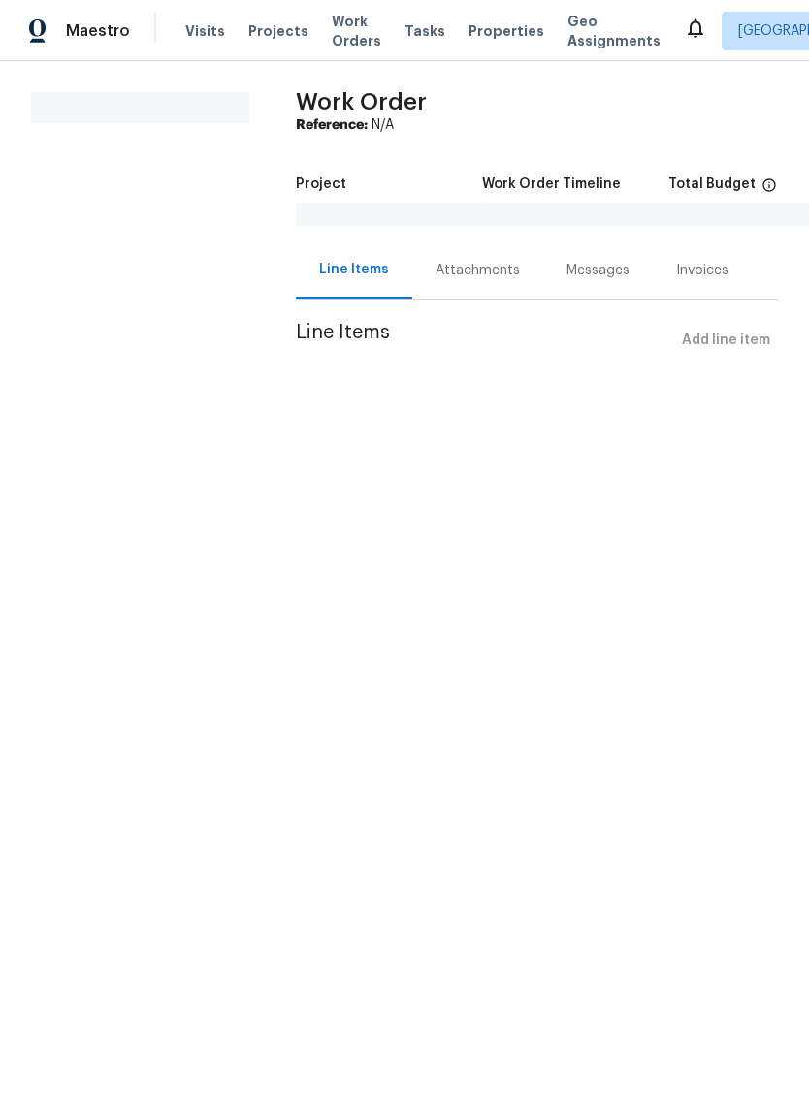
scroll to position [68, 0]
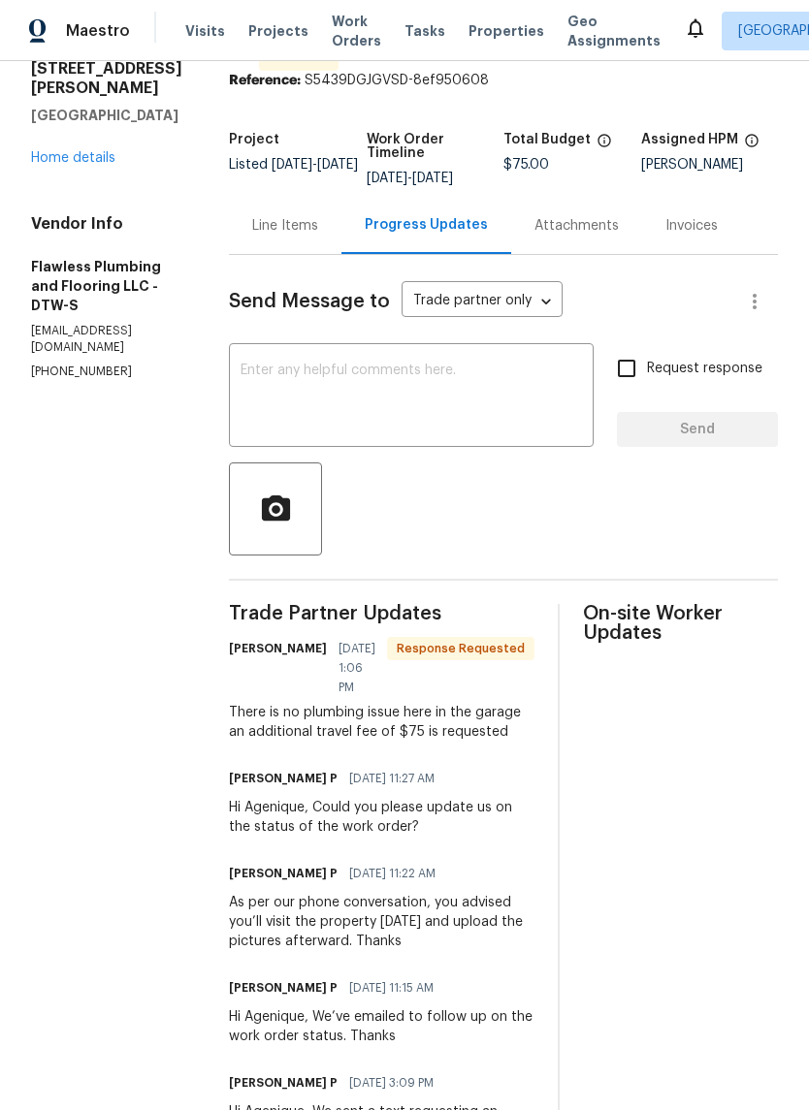
scroll to position [77, 0]
click at [318, 235] on div "Line Items" at bounding box center [285, 224] width 66 height 19
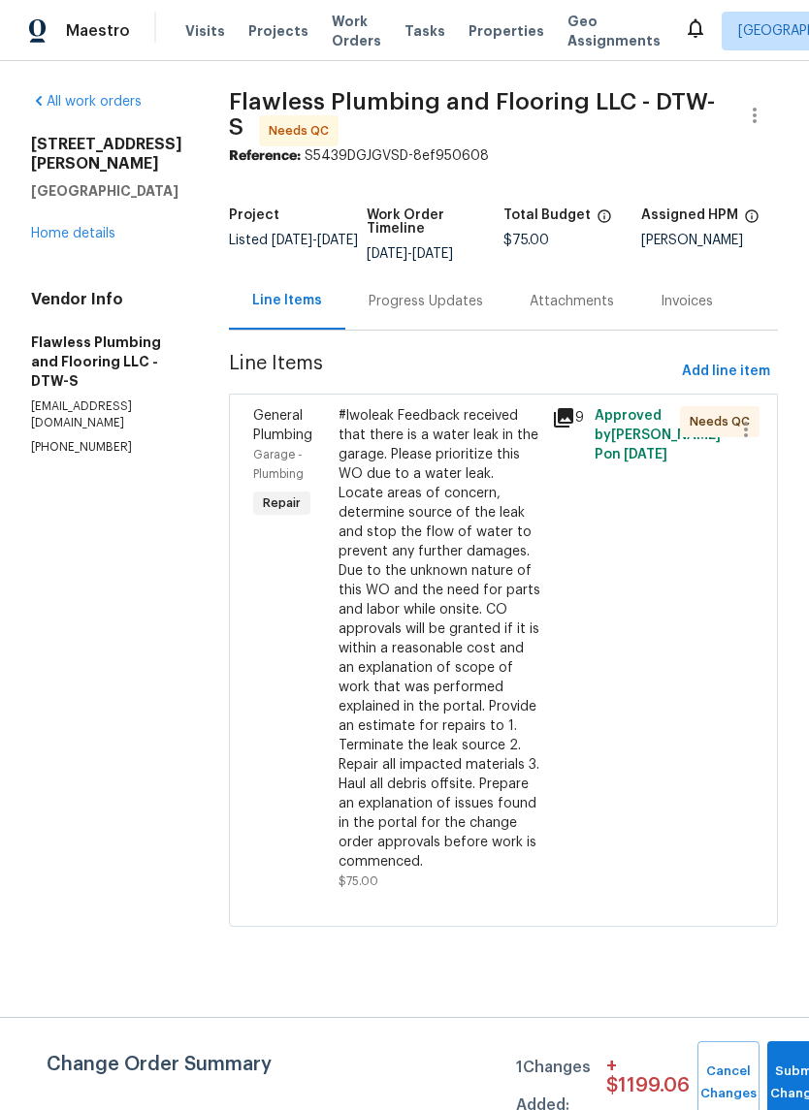
click at [528, 1035] on div "Change Order Summary 1 Changes Added: + $ 1199.06 Cancel Changes Submit Changes" at bounding box center [404, 1063] width 809 height 93
click at [441, 311] on div "Progress Updates" at bounding box center [425, 301] width 114 height 19
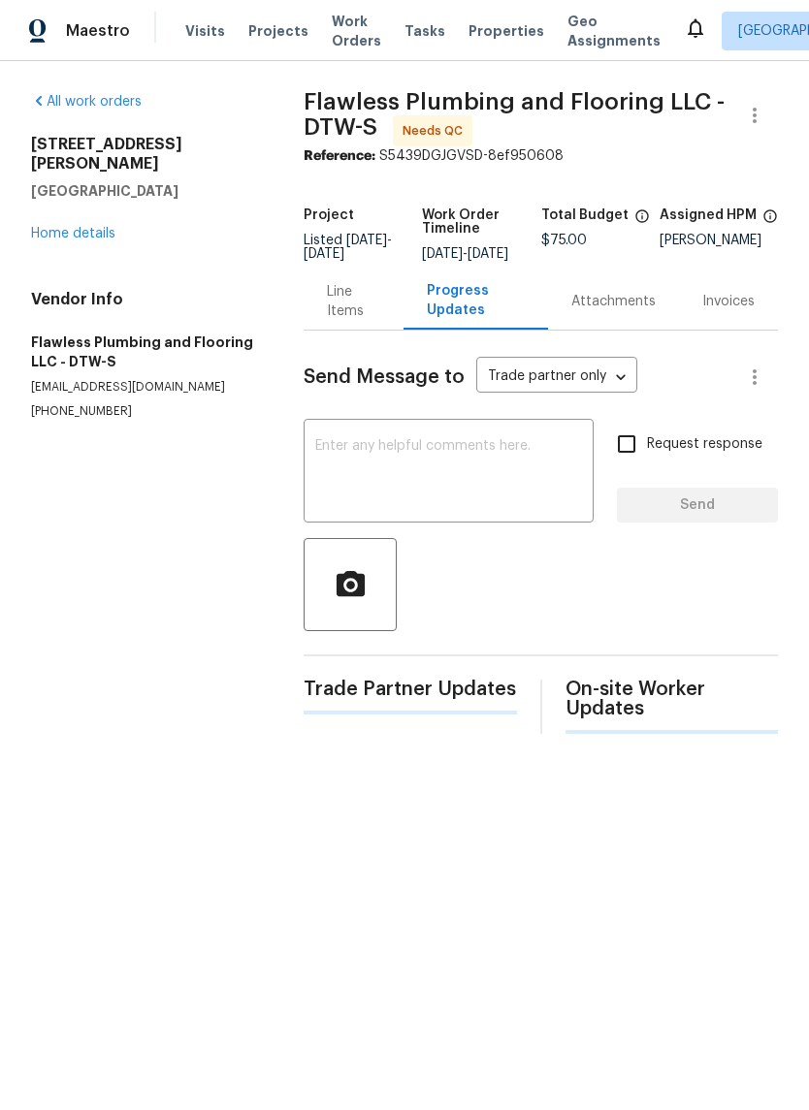
click at [80, 227] on link "Home details" at bounding box center [73, 234] width 84 height 14
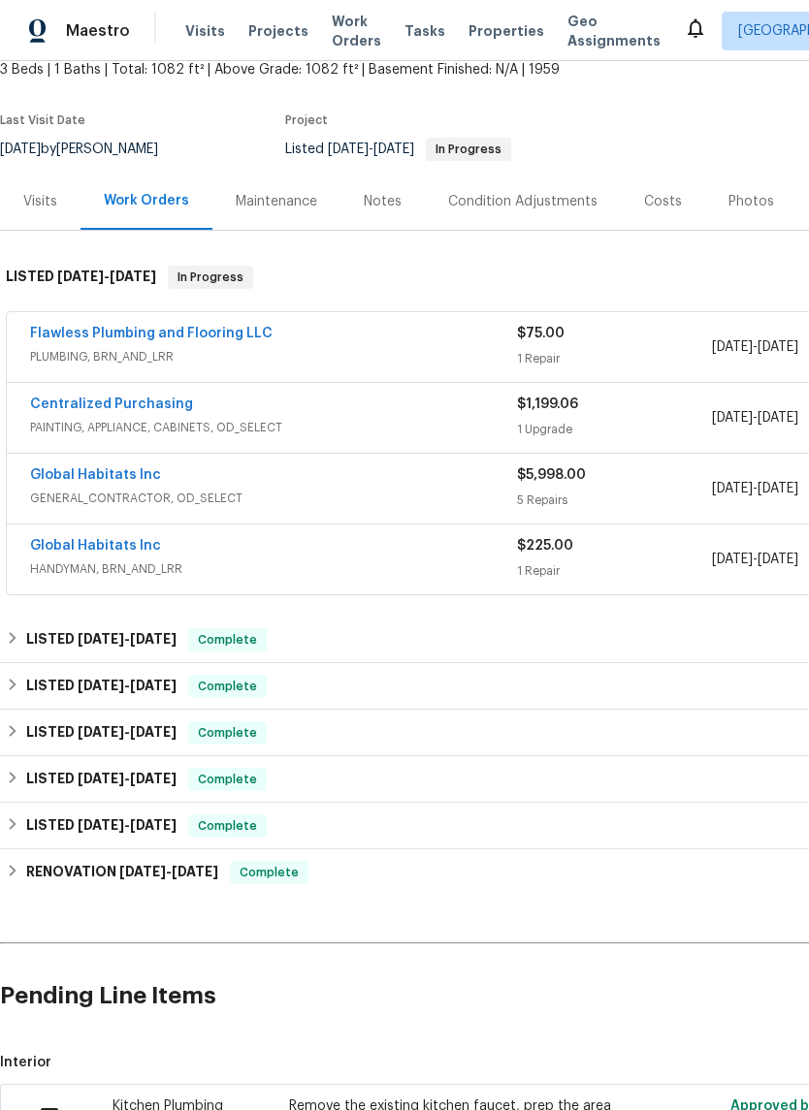
scroll to position [120, 0]
click at [138, 474] on link "Global Habitats Inc" at bounding box center [95, 476] width 131 height 14
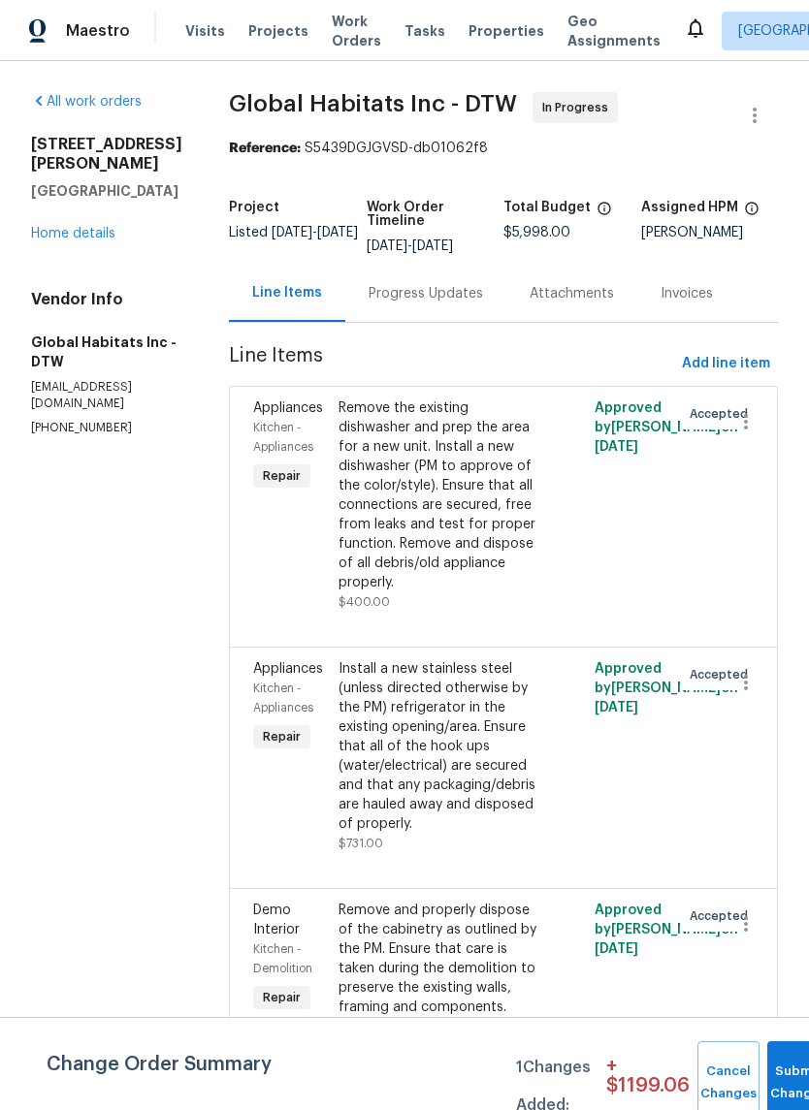
click at [392, 299] on div "Progress Updates" at bounding box center [425, 293] width 114 height 19
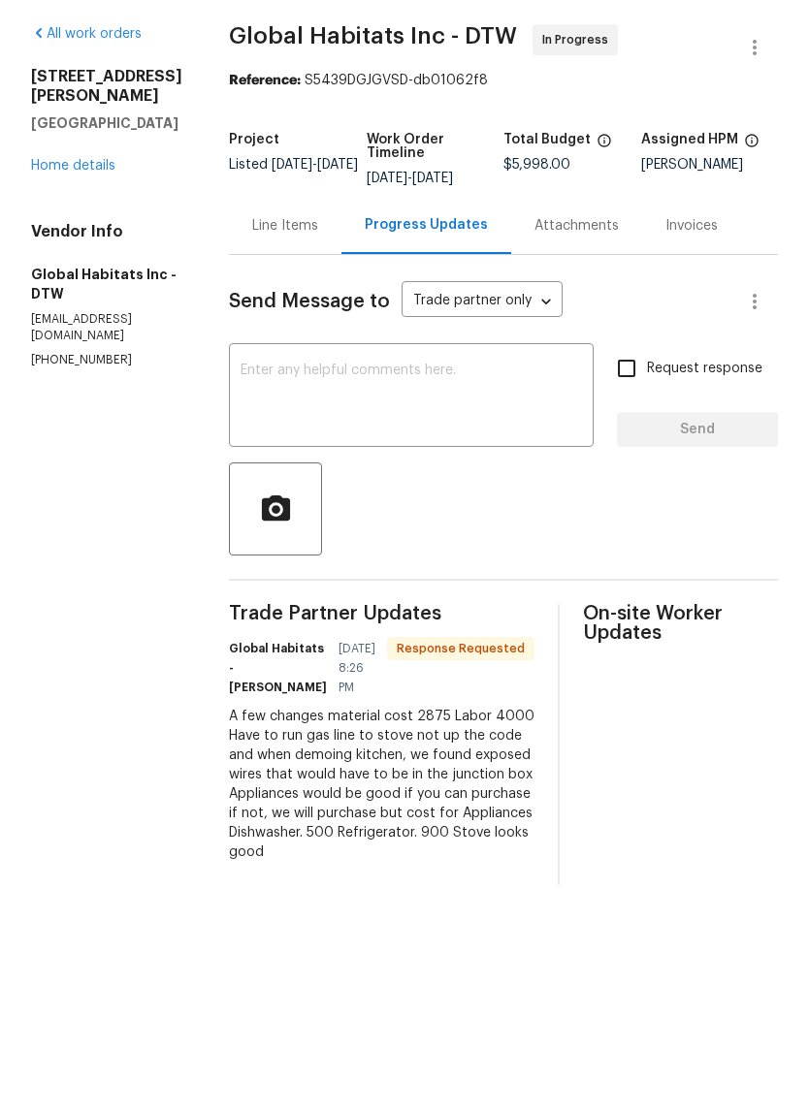
click at [275, 284] on div "Line Items" at bounding box center [285, 293] width 66 height 19
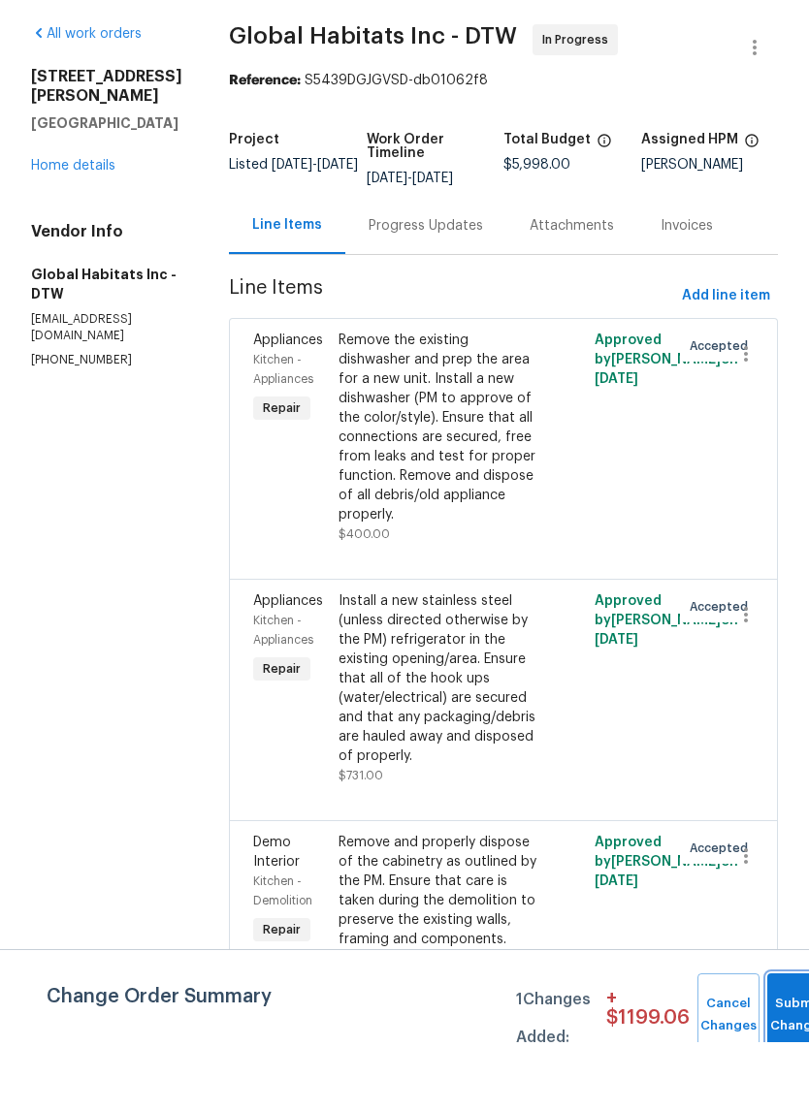
click at [784, 1061] on span "Submit Changes" at bounding box center [798, 1083] width 43 height 45
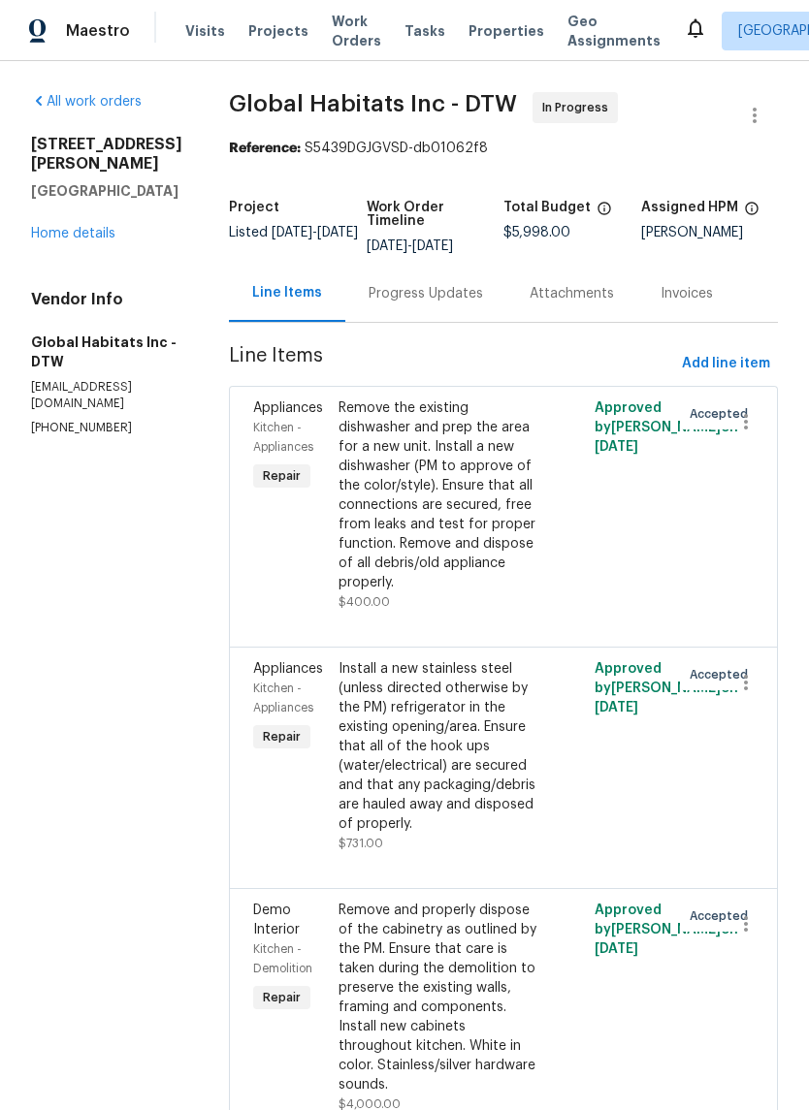
click at [477, 22] on span "Properties" at bounding box center [506, 30] width 76 height 19
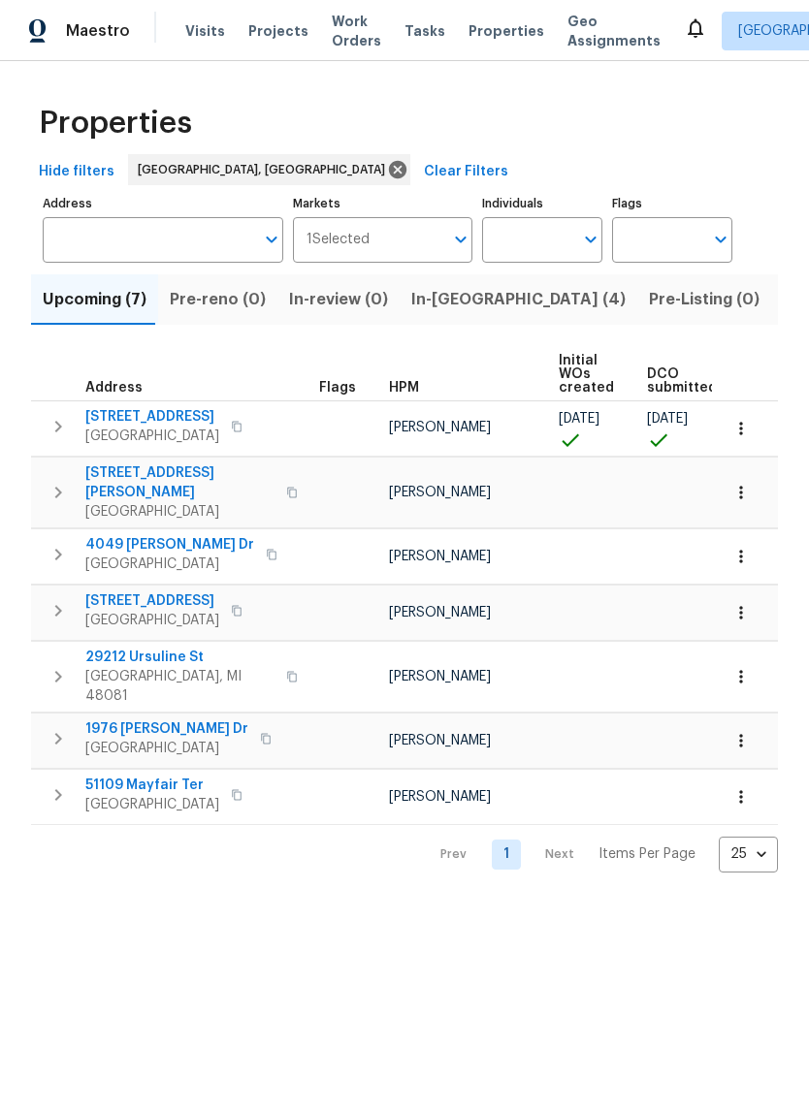
click at [649, 304] on span "Pre-Listing (0)" at bounding box center [704, 299] width 111 height 27
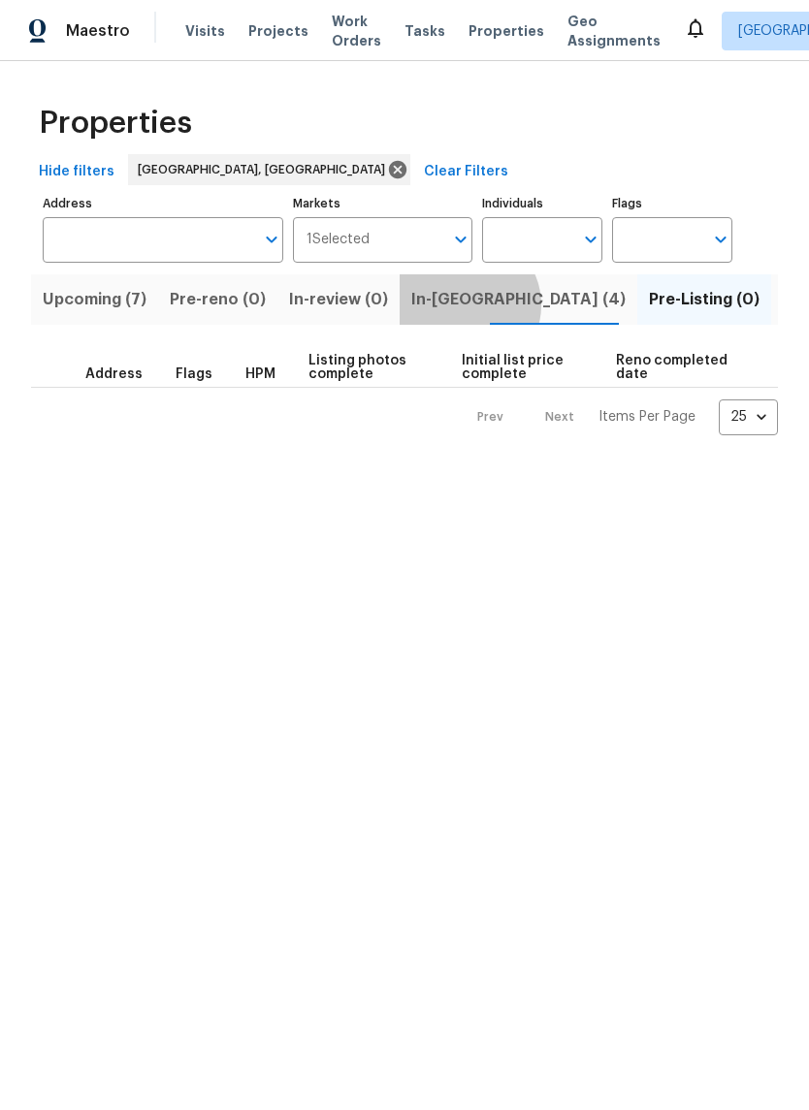
click at [455, 307] on span "In-[GEOGRAPHIC_DATA] (4)" at bounding box center [518, 299] width 214 height 27
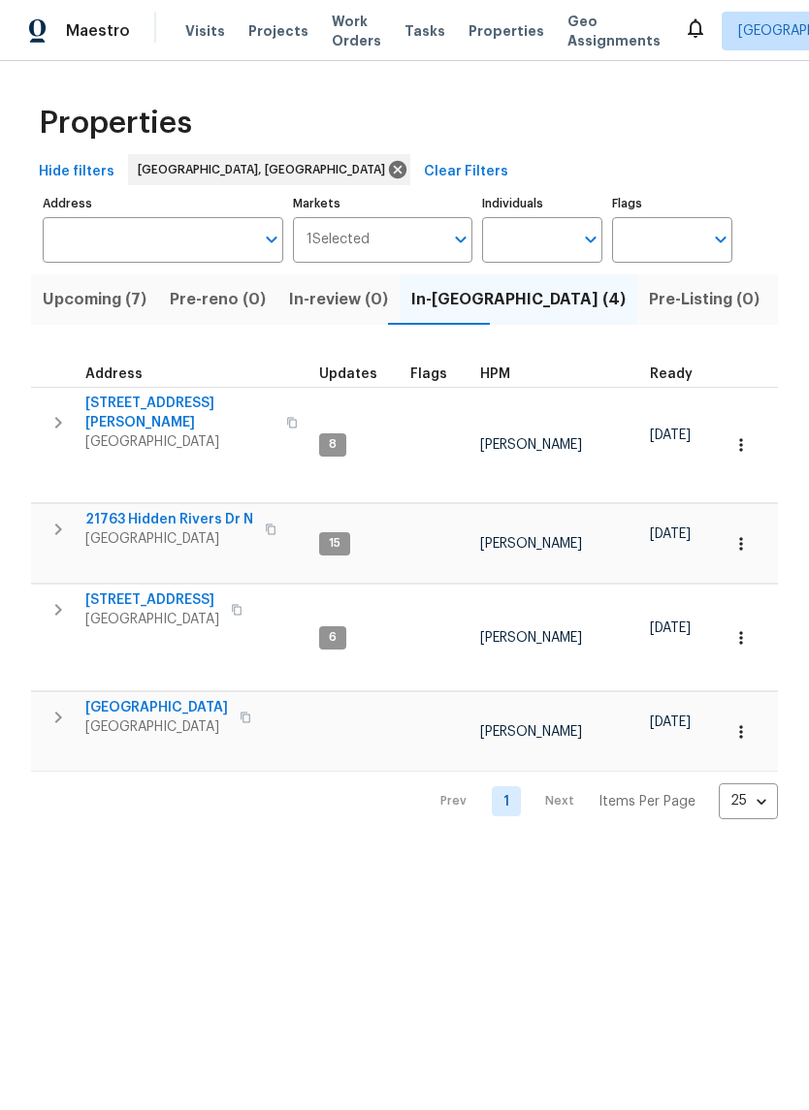
click at [783, 305] on span "Listed (14)" at bounding box center [823, 299] width 81 height 27
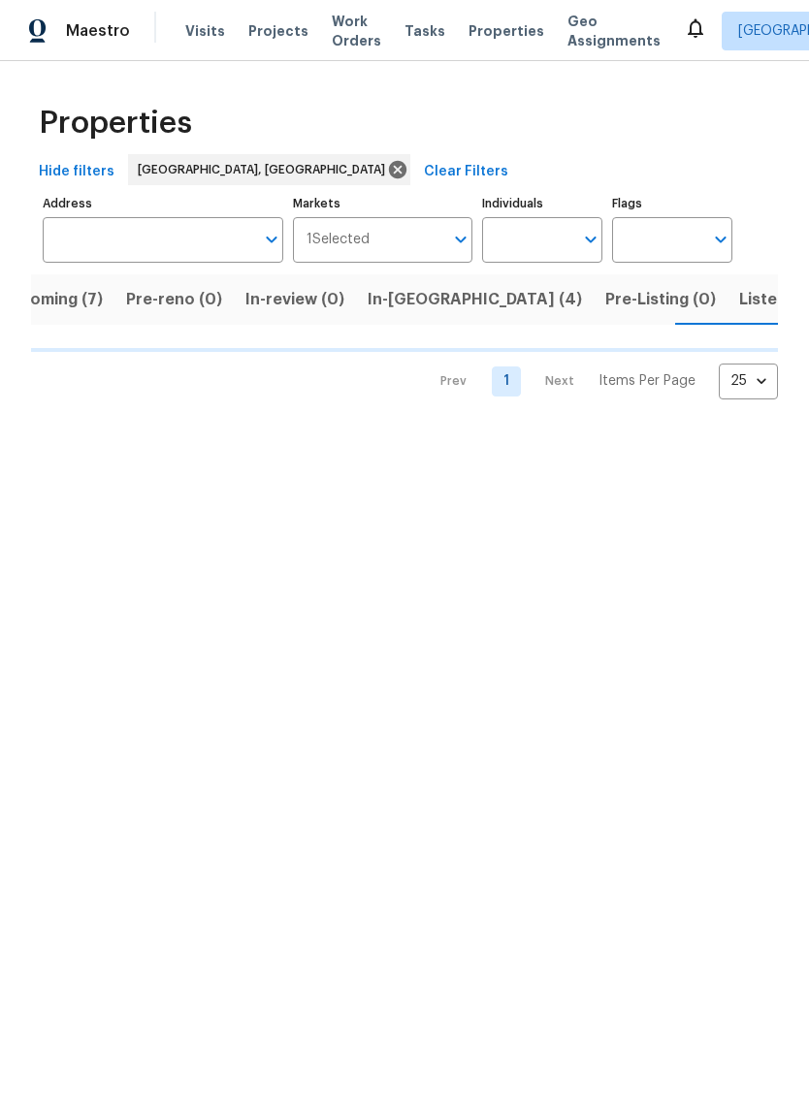
scroll to position [0, 45]
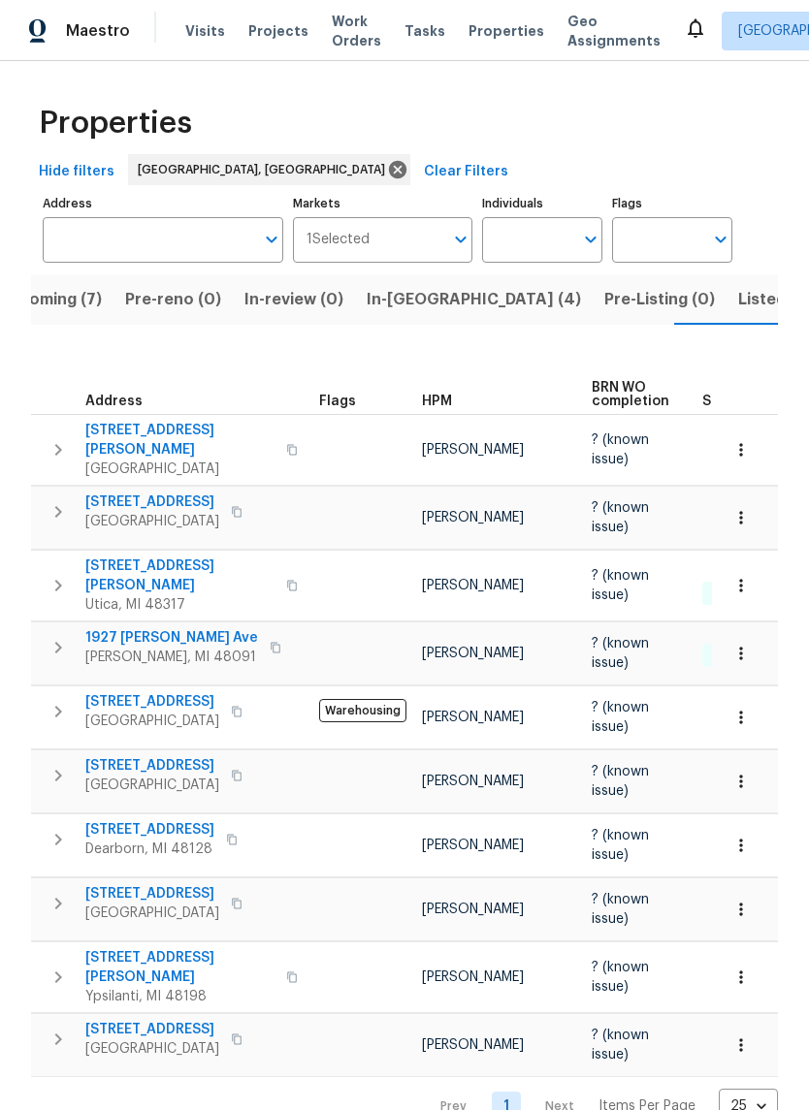
click at [738, 298] on span "Listed (14)" at bounding box center [778, 299] width 81 height 27
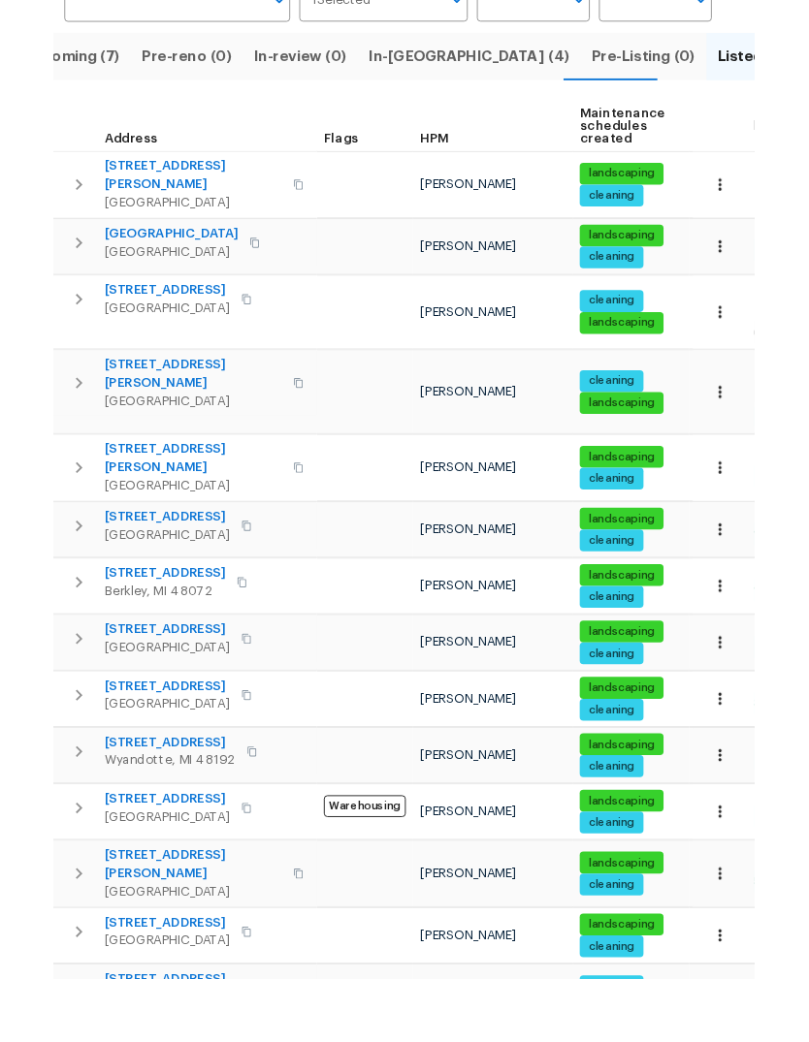
scroll to position [73, 0]
